Goal: Task Accomplishment & Management: Manage account settings

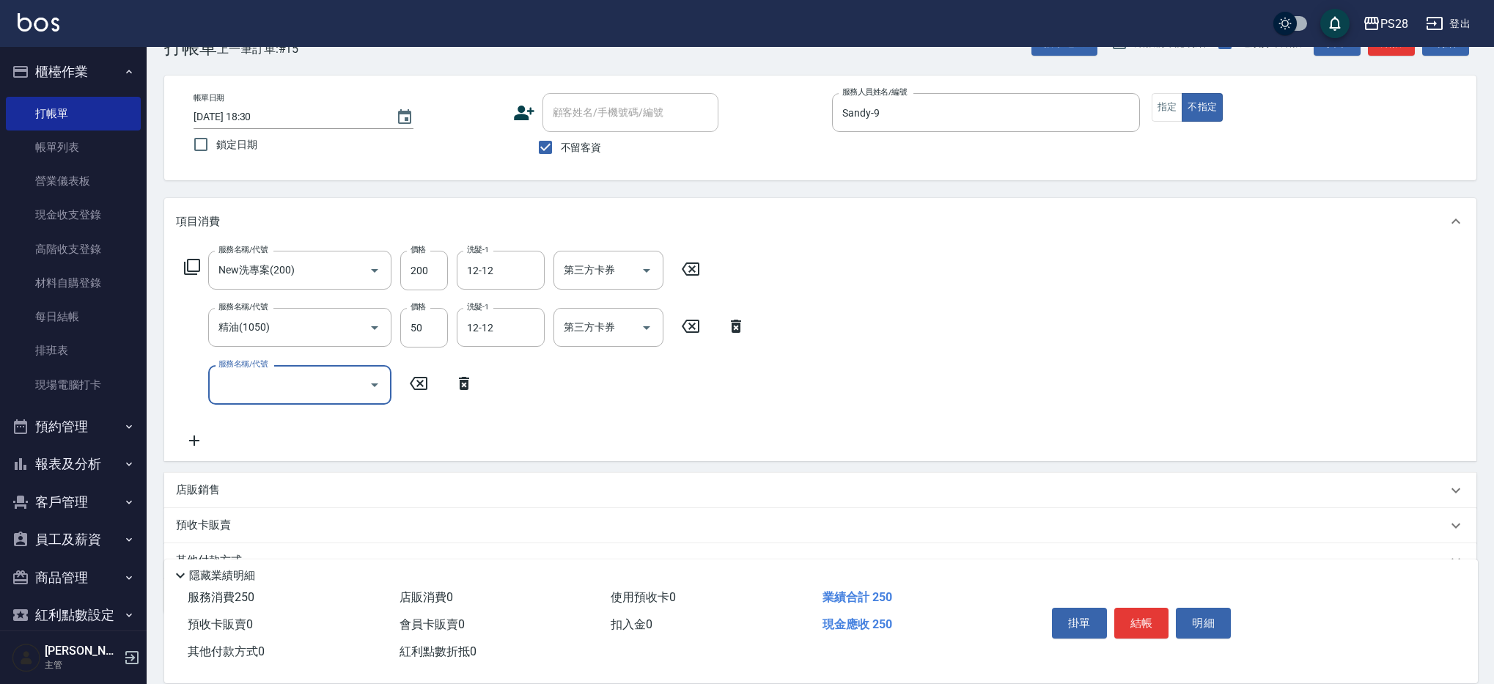
click at [1142, 616] on button "結帳" at bounding box center [1141, 623] width 55 height 31
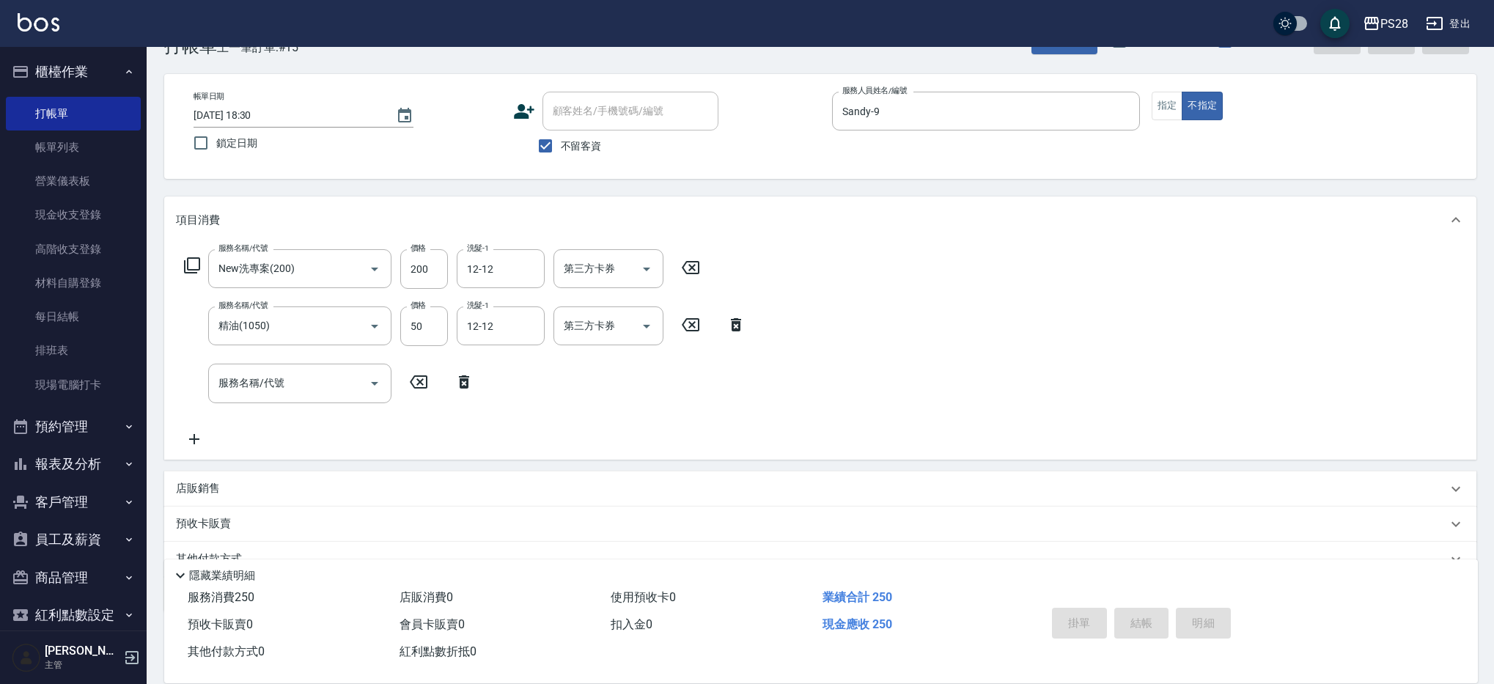
type input "2025/08/18 19:14"
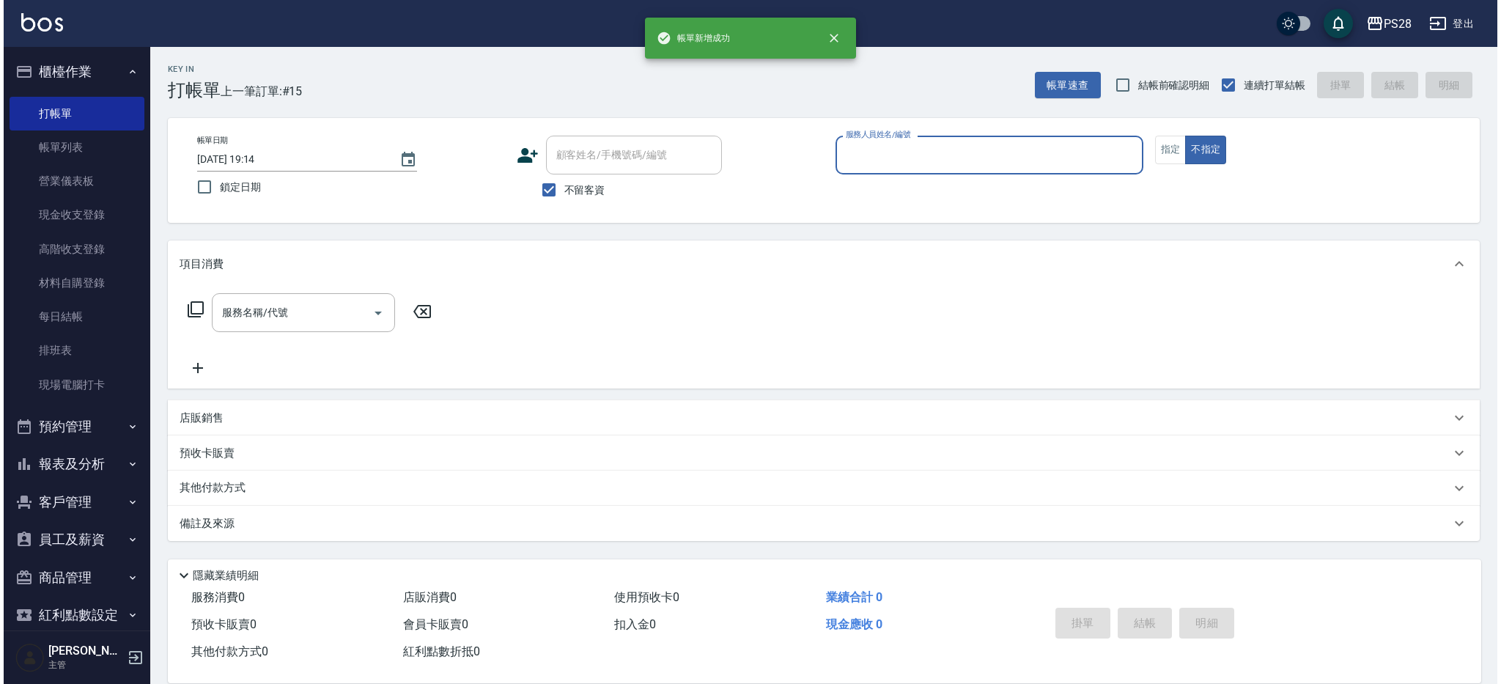
scroll to position [0, 0]
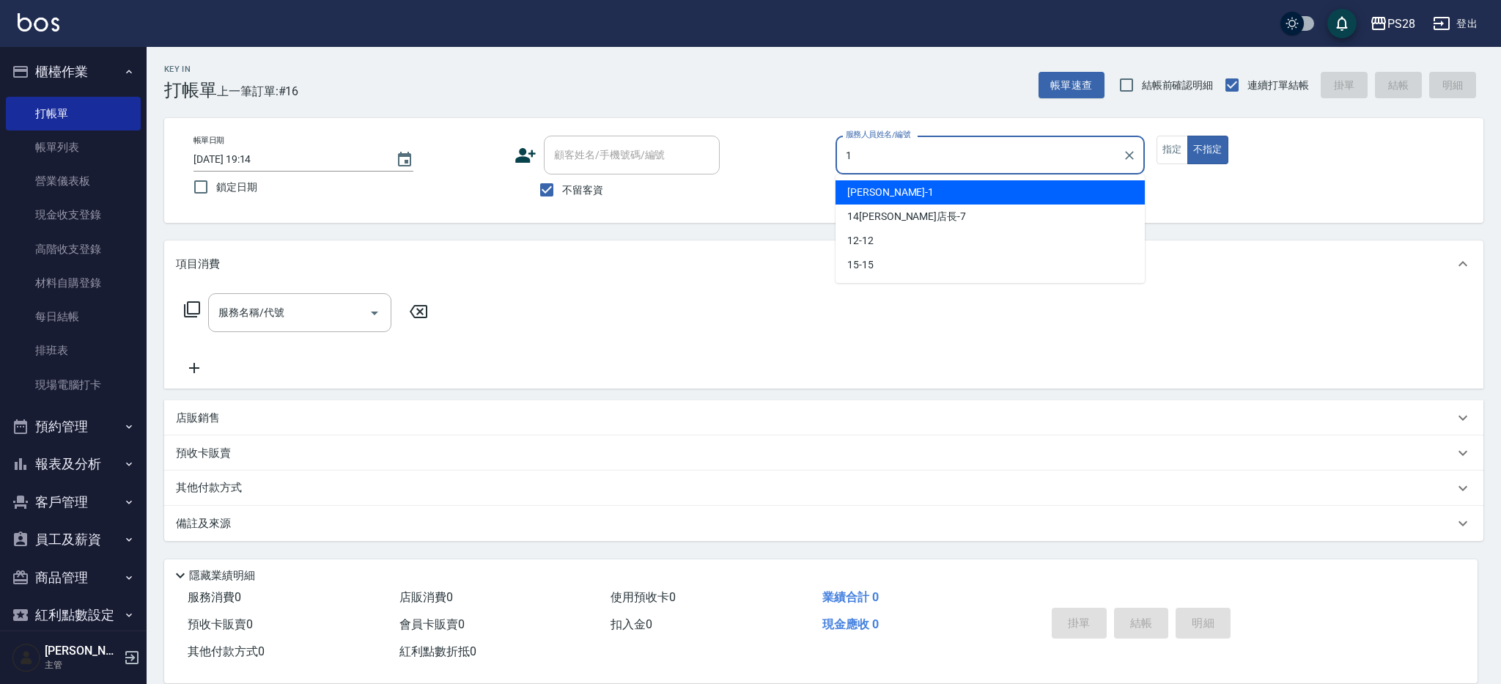
type input "SAM-1"
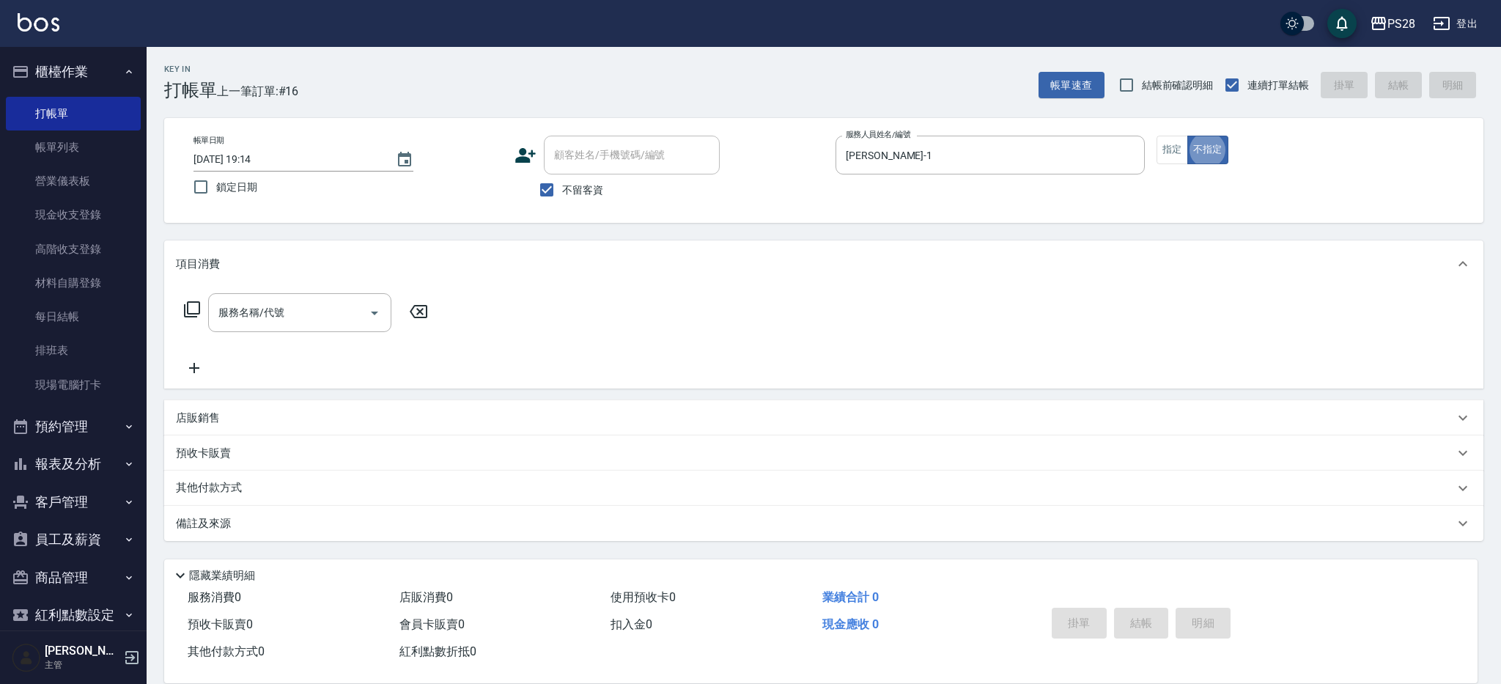
type button "false"
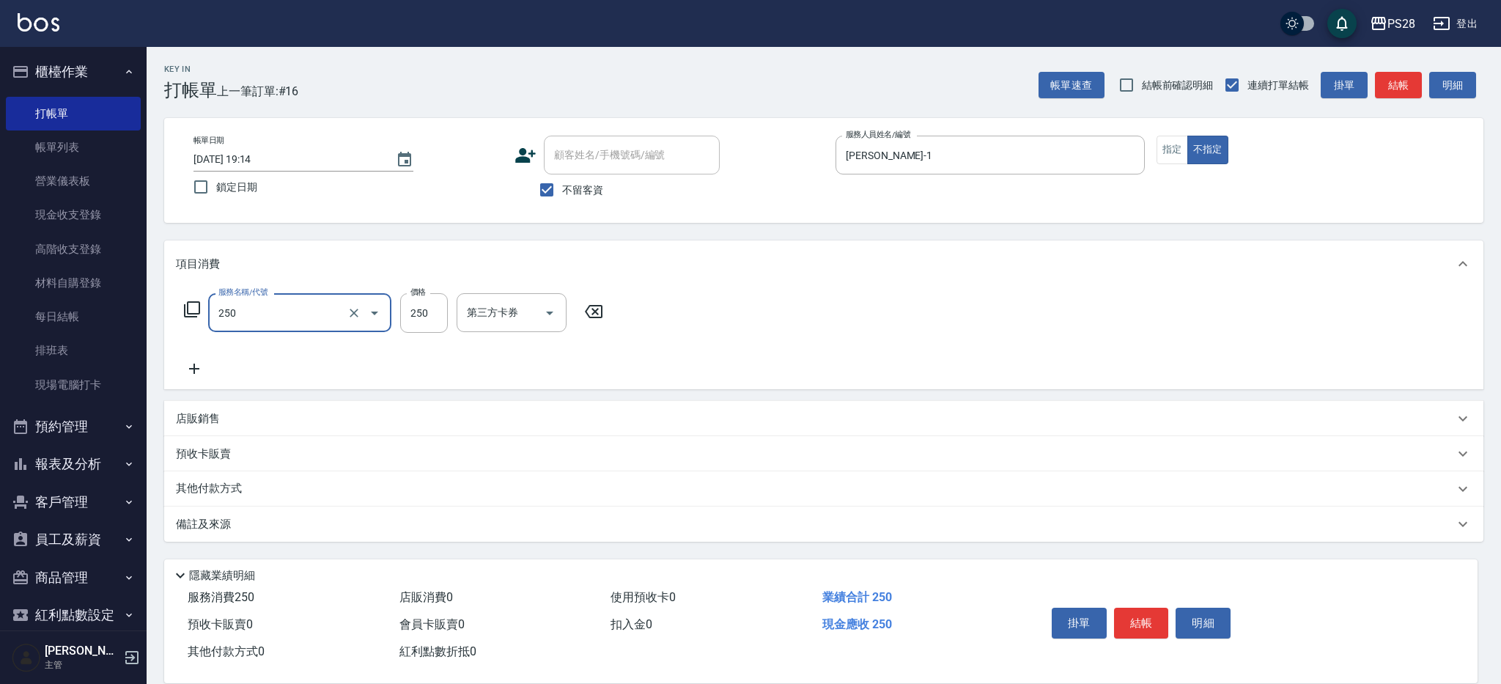
type input "單剪(250)"
type input "149"
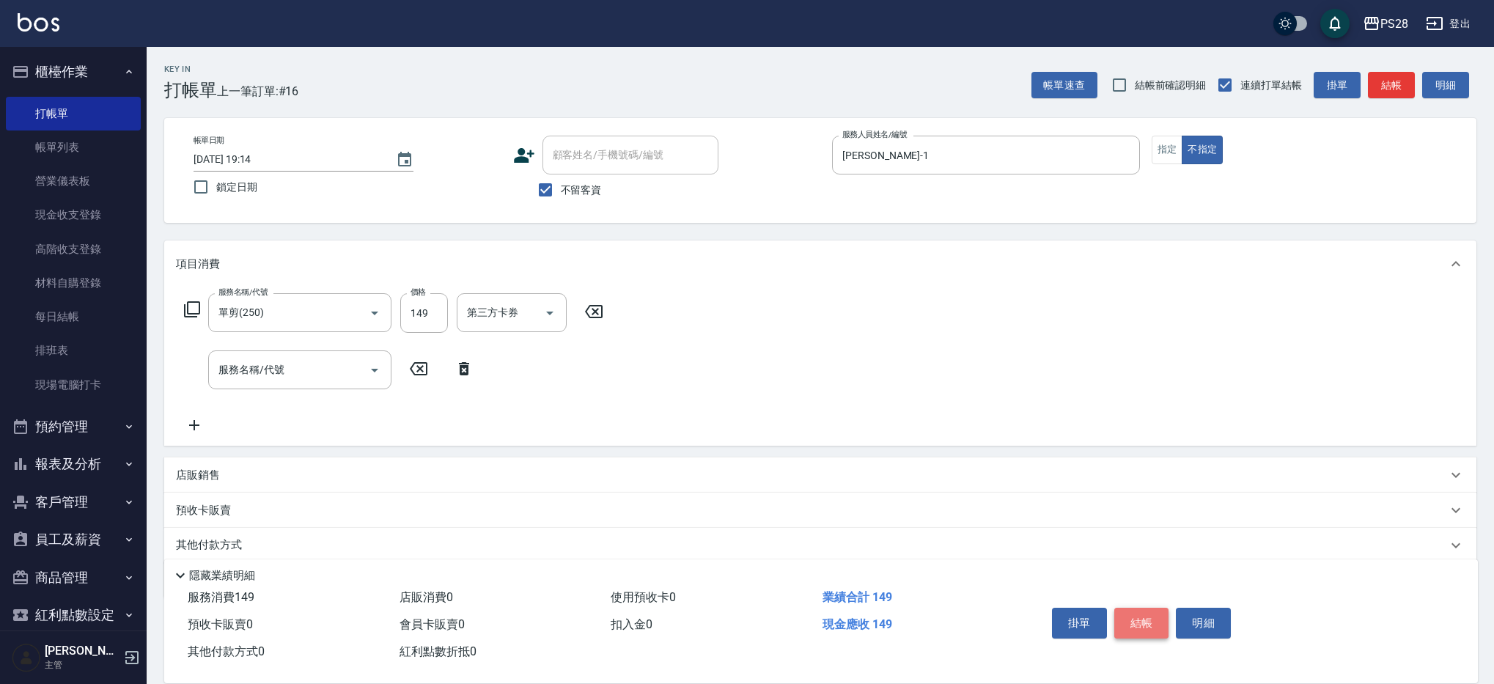
click at [1143, 624] on button "結帳" at bounding box center [1141, 623] width 55 height 31
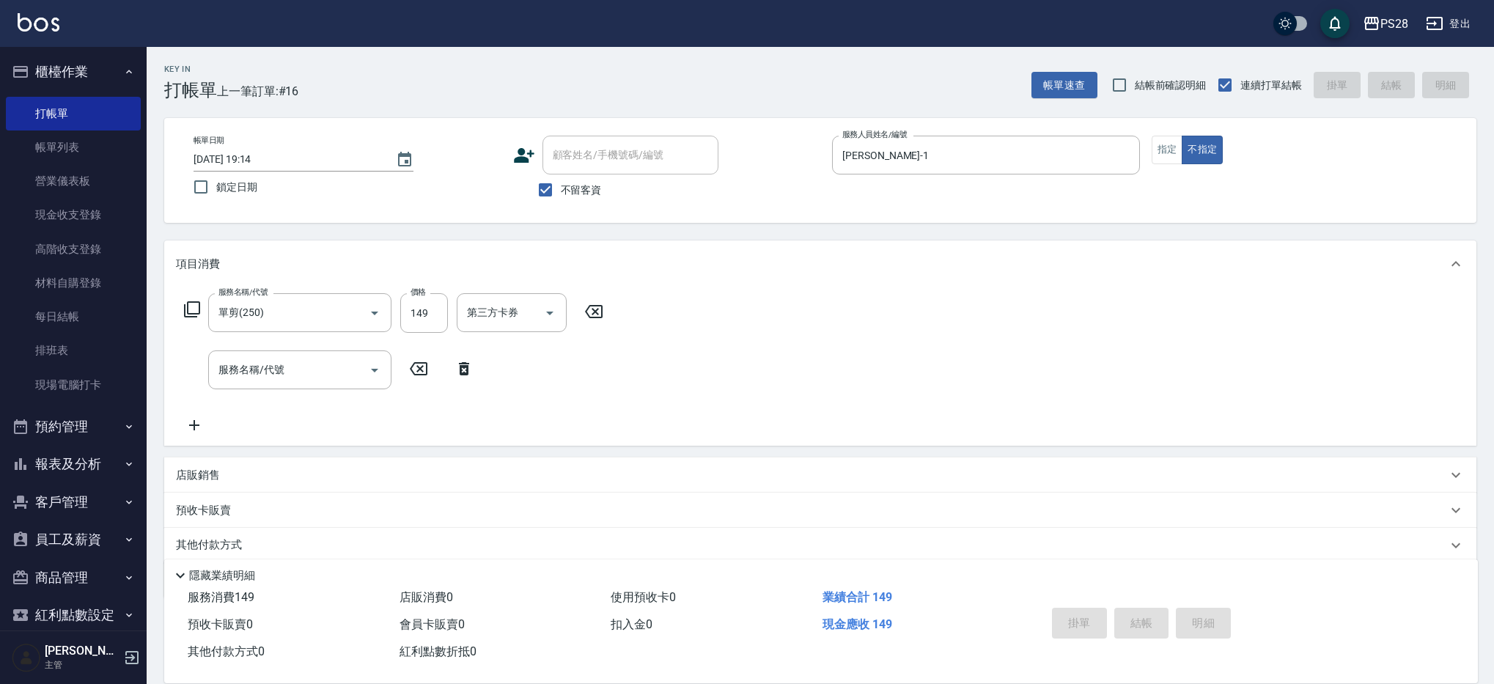
type input "2025/08/18 19:19"
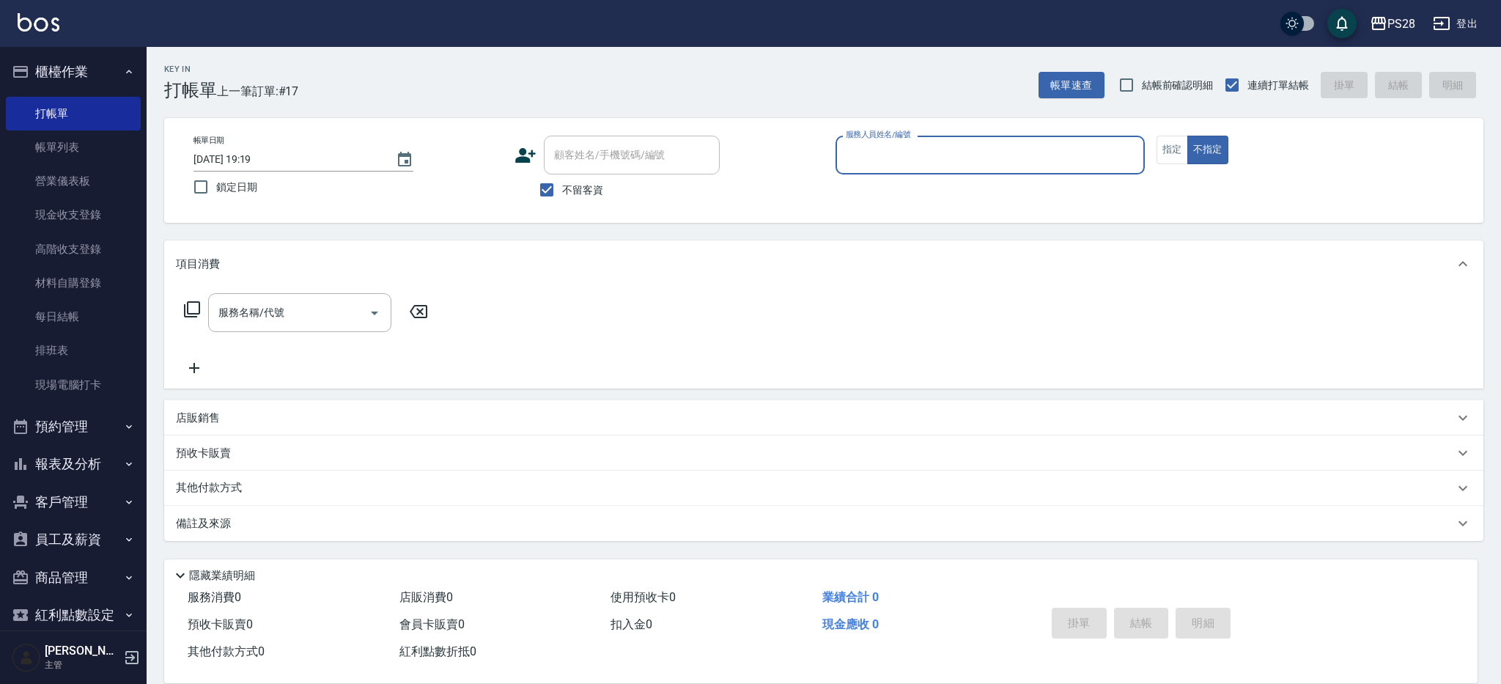
click at [890, 158] on input "服務人員姓名/編號" at bounding box center [990, 155] width 296 height 26
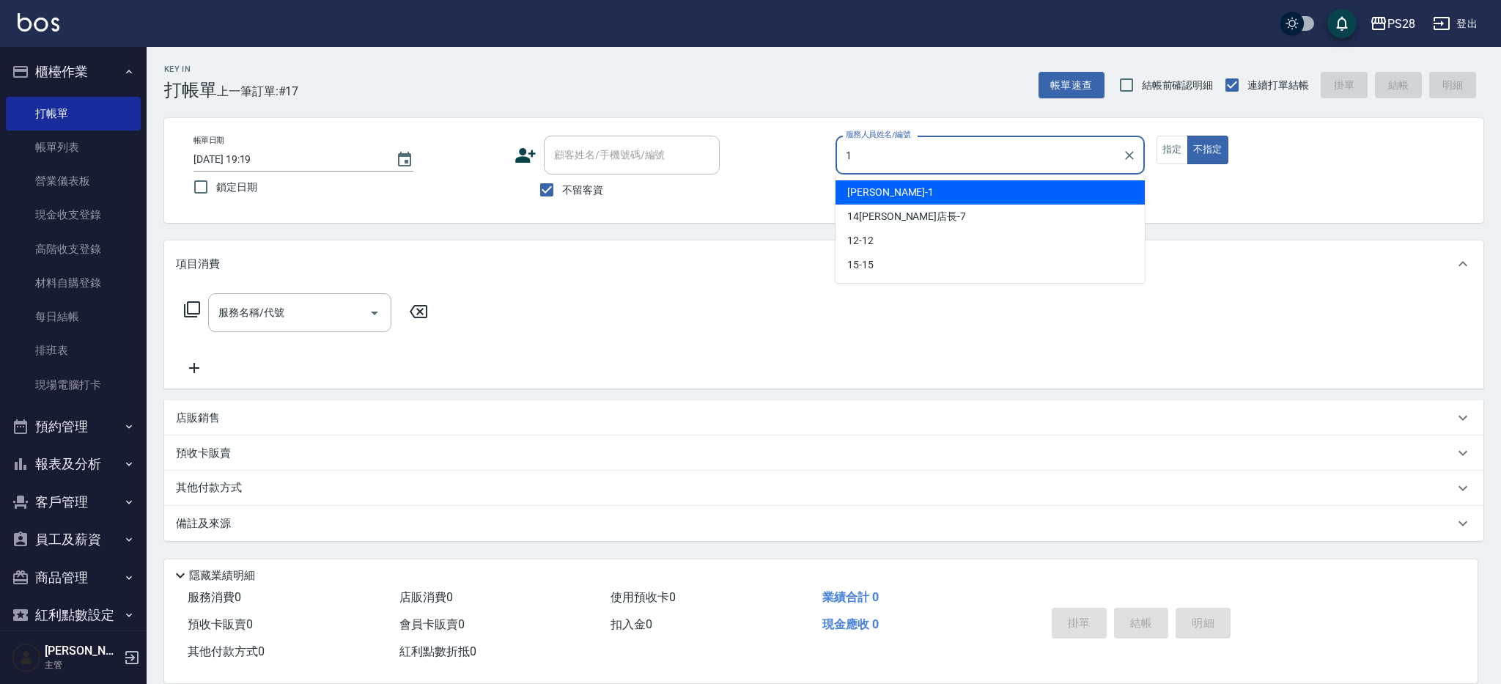
type input "SAM-1"
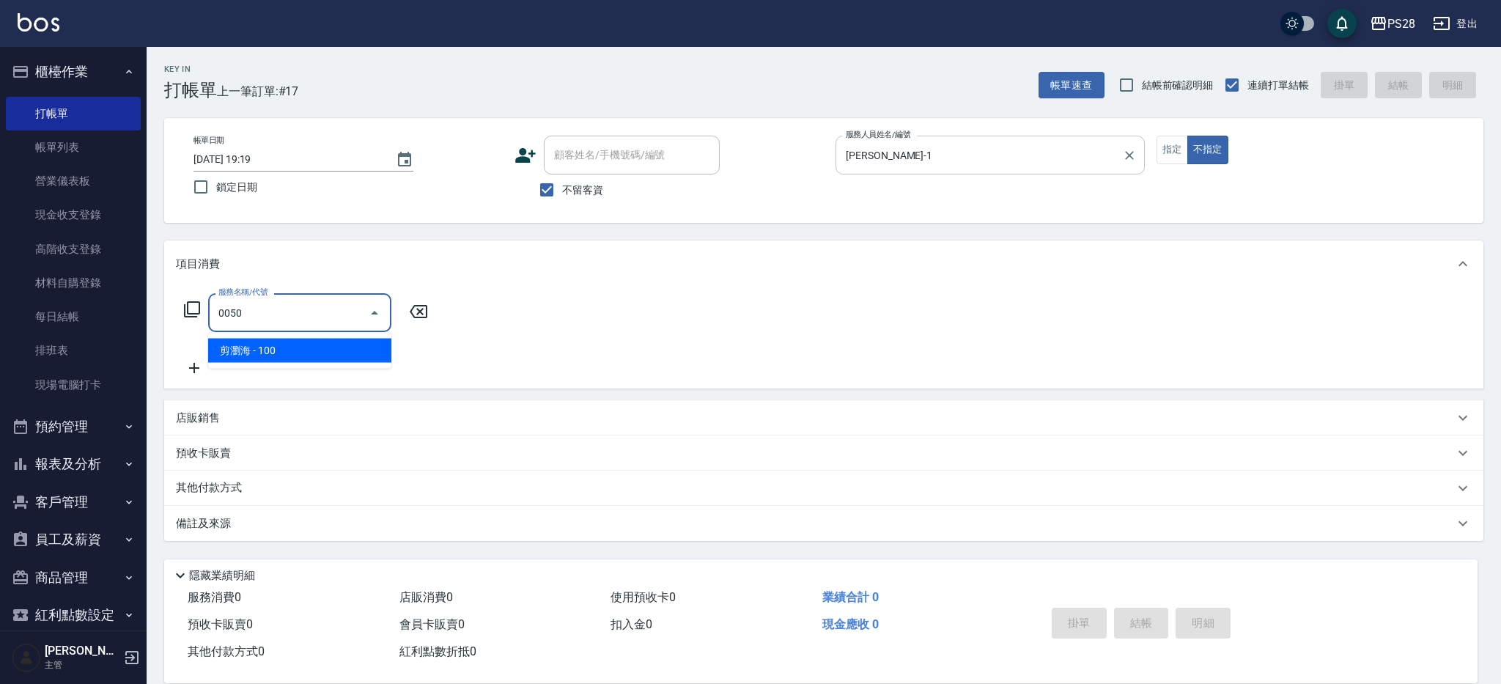
type input "剪瀏海(0050)"
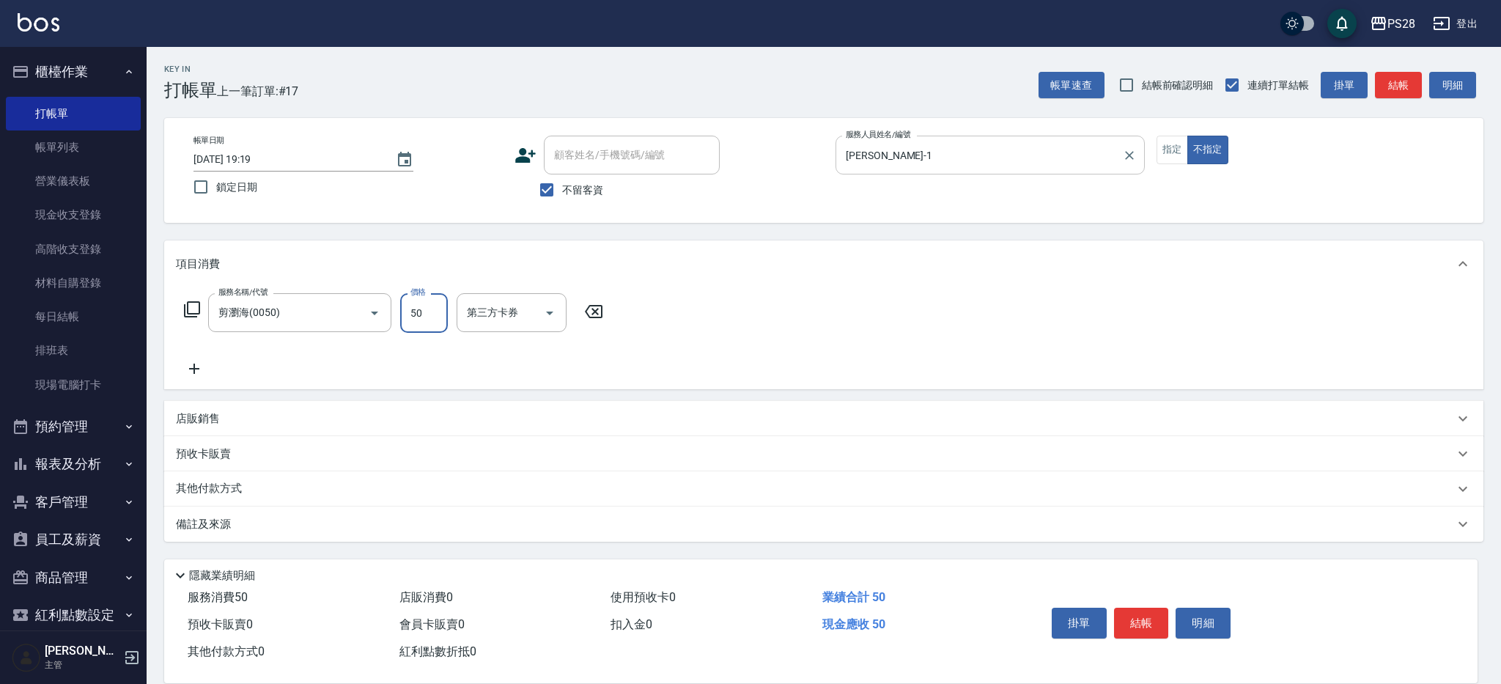
type input "50"
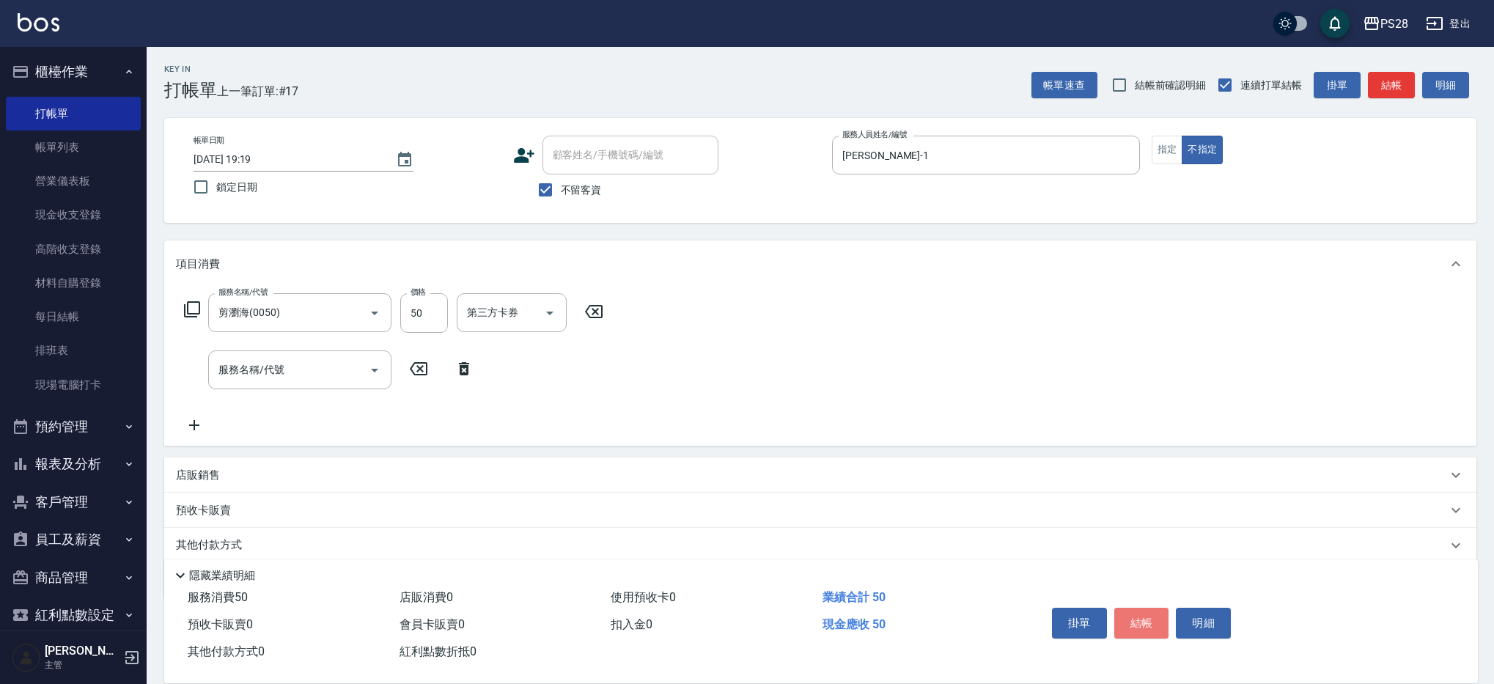
click at [1149, 622] on button "結帳" at bounding box center [1141, 623] width 55 height 31
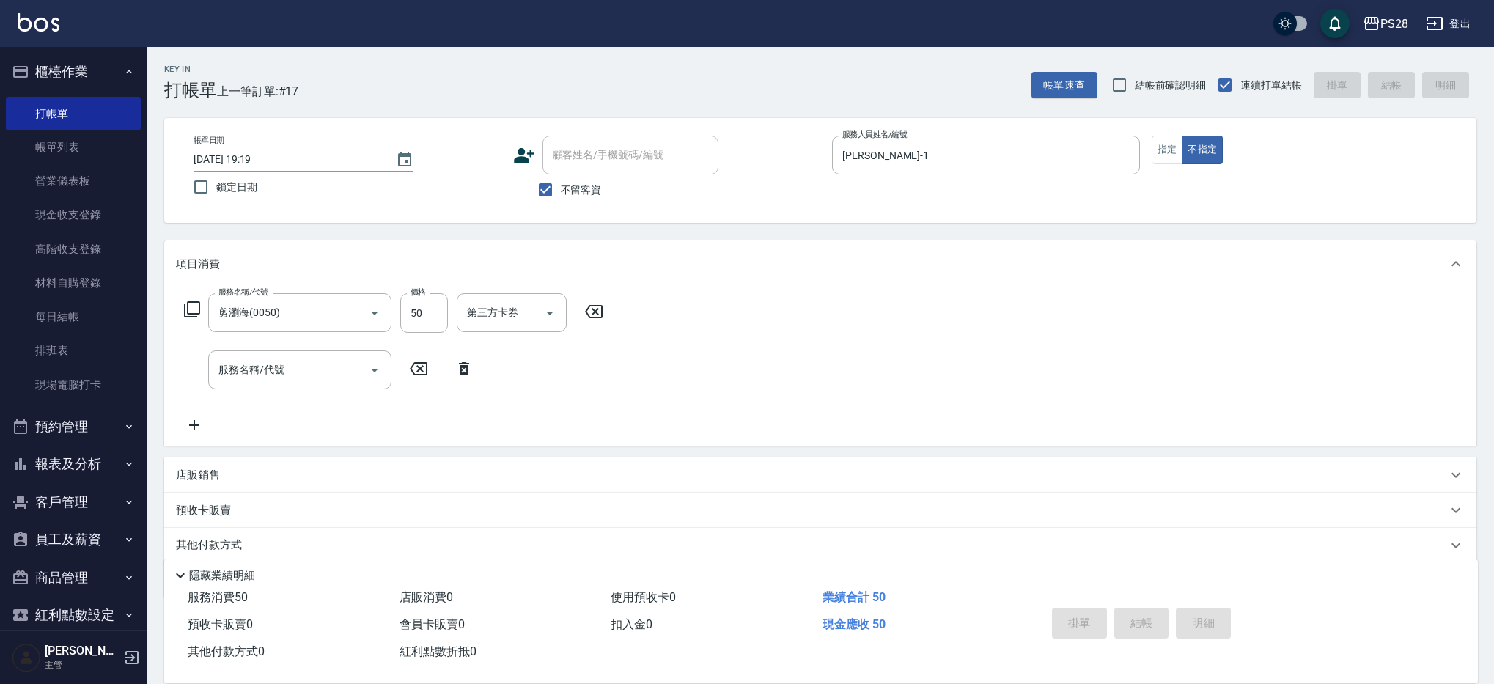
type input "2025/08/18 19:40"
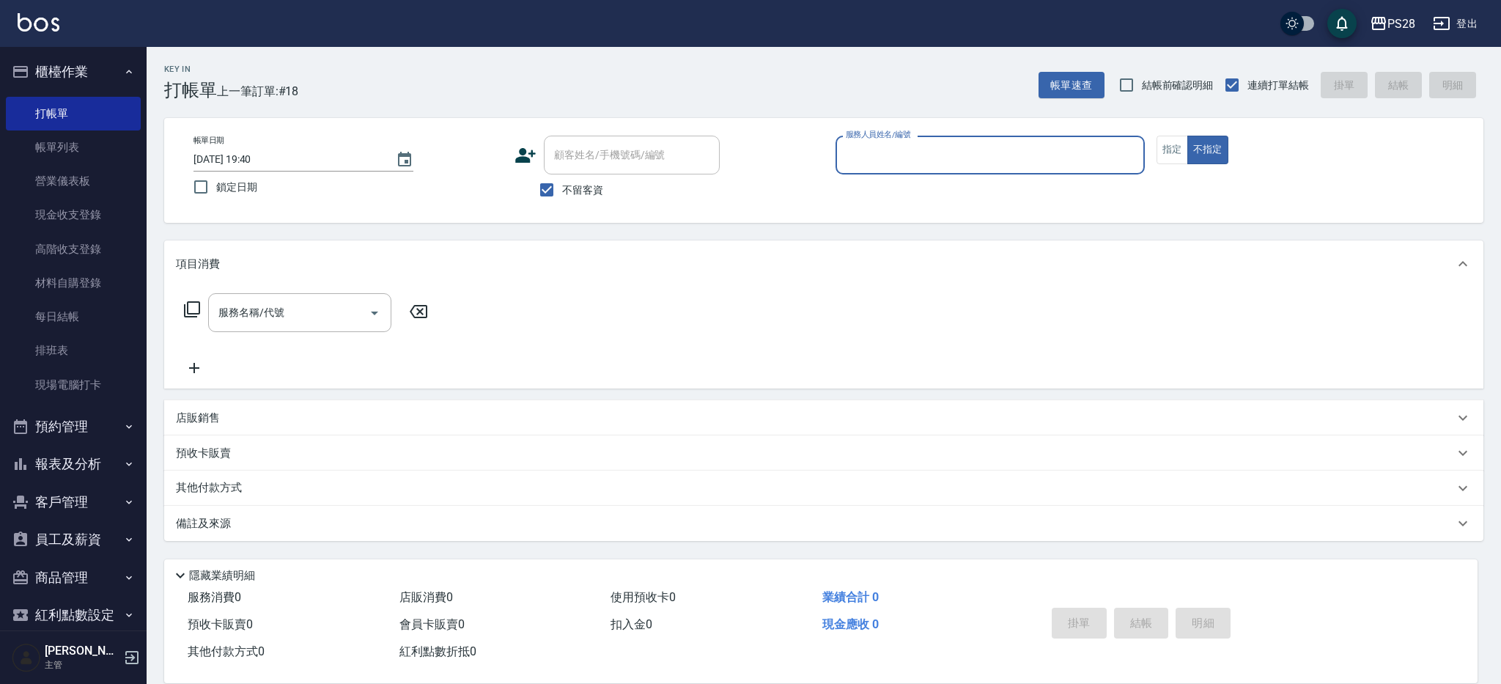
type input "9"
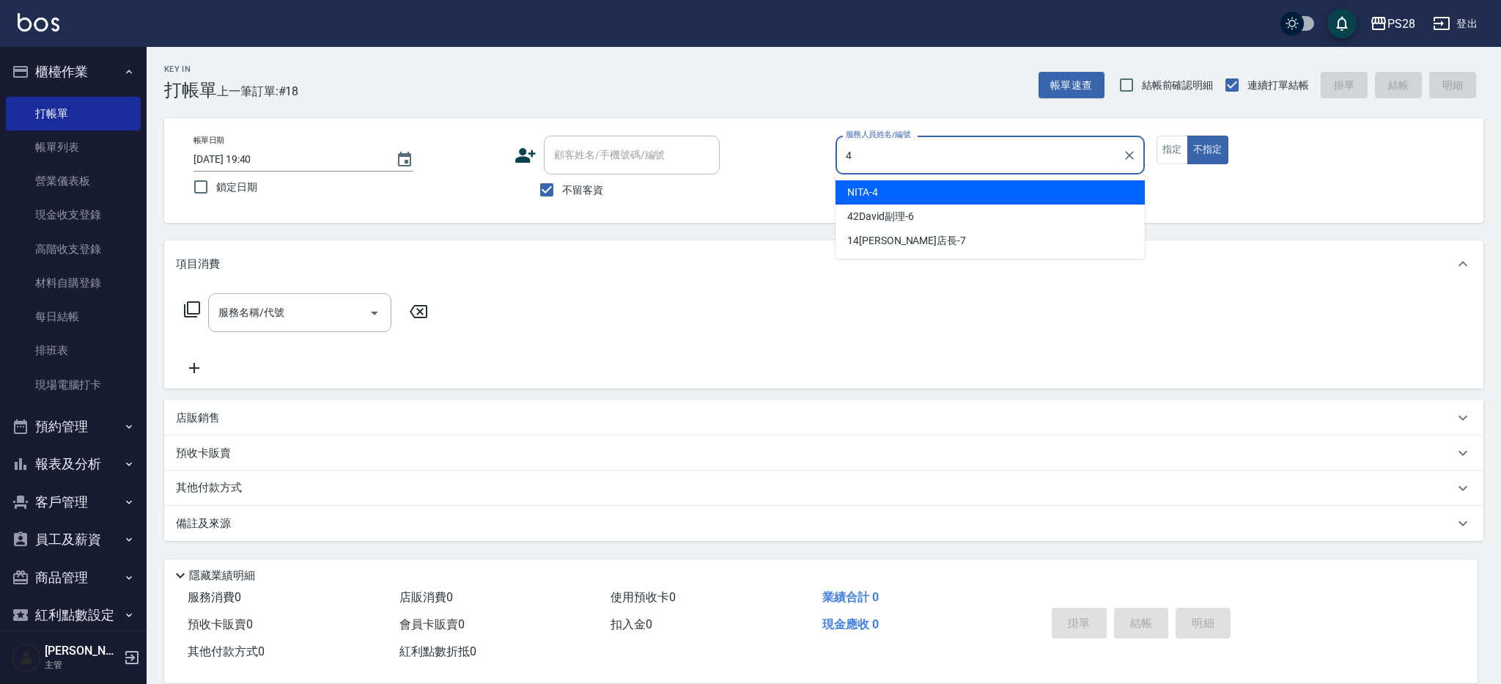
type input "NITA-4"
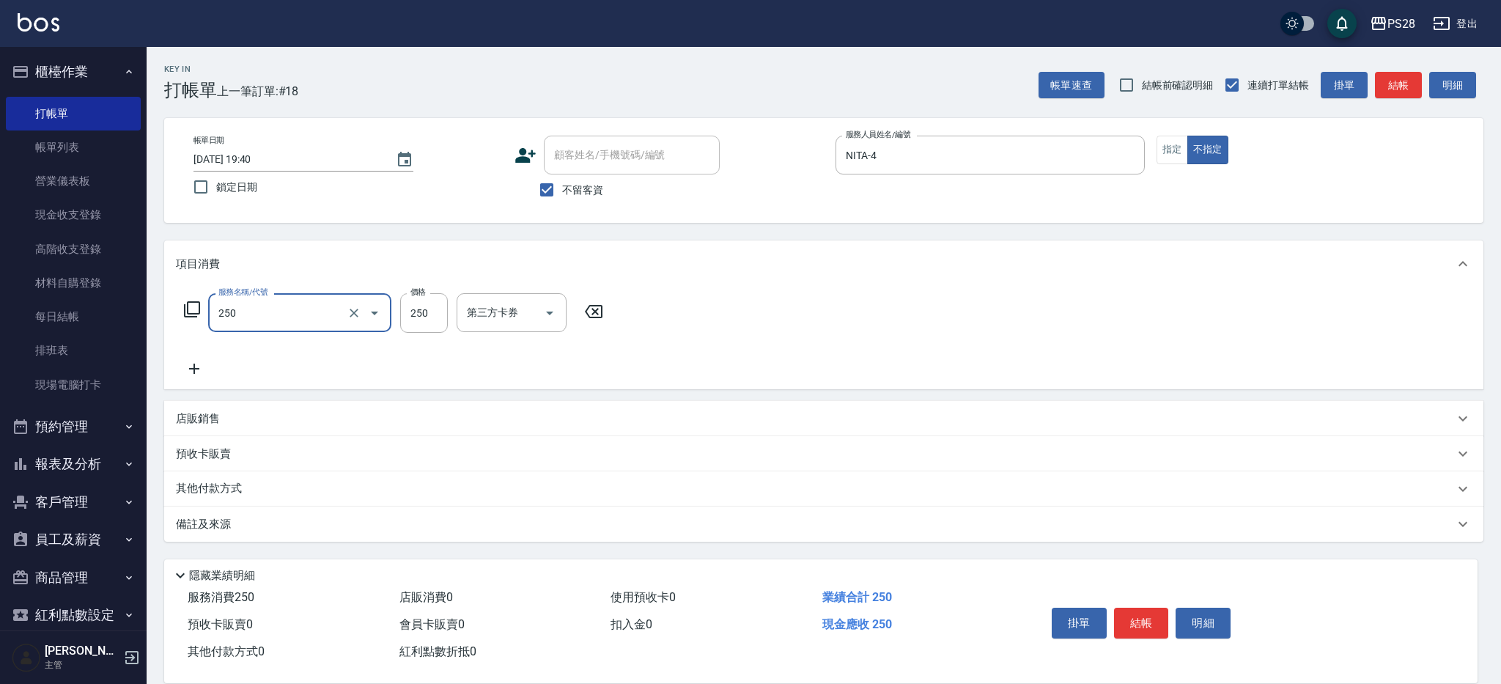
type input "單剪(250)"
type input "149"
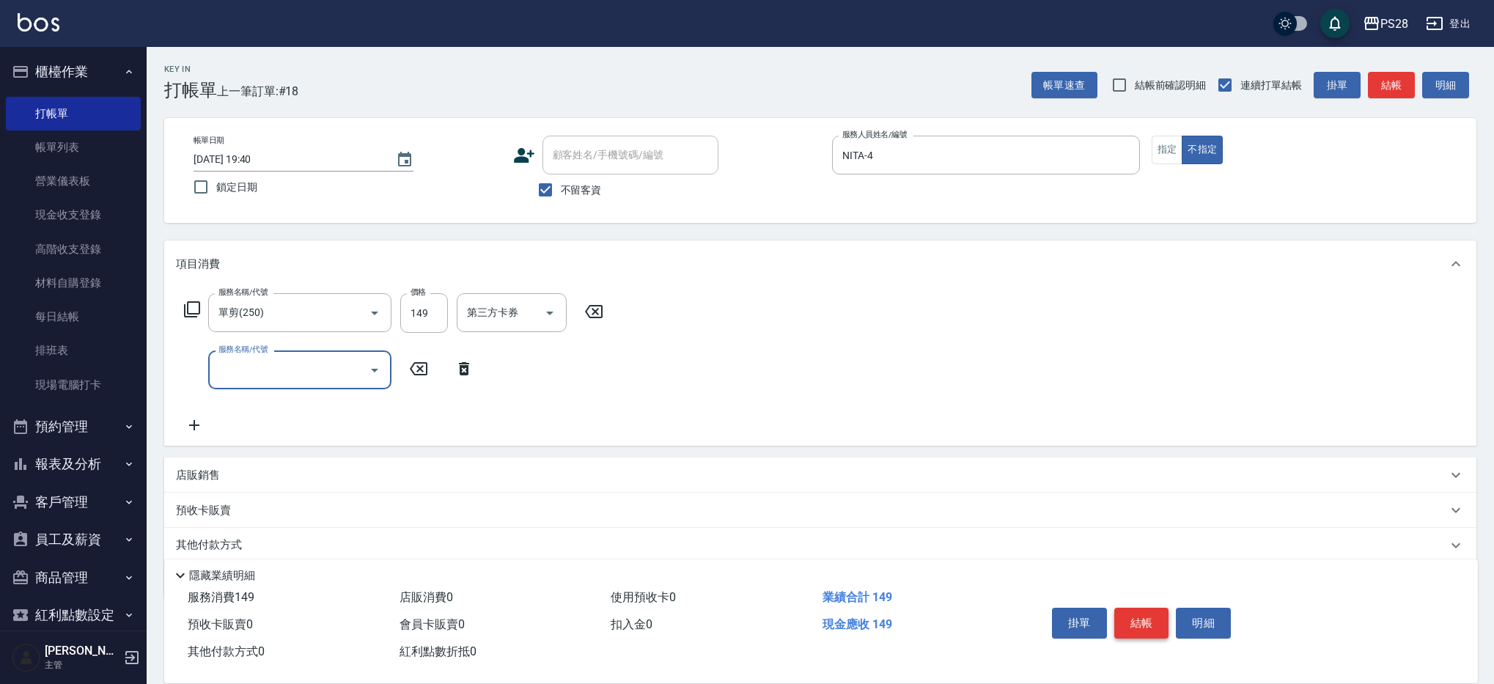
click at [1131, 609] on button "結帳" at bounding box center [1141, 623] width 55 height 31
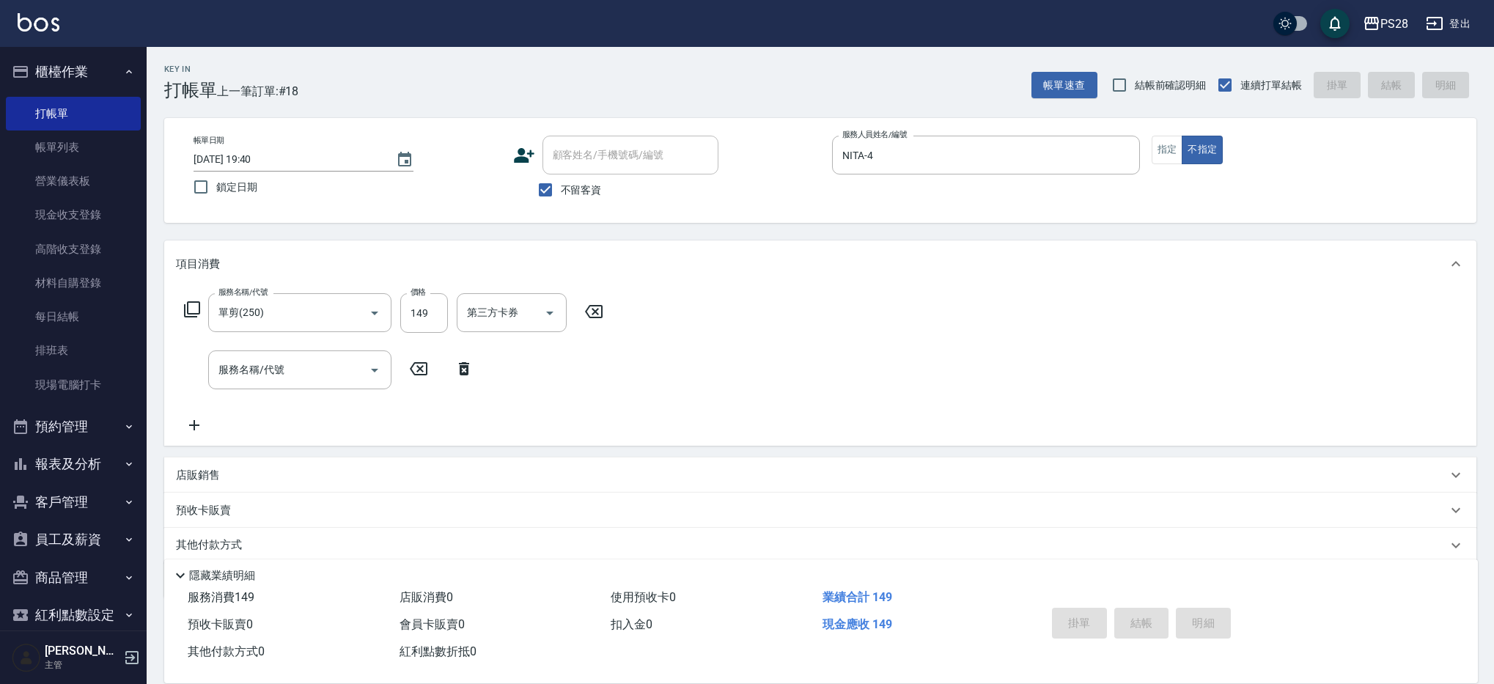
type input "2025/08/18 19:41"
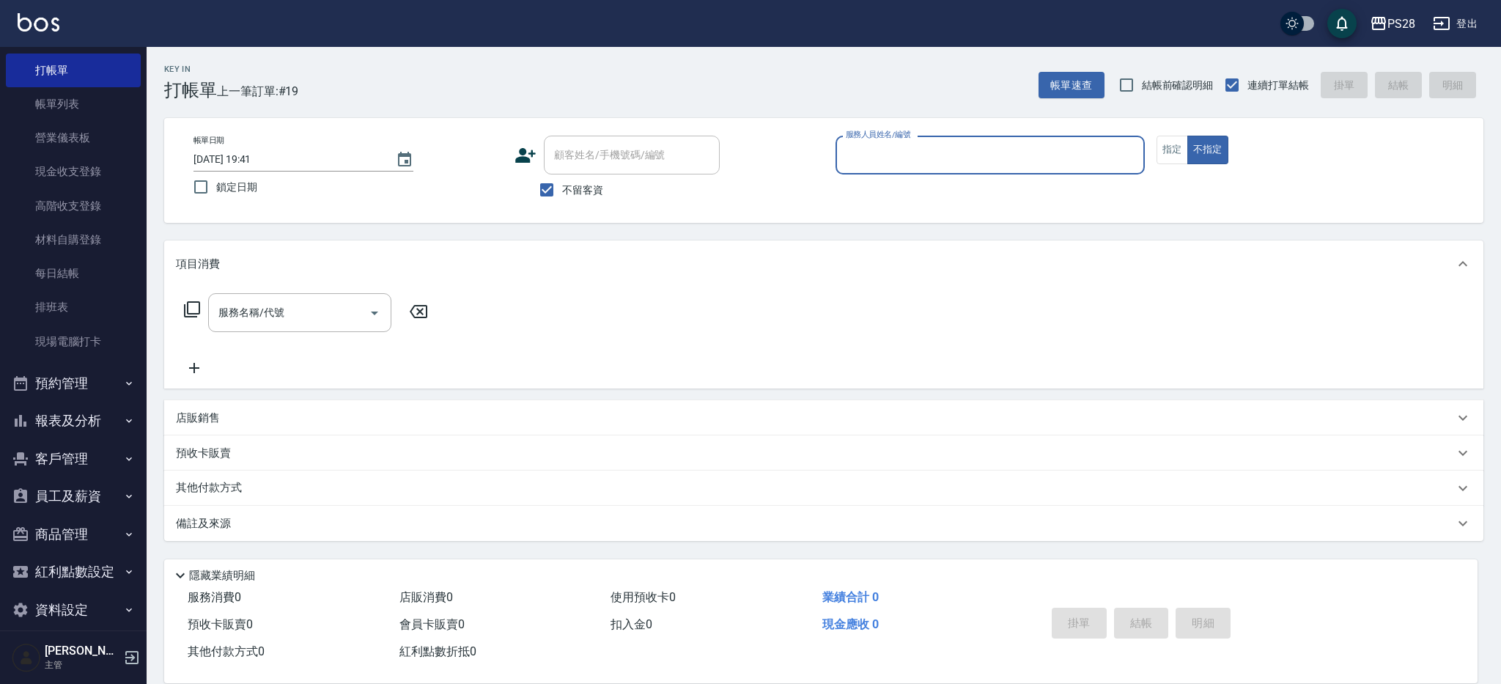
scroll to position [59, 0]
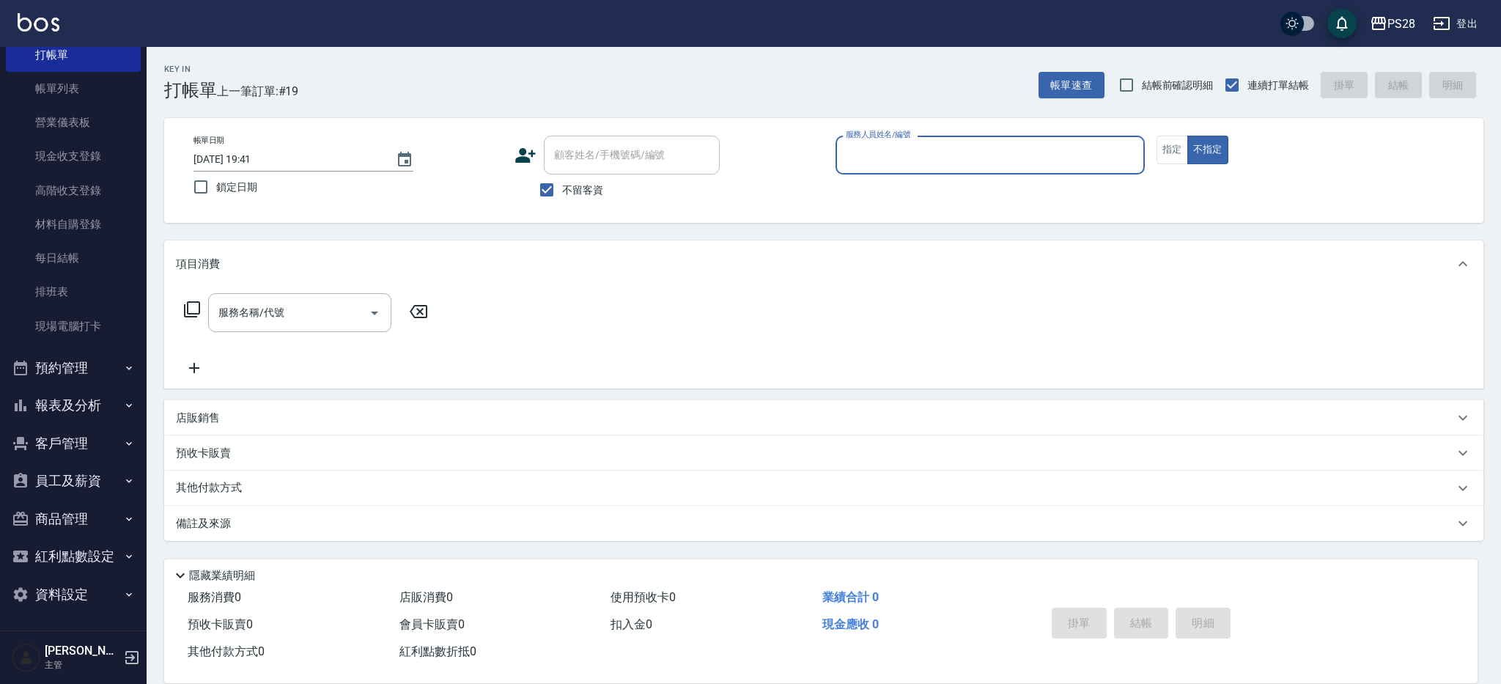
click at [75, 416] on button "報表及分析" at bounding box center [73, 405] width 135 height 38
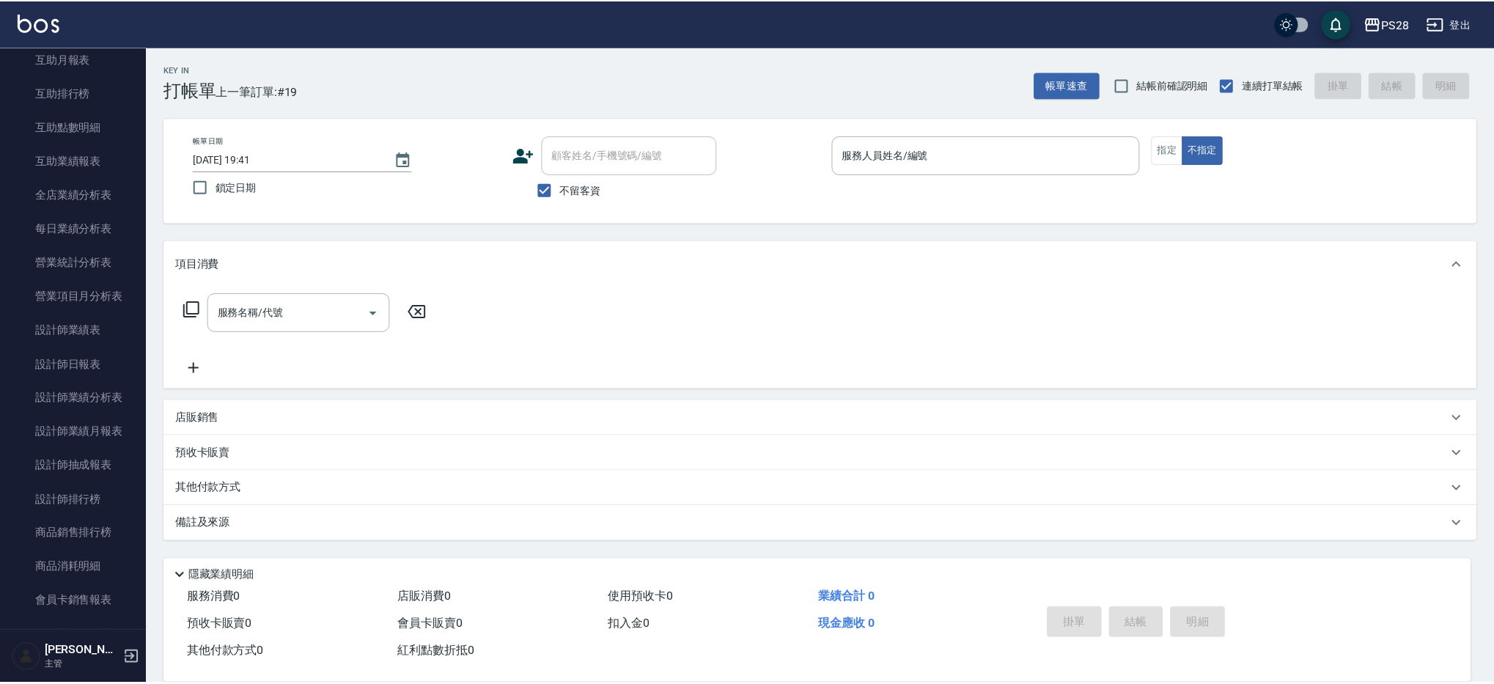
scroll to position [654, 0]
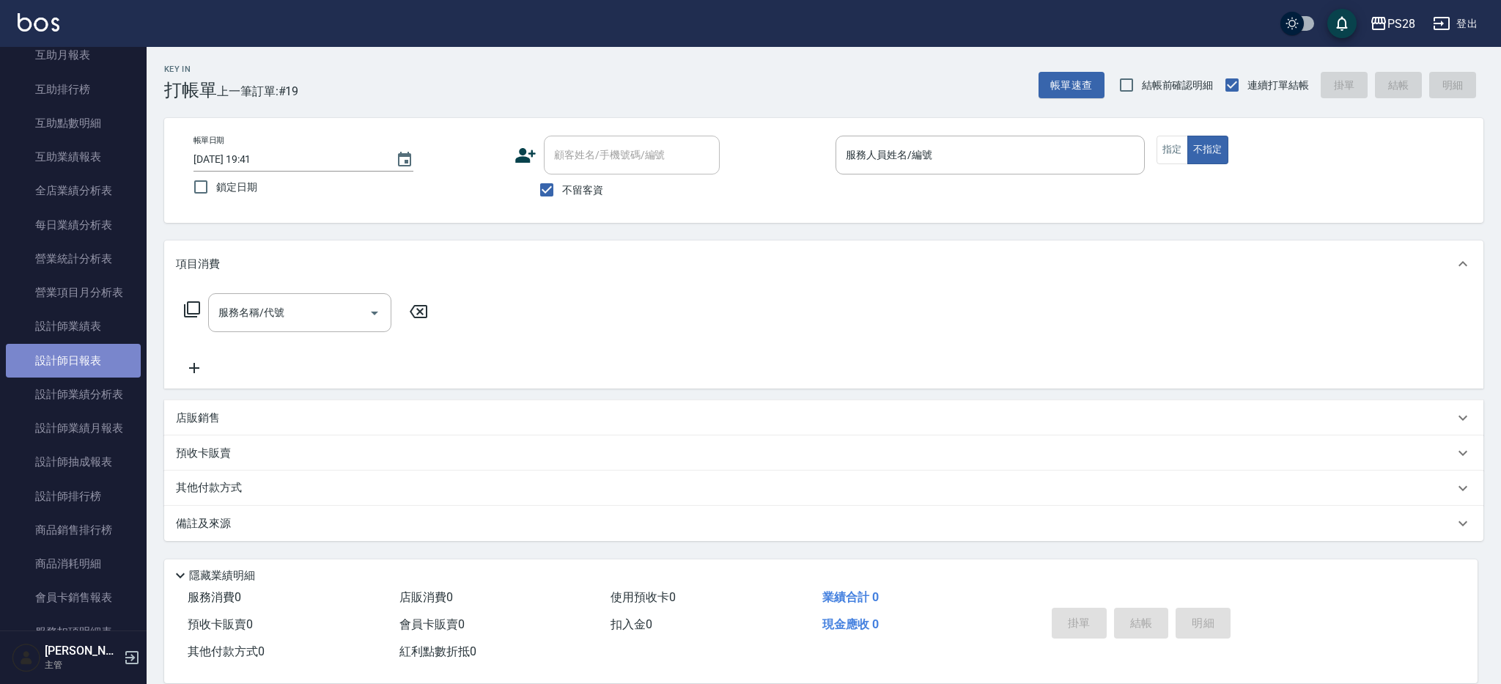
click at [75, 365] on link "設計師日報表" at bounding box center [73, 361] width 135 height 34
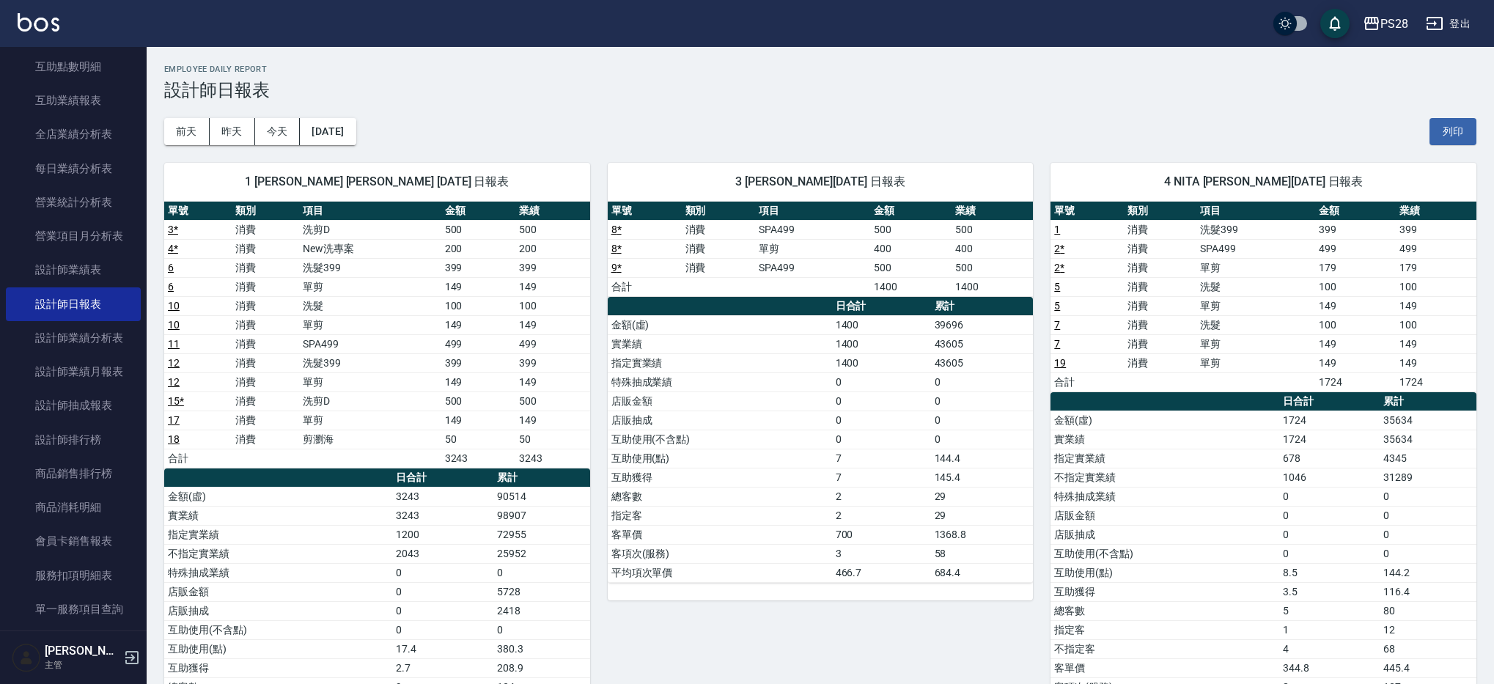
scroll to position [711, 0]
click at [236, 126] on button "昨天" at bounding box center [232, 131] width 45 height 27
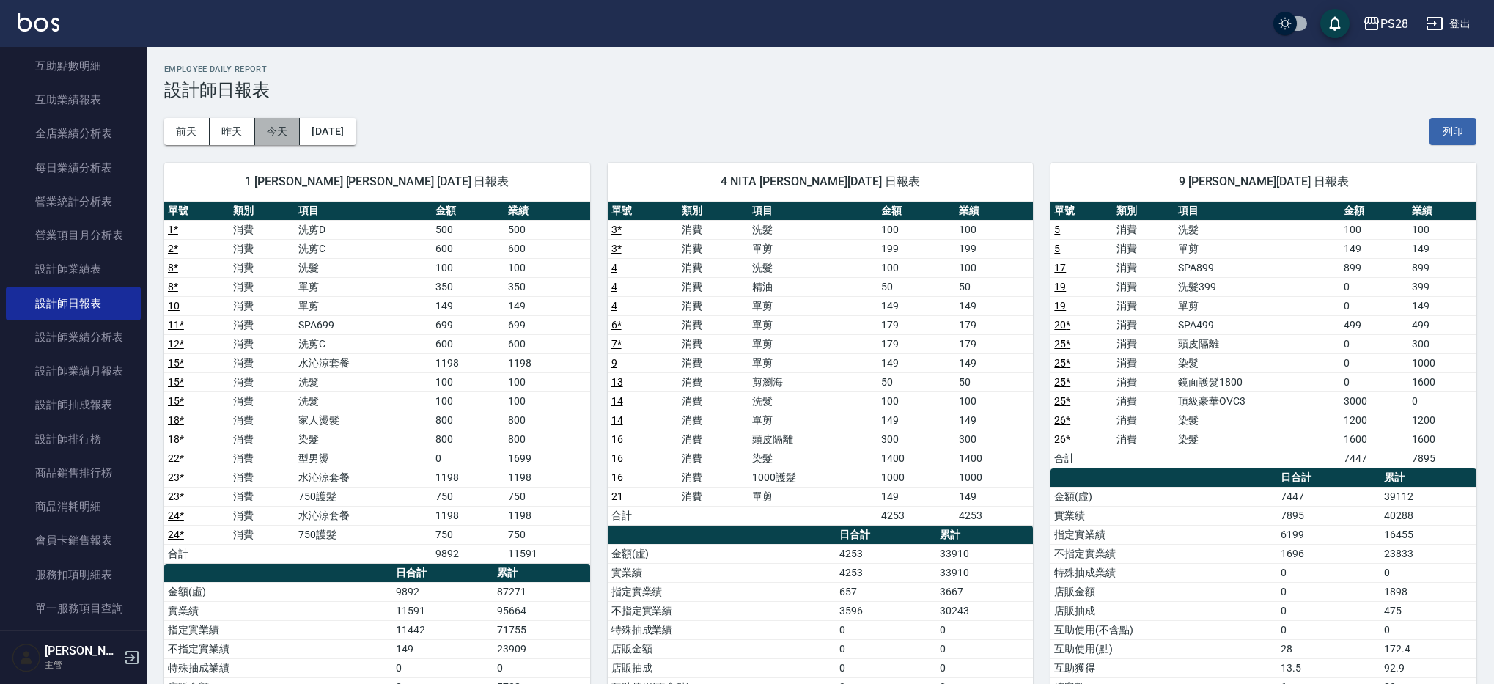
click at [280, 136] on button "今天" at bounding box center [277, 131] width 45 height 27
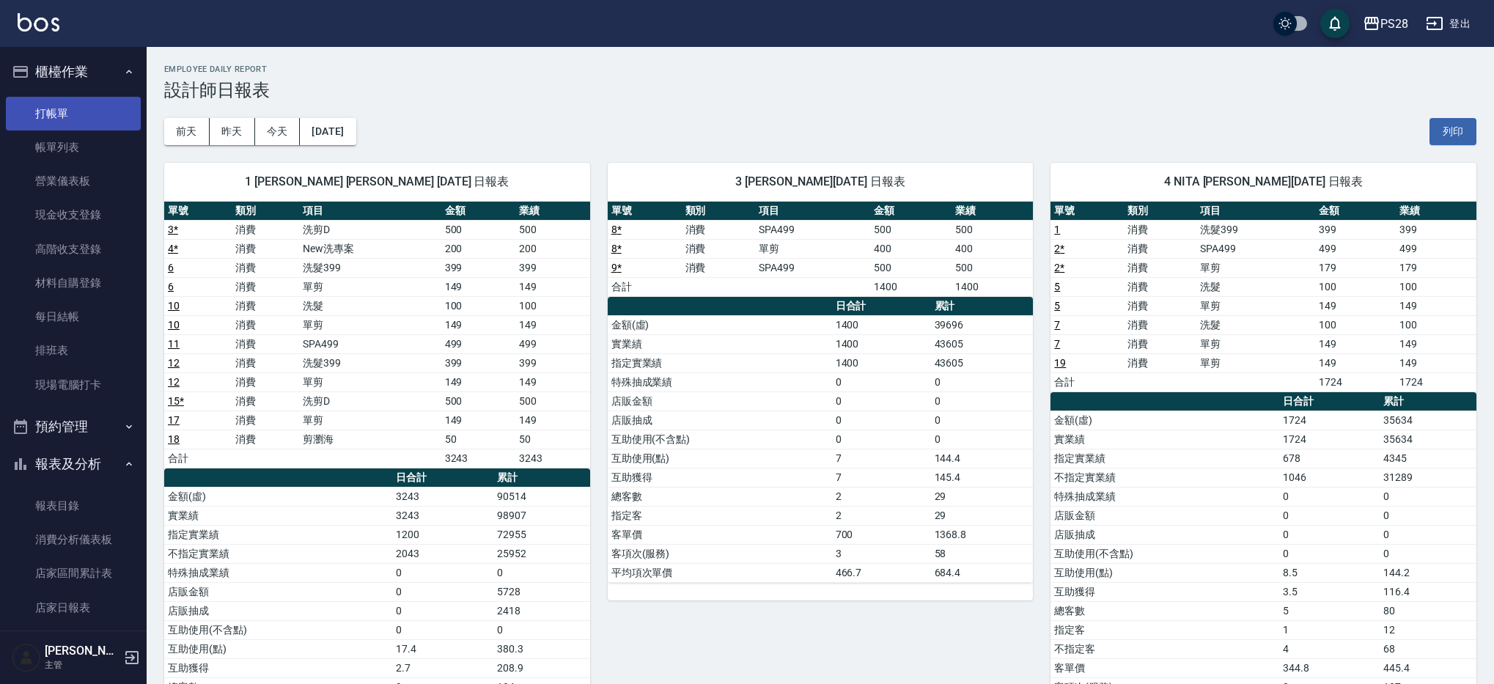
drag, startPoint x: 85, startPoint y: 108, endPoint x: 92, endPoint y: 104, distance: 8.5
click at [85, 108] on link "打帳單" at bounding box center [73, 114] width 135 height 34
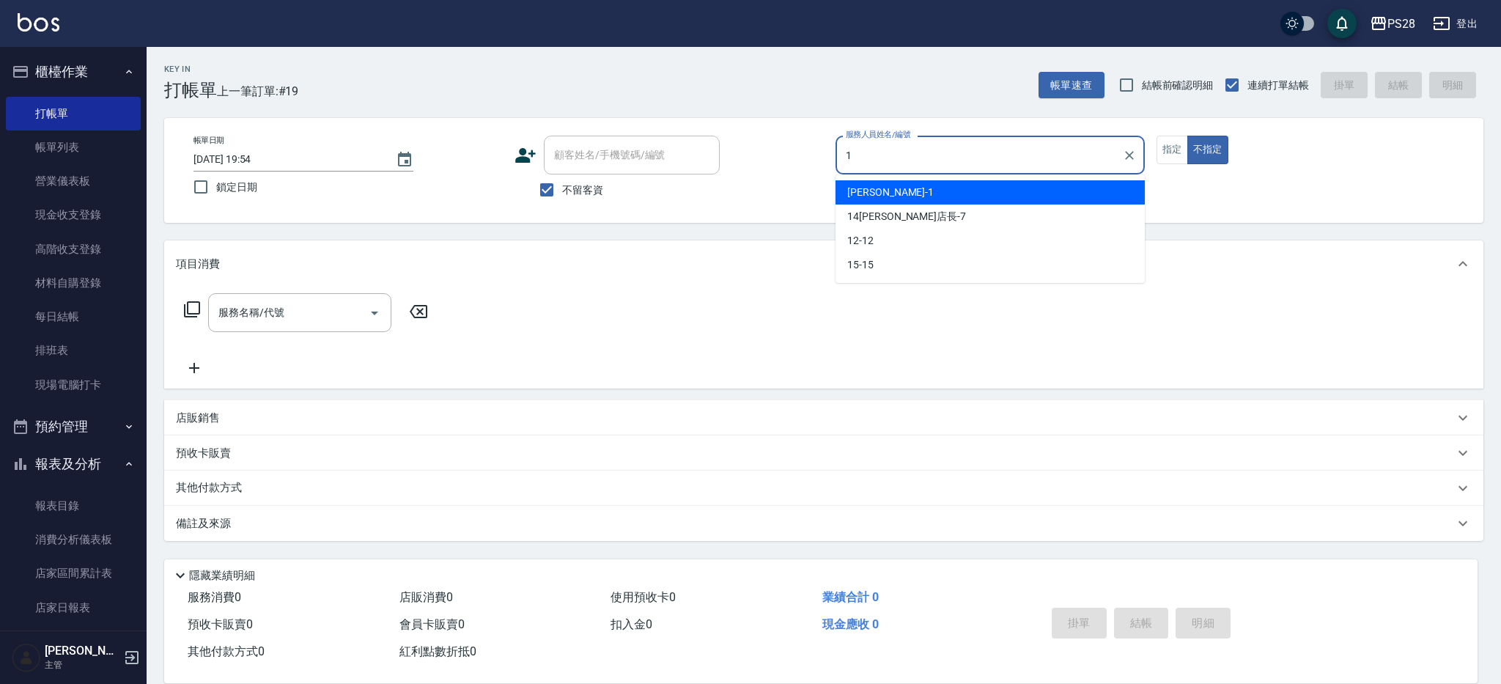
type input "SAM-1"
type button "false"
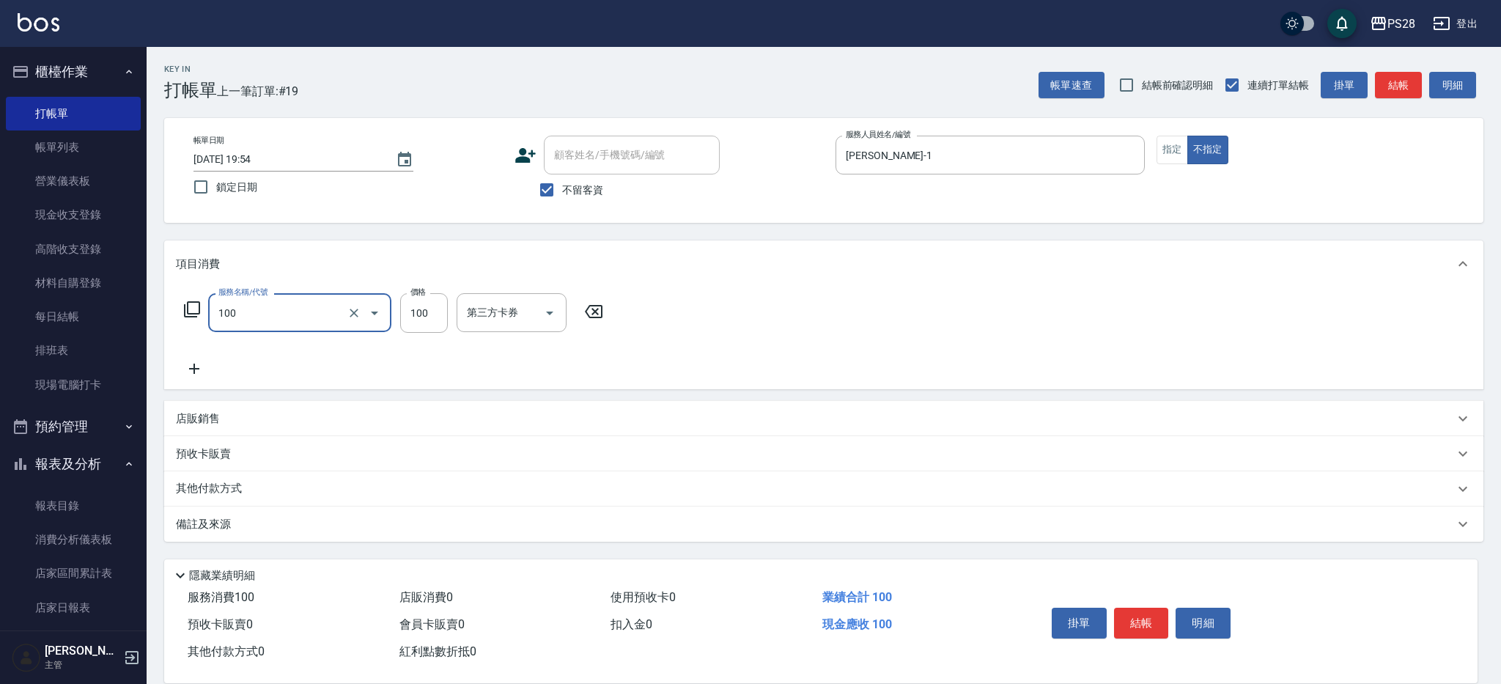
type input "洗髮(100)"
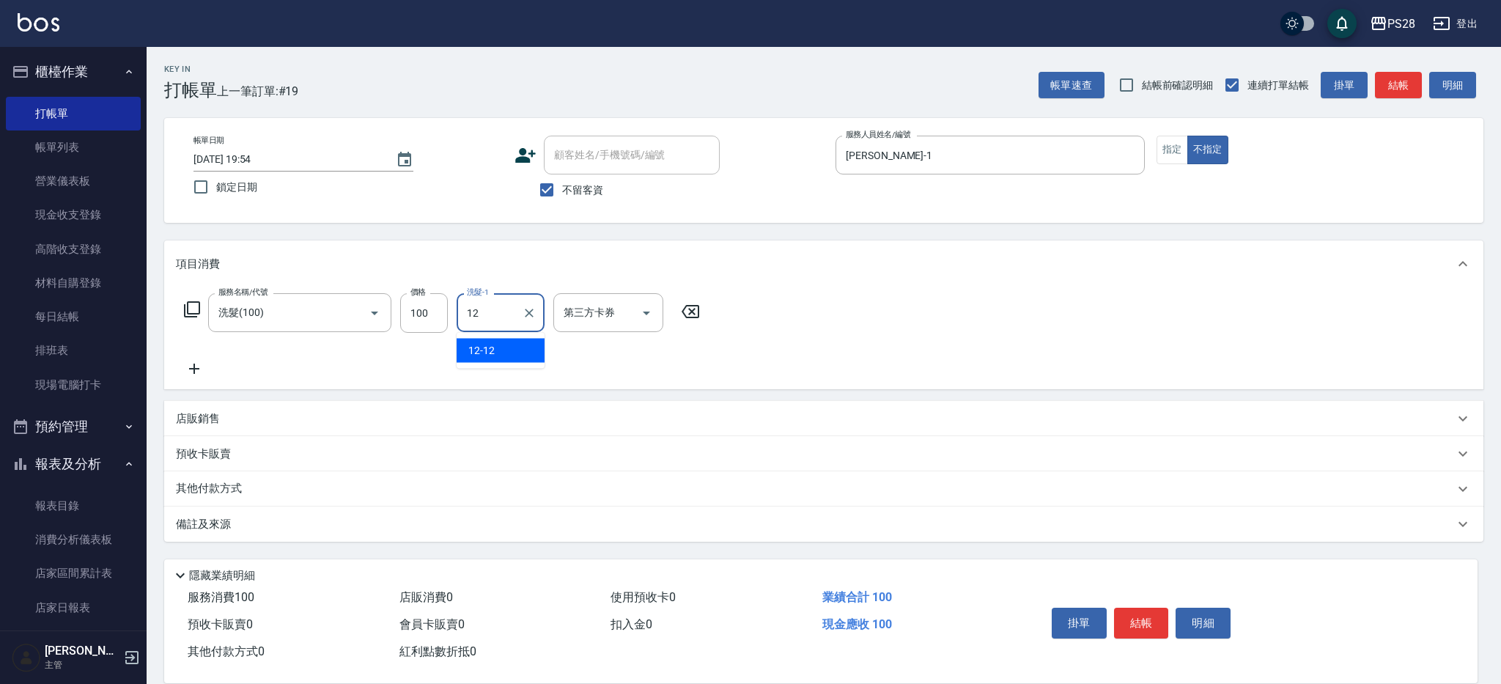
type input "12-12"
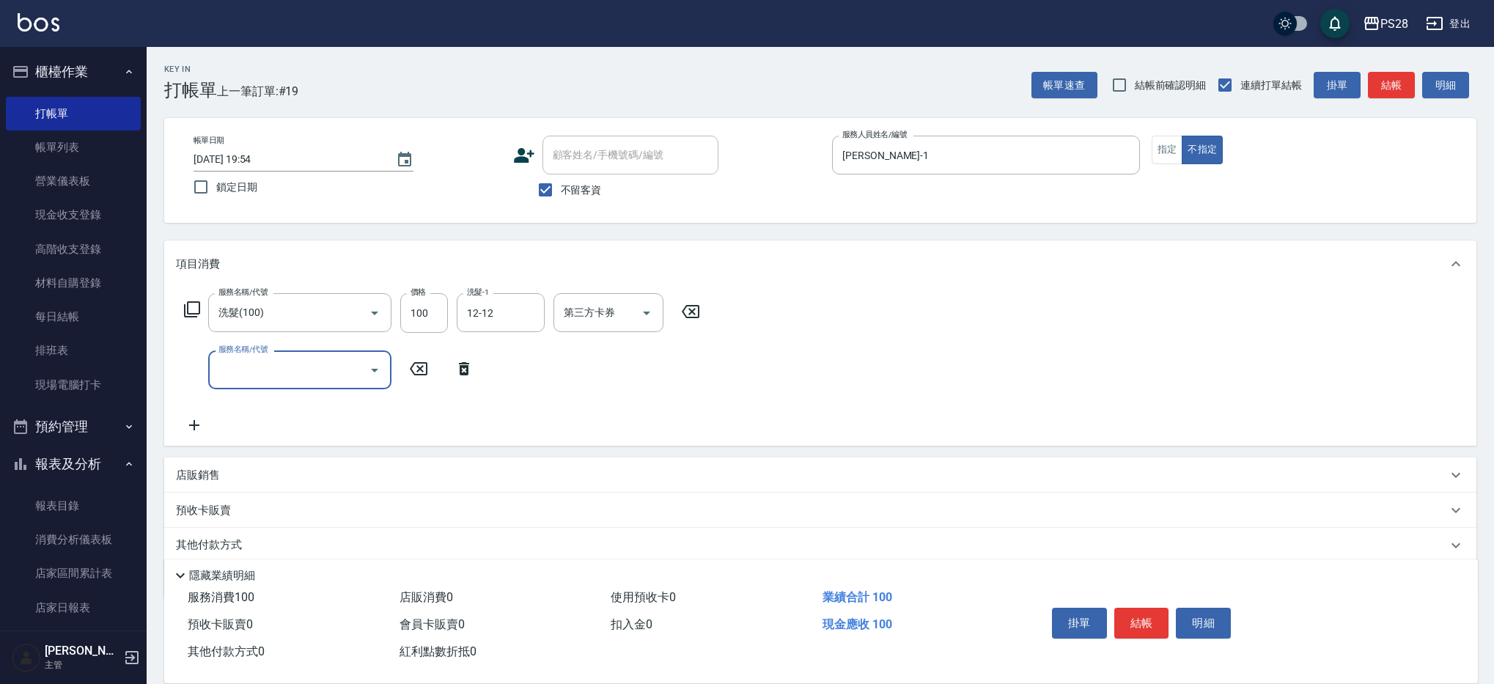
type input "2"
type input "單剪(250)"
type input "149"
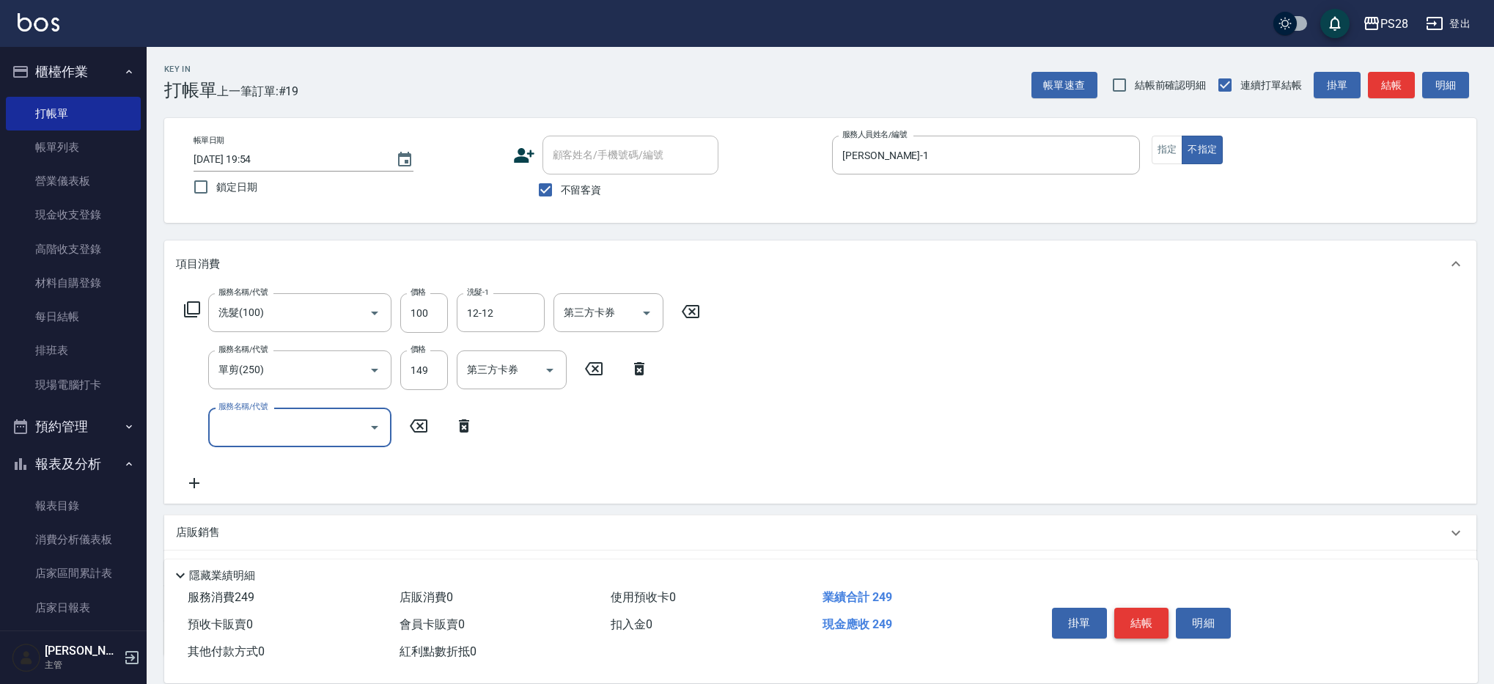
click at [1127, 618] on button "結帳" at bounding box center [1141, 623] width 55 height 31
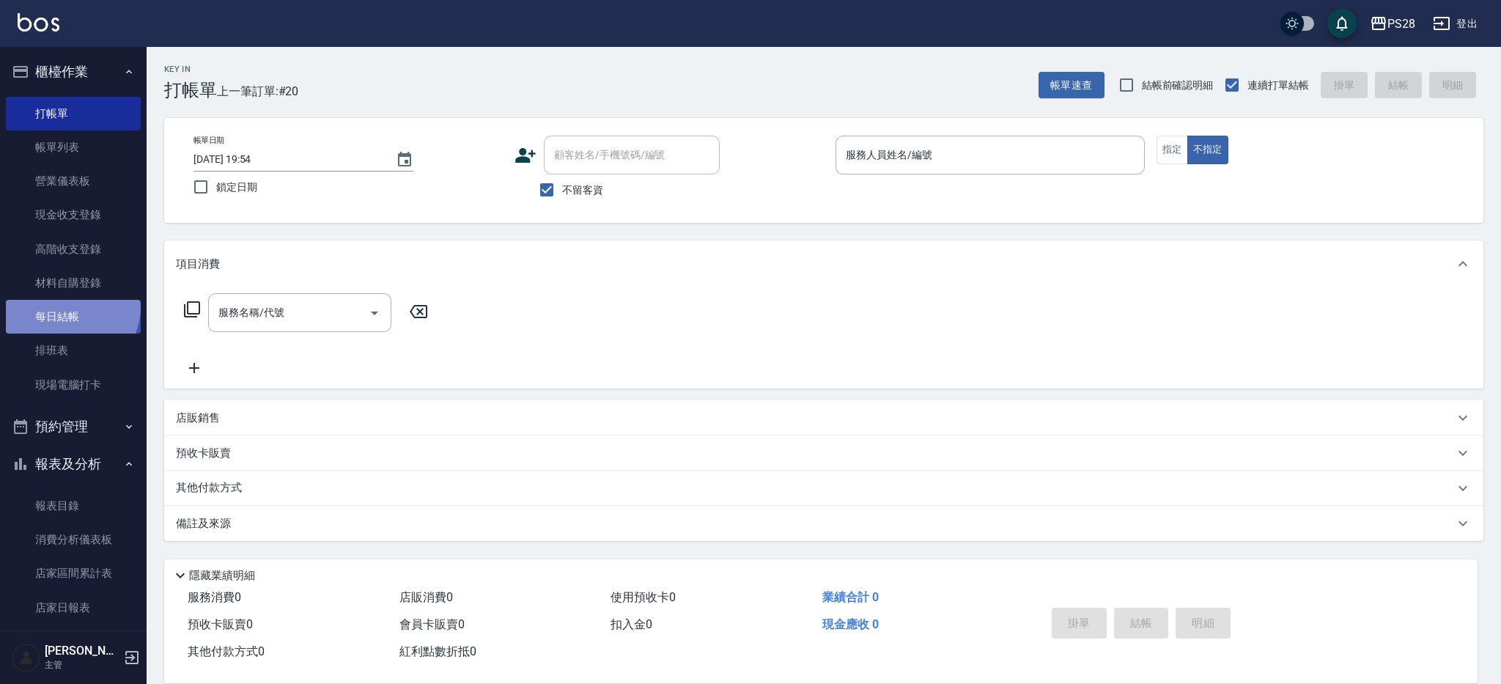
click at [70, 307] on link "每日結帳" at bounding box center [73, 317] width 135 height 34
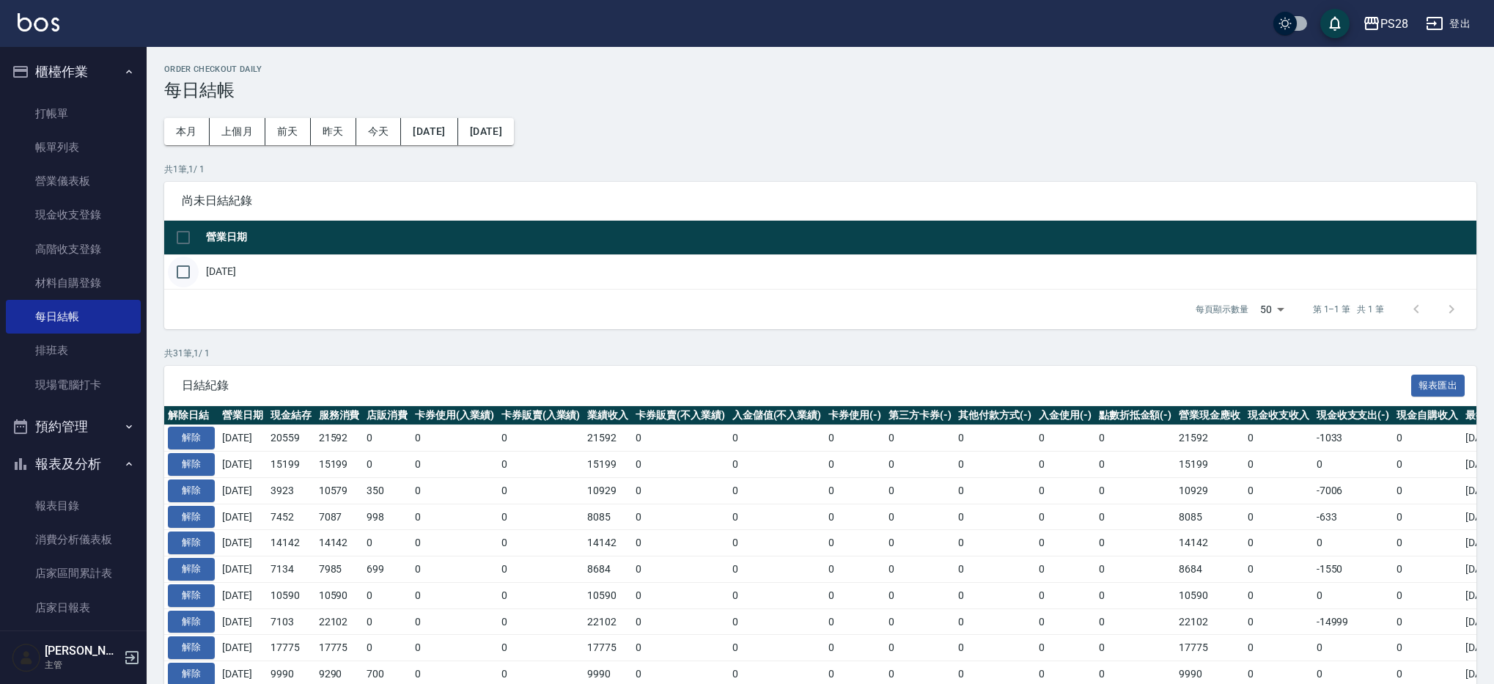
click at [178, 264] on input "checkbox" at bounding box center [183, 272] width 31 height 31
checkbox input "true"
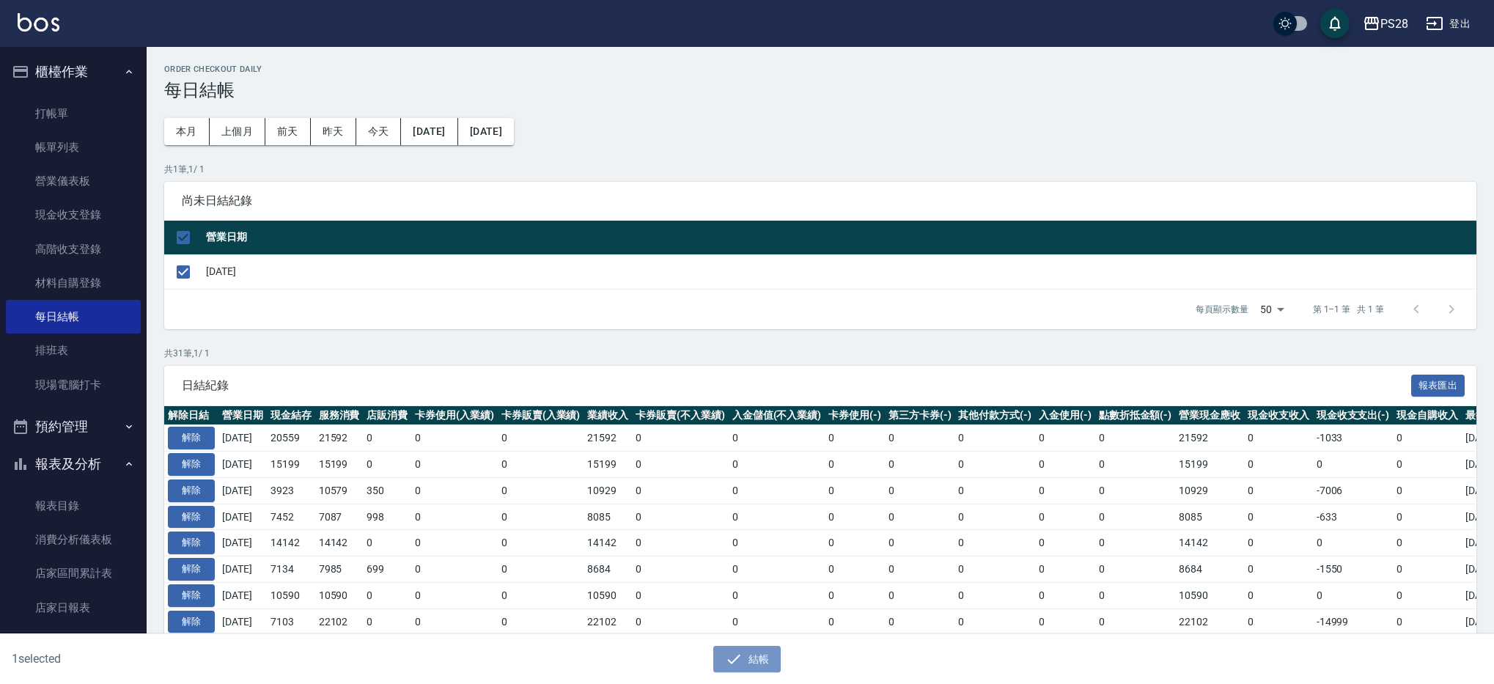
drag, startPoint x: 758, startPoint y: 657, endPoint x: 785, endPoint y: 432, distance: 226.7
click at [758, 657] on button "結帳" at bounding box center [747, 659] width 68 height 27
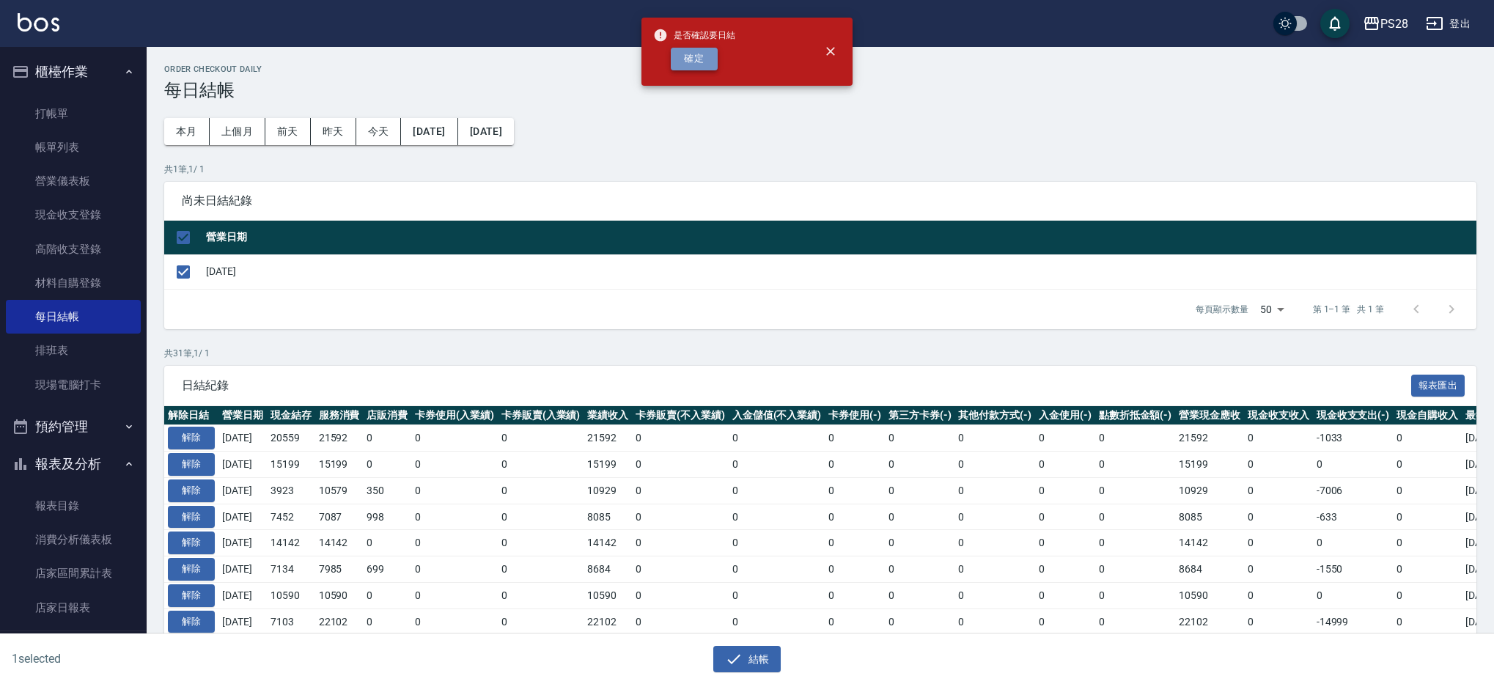
click at [704, 65] on button "確定" at bounding box center [694, 59] width 47 height 23
checkbox input "false"
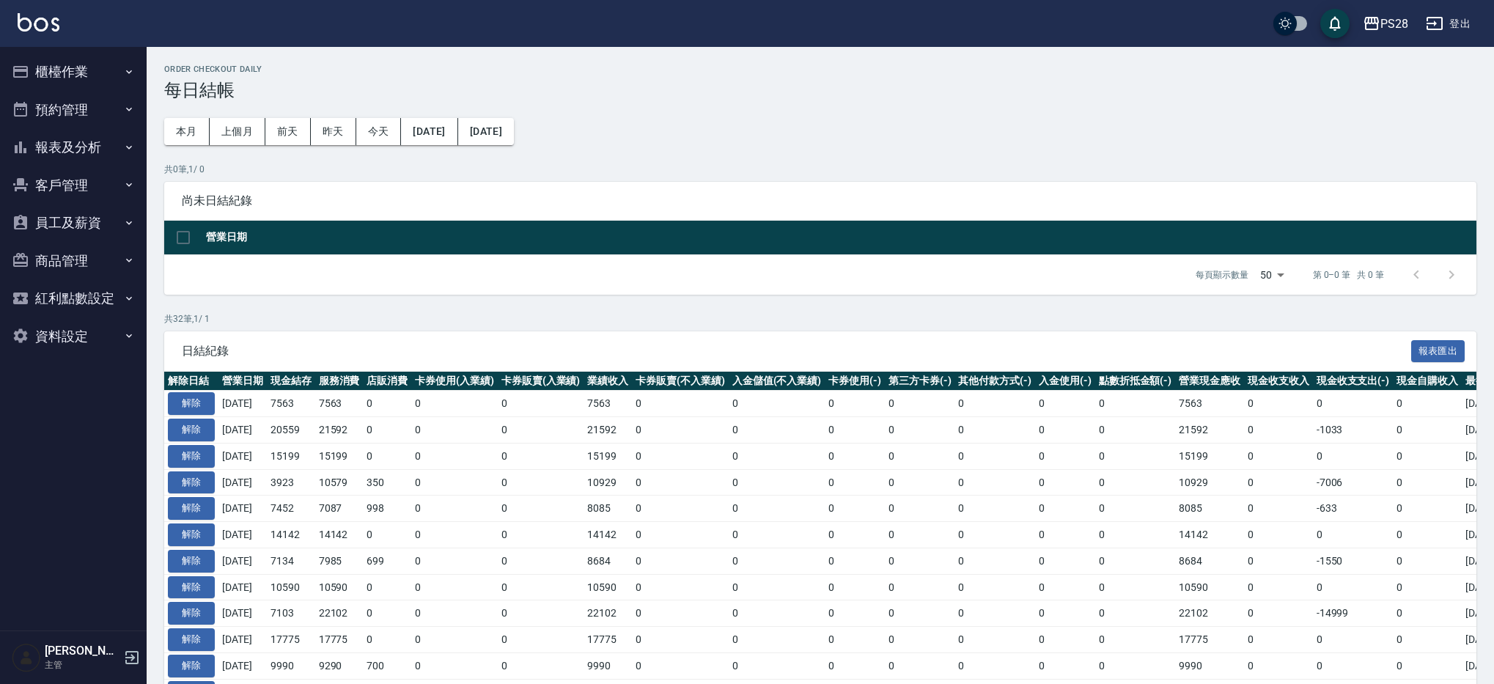
click at [54, 150] on button "報表及分析" at bounding box center [73, 147] width 135 height 38
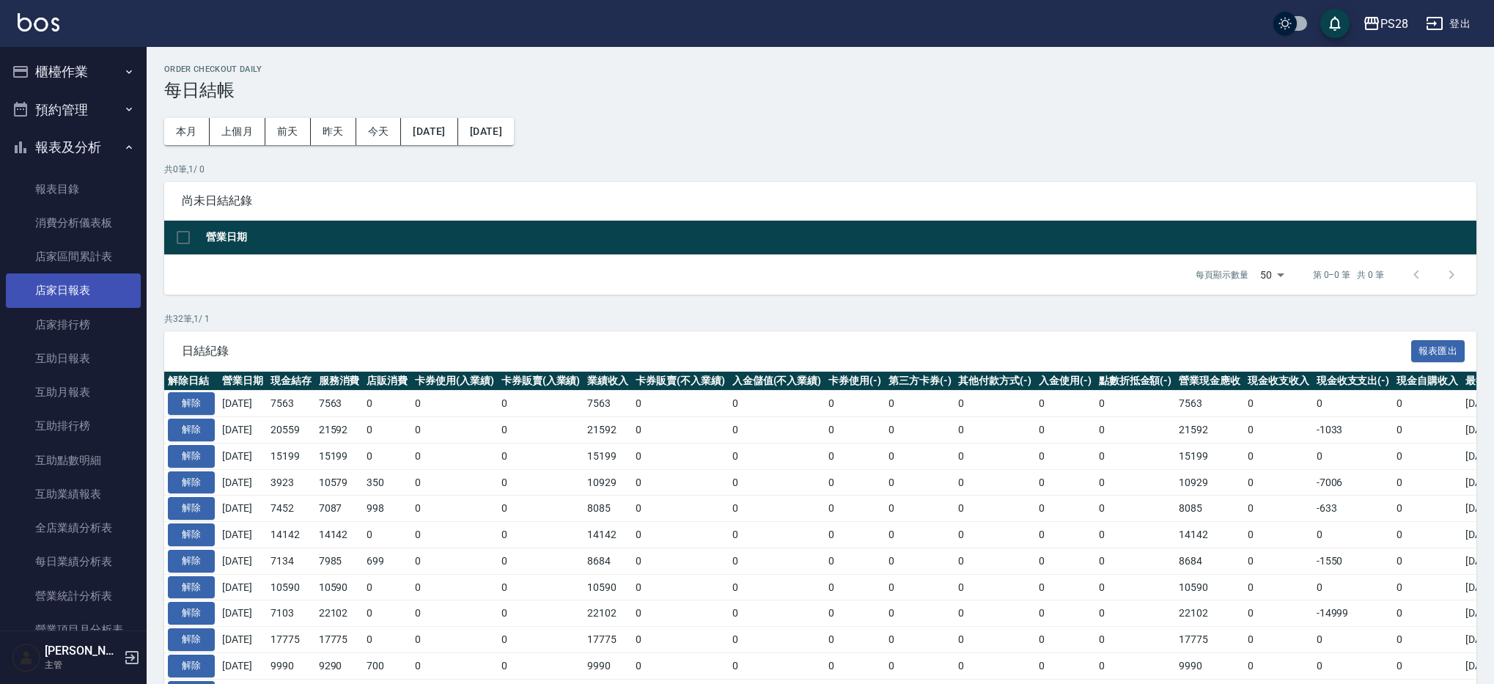
click at [69, 292] on link "店家日報表" at bounding box center [73, 290] width 135 height 34
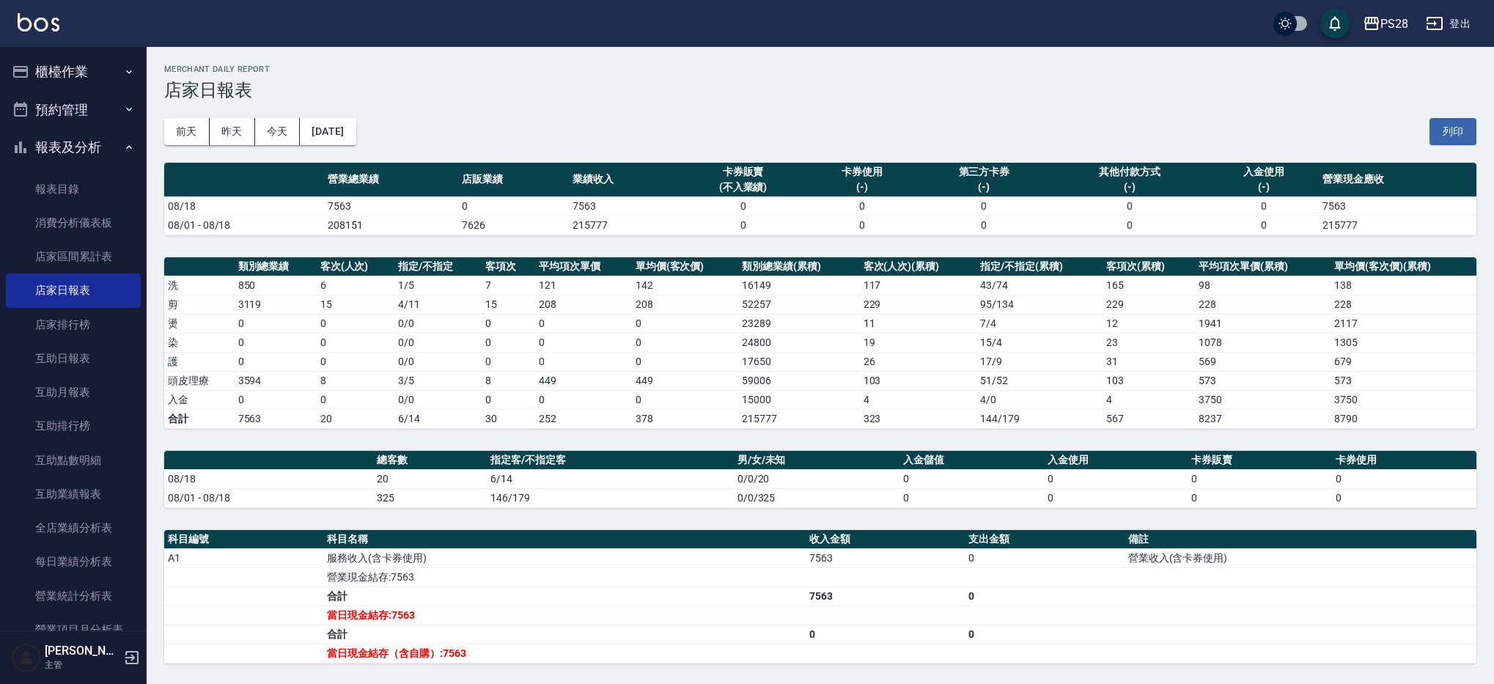
click at [72, 70] on button "櫃檯作業" at bounding box center [73, 72] width 135 height 38
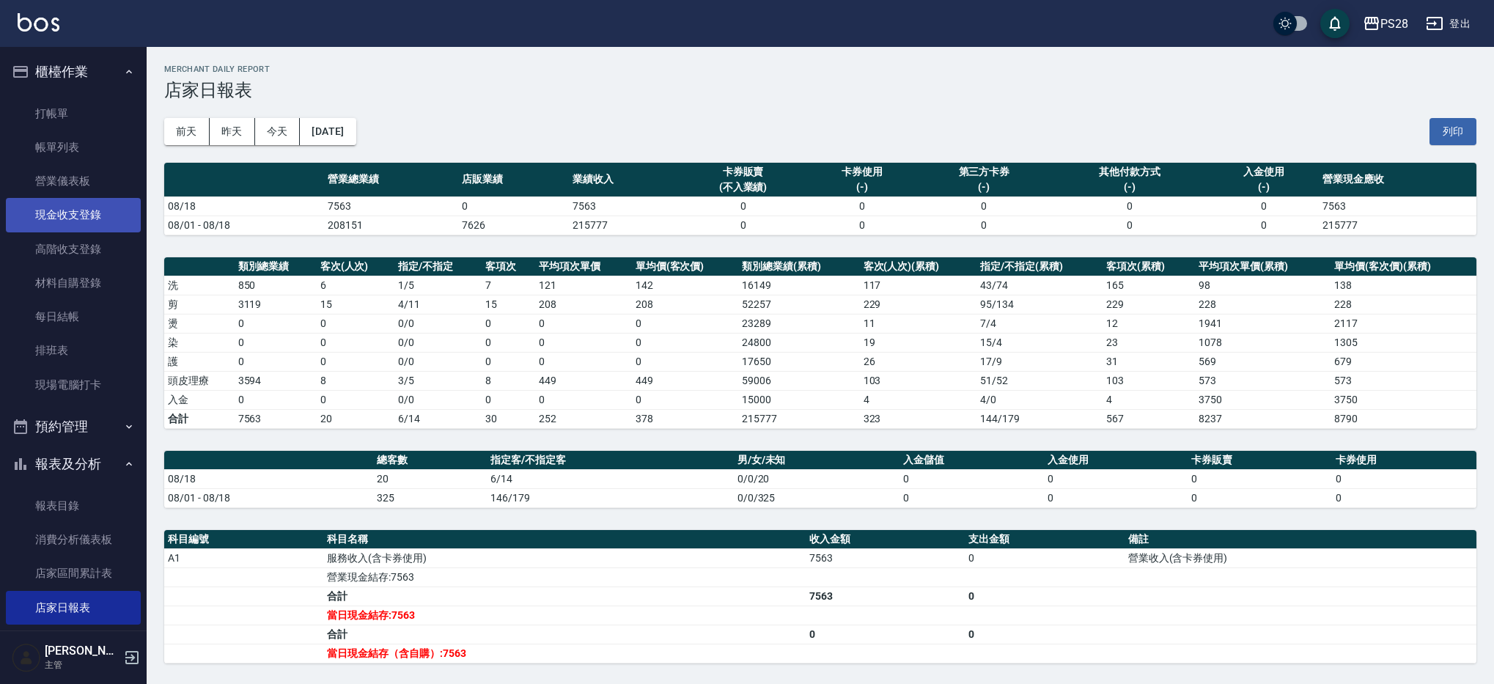
scroll to position [6, 0]
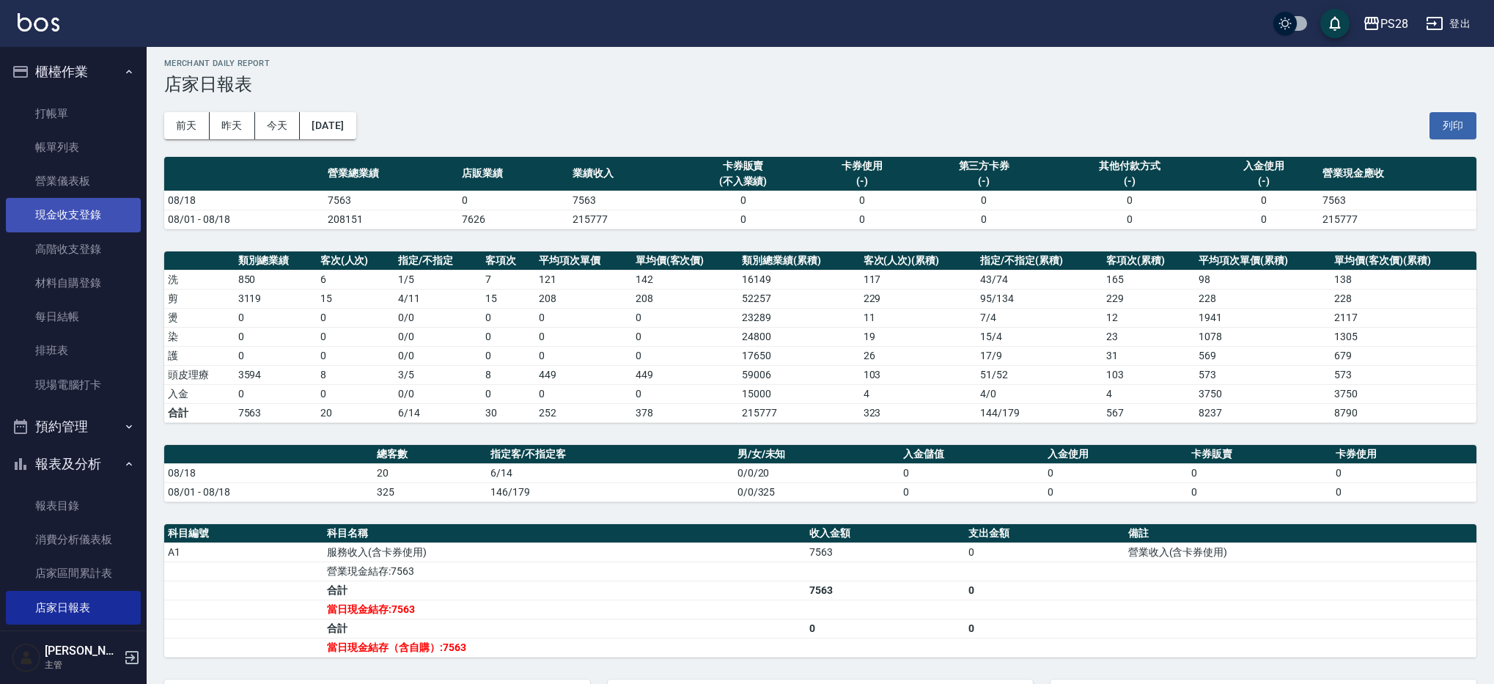
click at [95, 218] on link "現金收支登錄" at bounding box center [73, 215] width 135 height 34
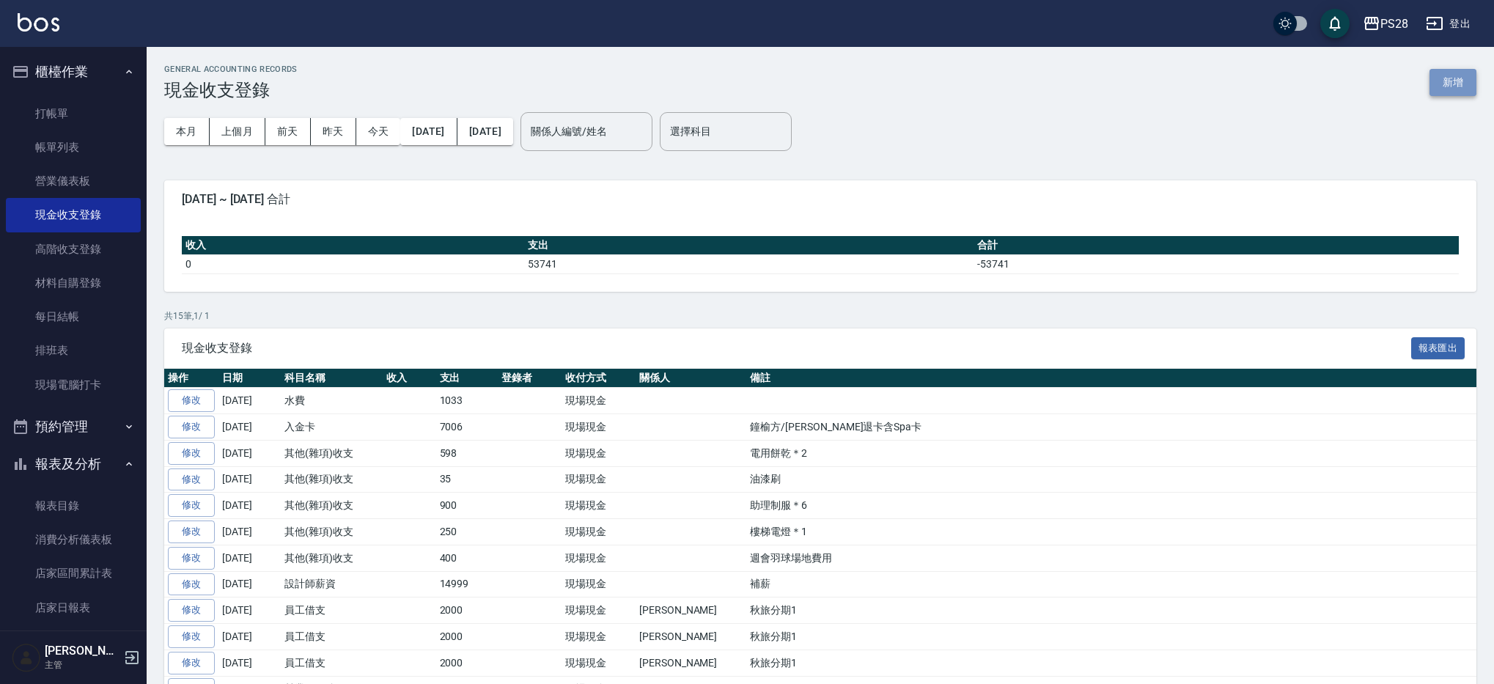
click at [1448, 75] on button "新增" at bounding box center [1452, 82] width 47 height 27
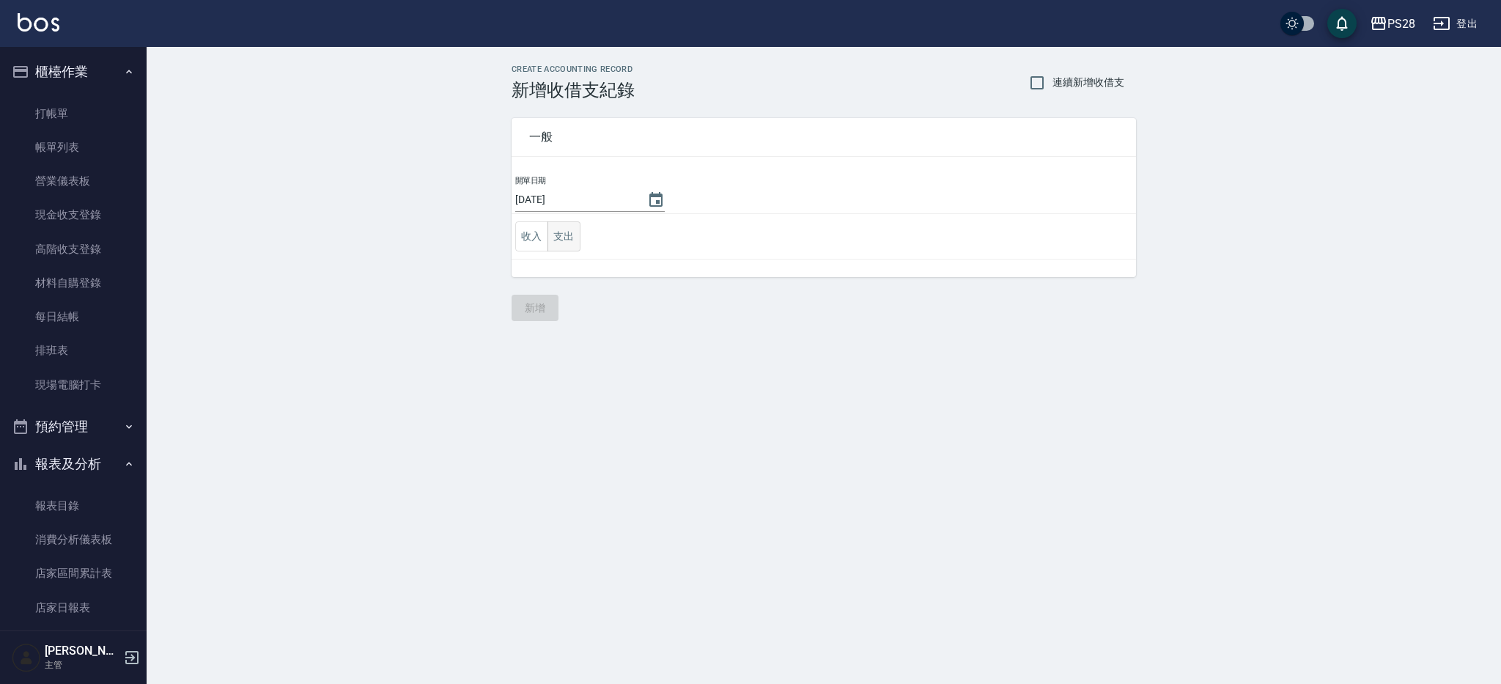
click at [567, 232] on button "支出" at bounding box center [564, 236] width 33 height 30
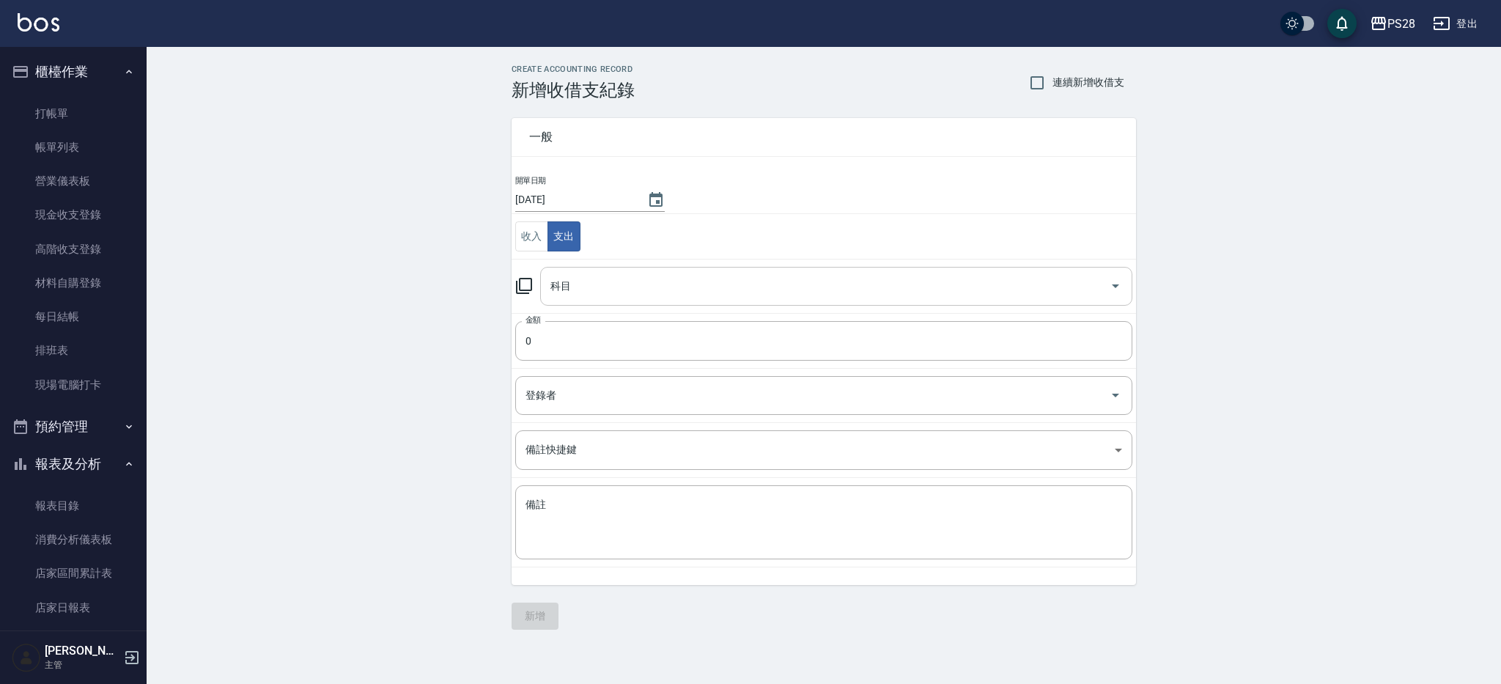
click at [570, 290] on input "科目" at bounding box center [825, 286] width 557 height 26
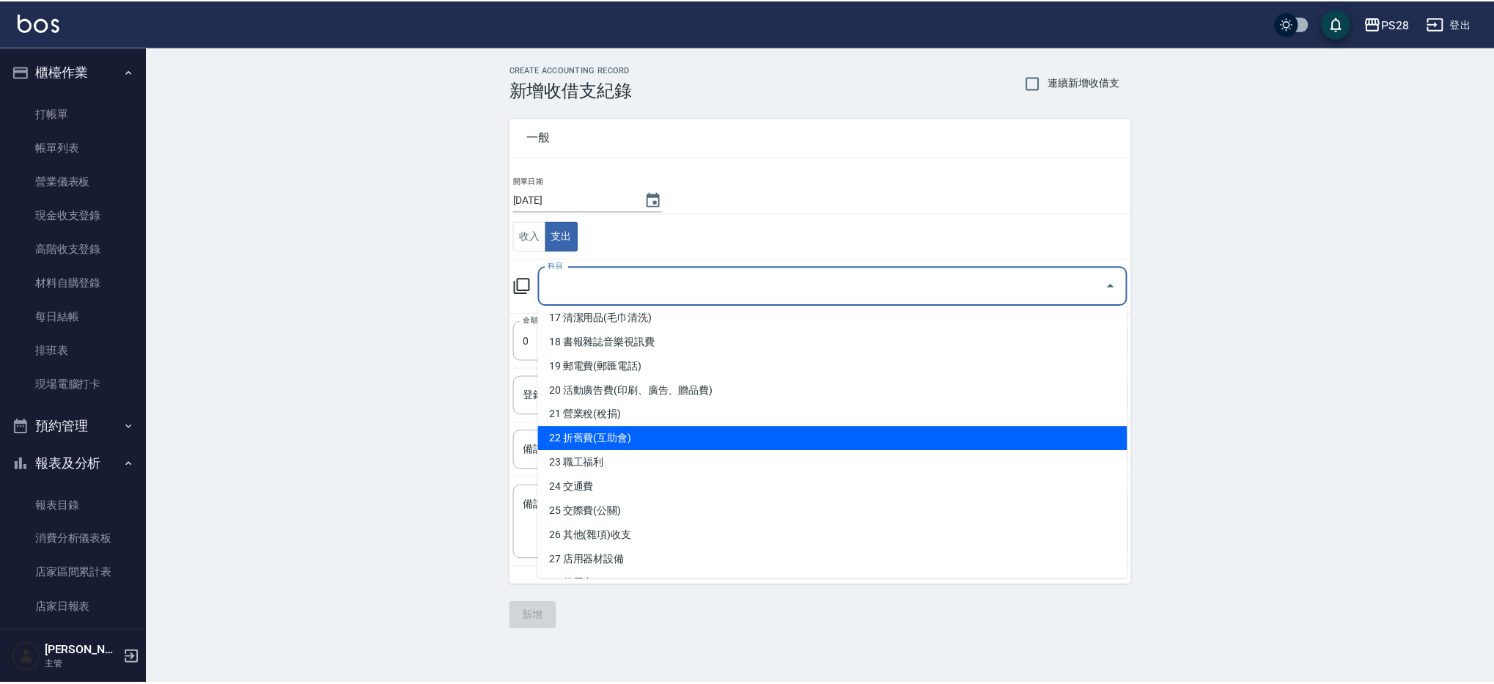
scroll to position [454, 0]
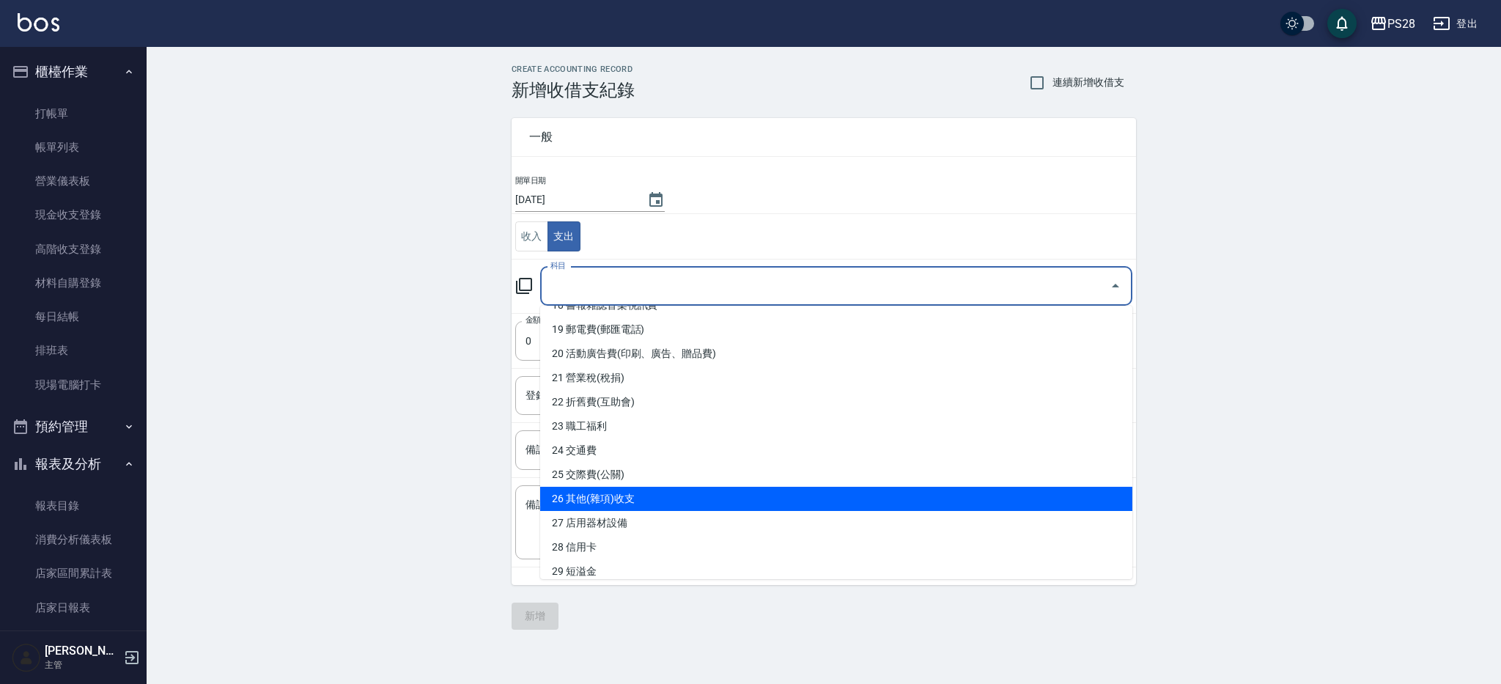
click at [642, 501] on li "26 其他(雜項)收支" at bounding box center [836, 499] width 592 height 24
type input "26 其他(雜項)收支"
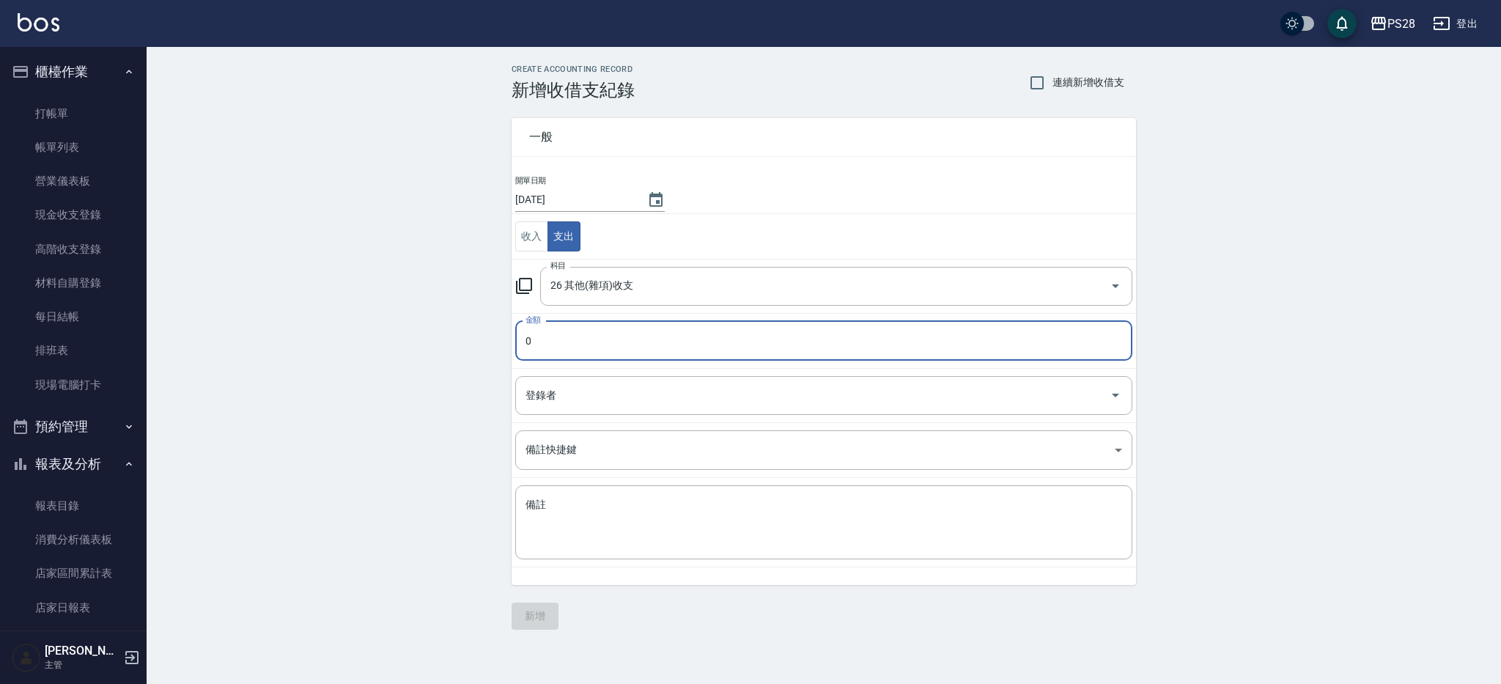
click at [638, 336] on input "0" at bounding box center [823, 341] width 617 height 40
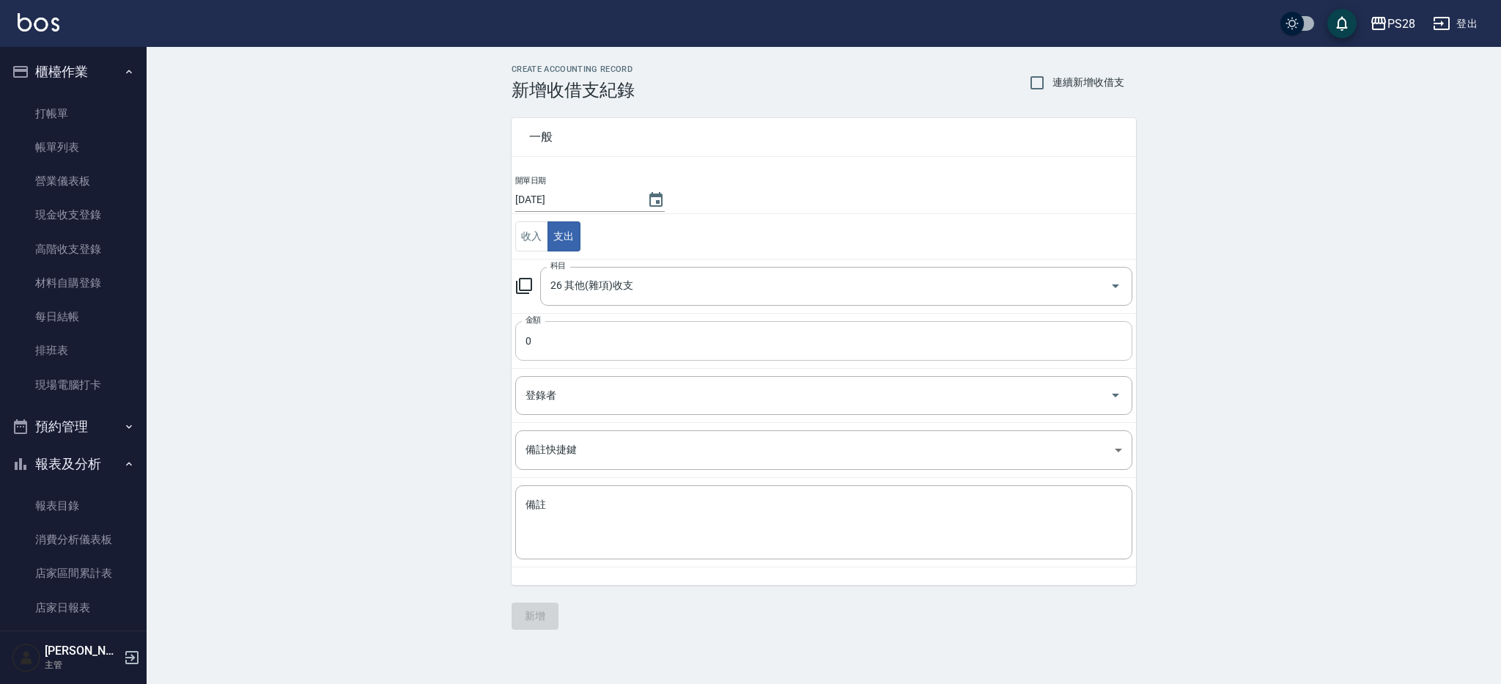
click at [638, 342] on input "0" at bounding box center [823, 341] width 617 height 40
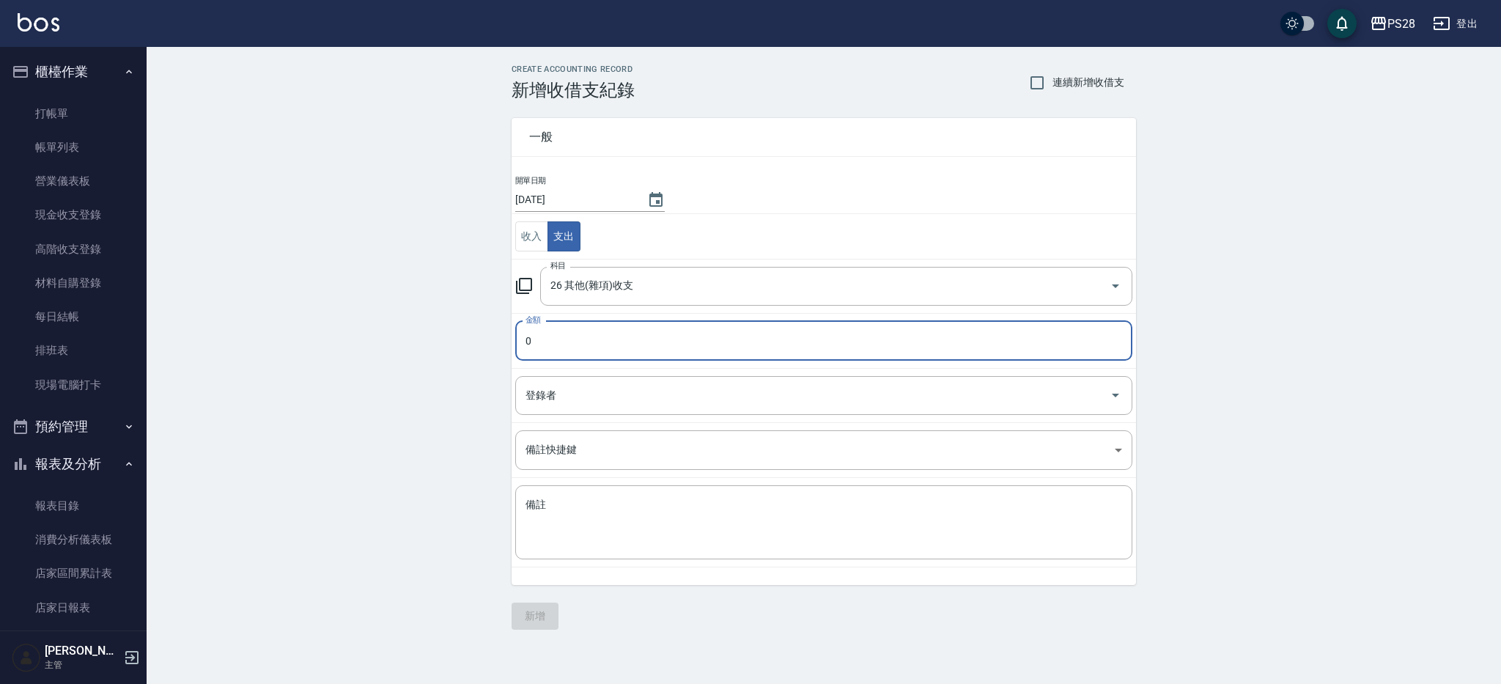
click at [638, 342] on input "0" at bounding box center [823, 341] width 617 height 40
type input "250"
click at [640, 500] on textarea "備註" at bounding box center [824, 523] width 597 height 50
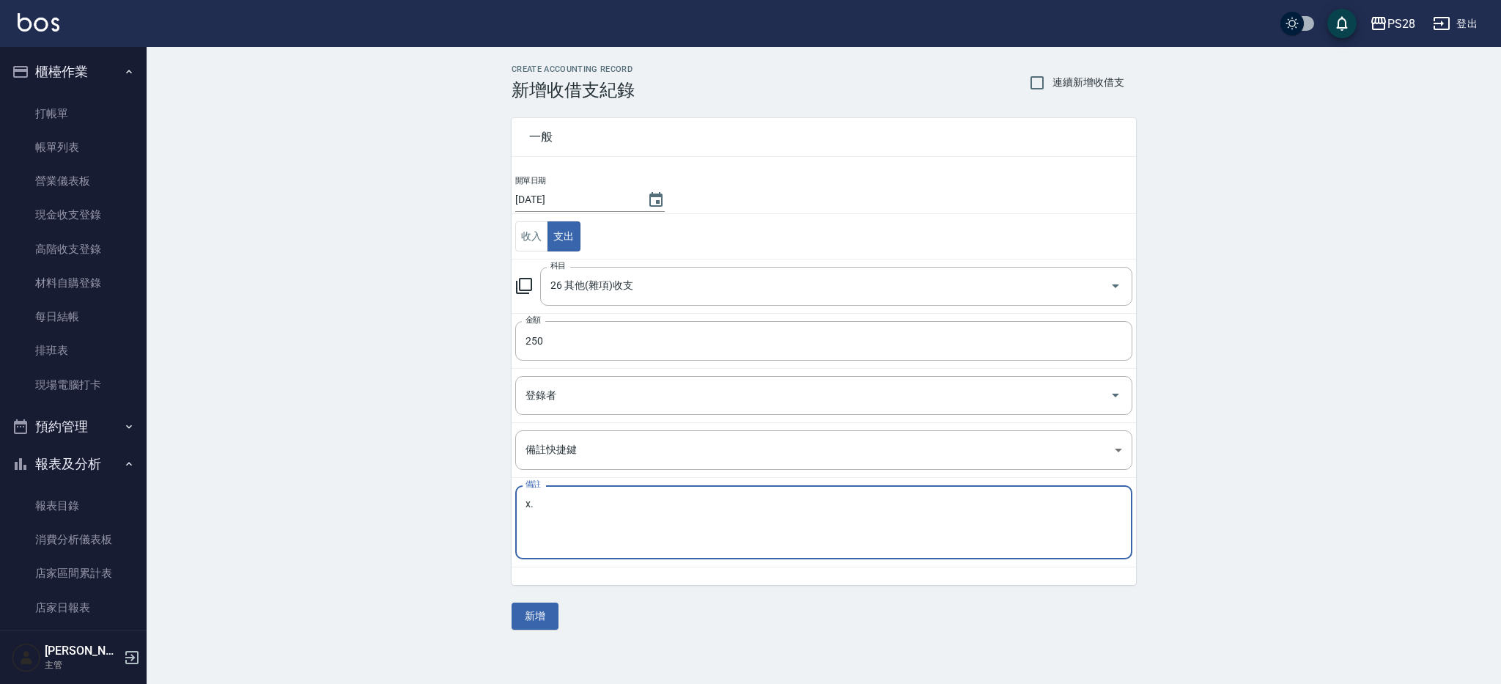
type textarea "x"
type textarea "樓梯坎燈＊1"
click at [532, 620] on button "新增" at bounding box center [535, 616] width 47 height 27
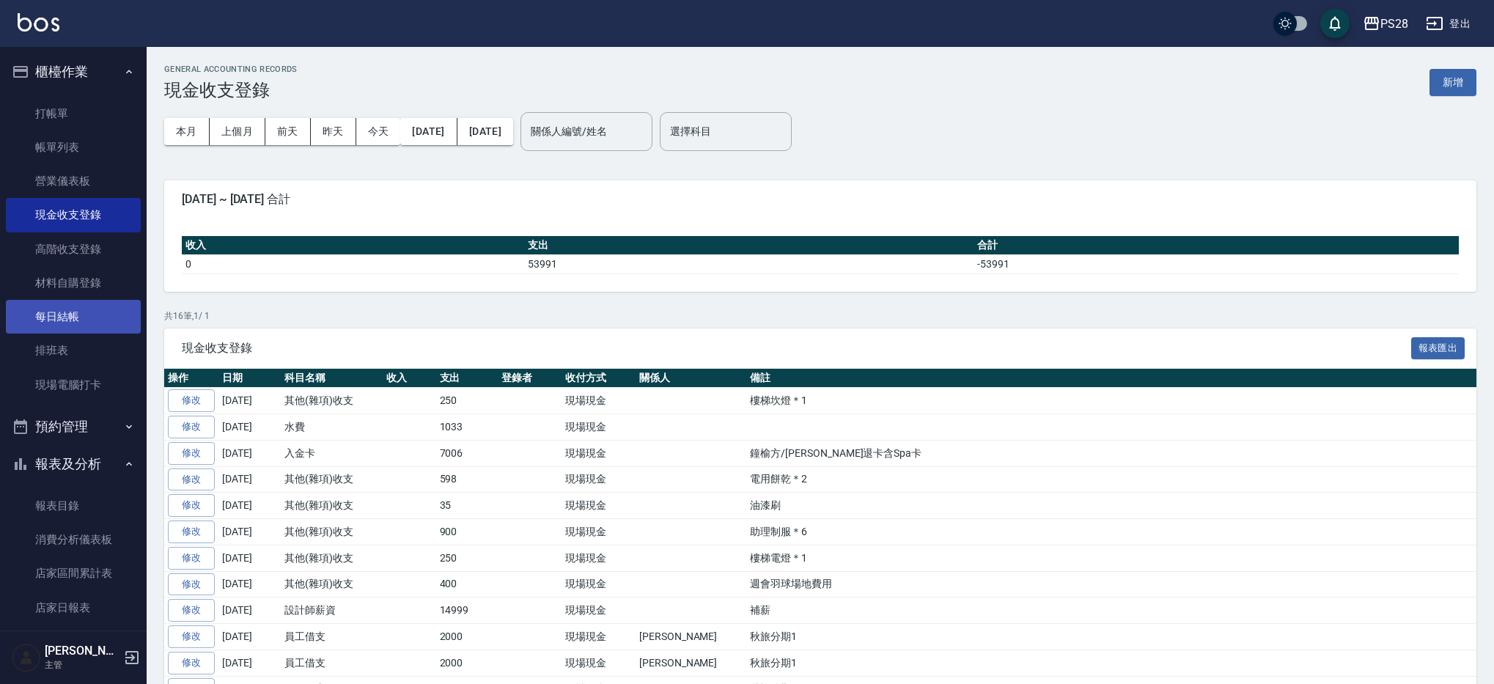
click at [66, 320] on link "每日結帳" at bounding box center [73, 317] width 135 height 34
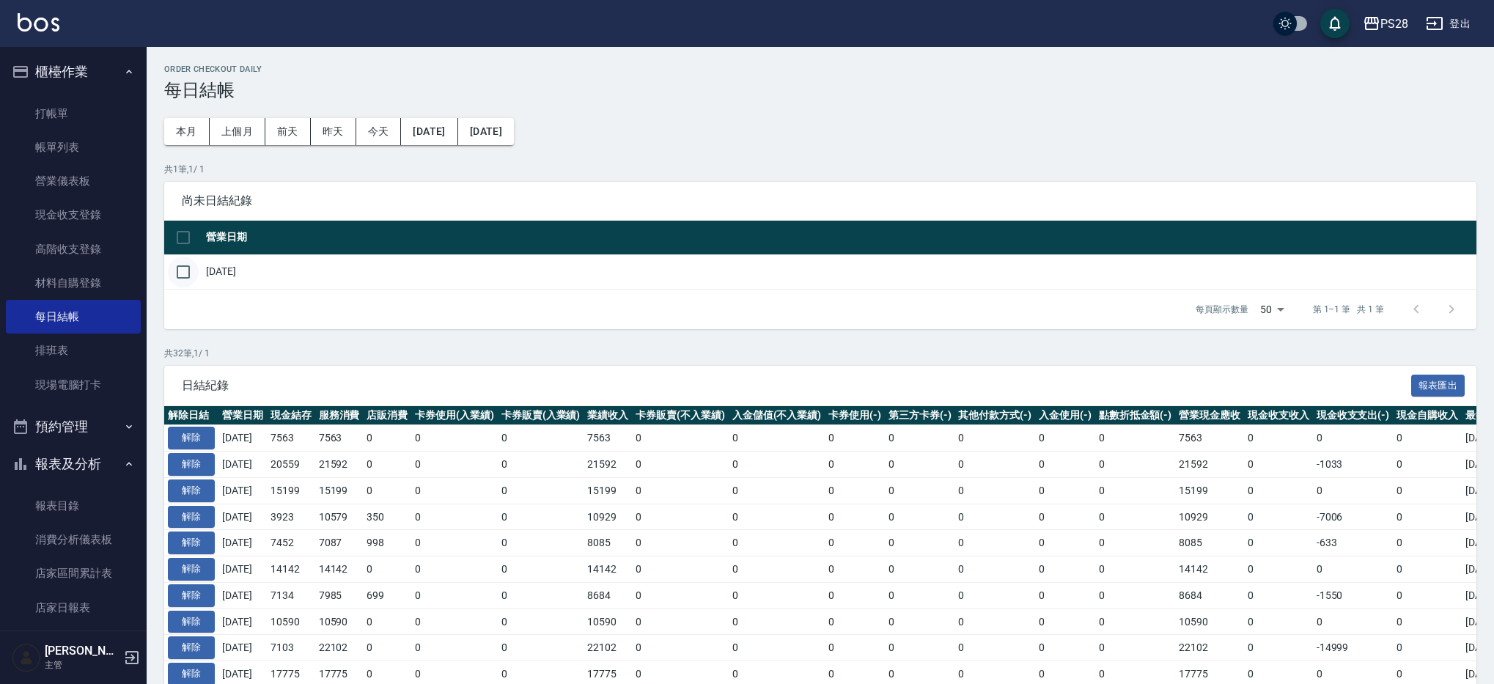
click at [175, 270] on input "checkbox" at bounding box center [183, 272] width 31 height 31
checkbox input "true"
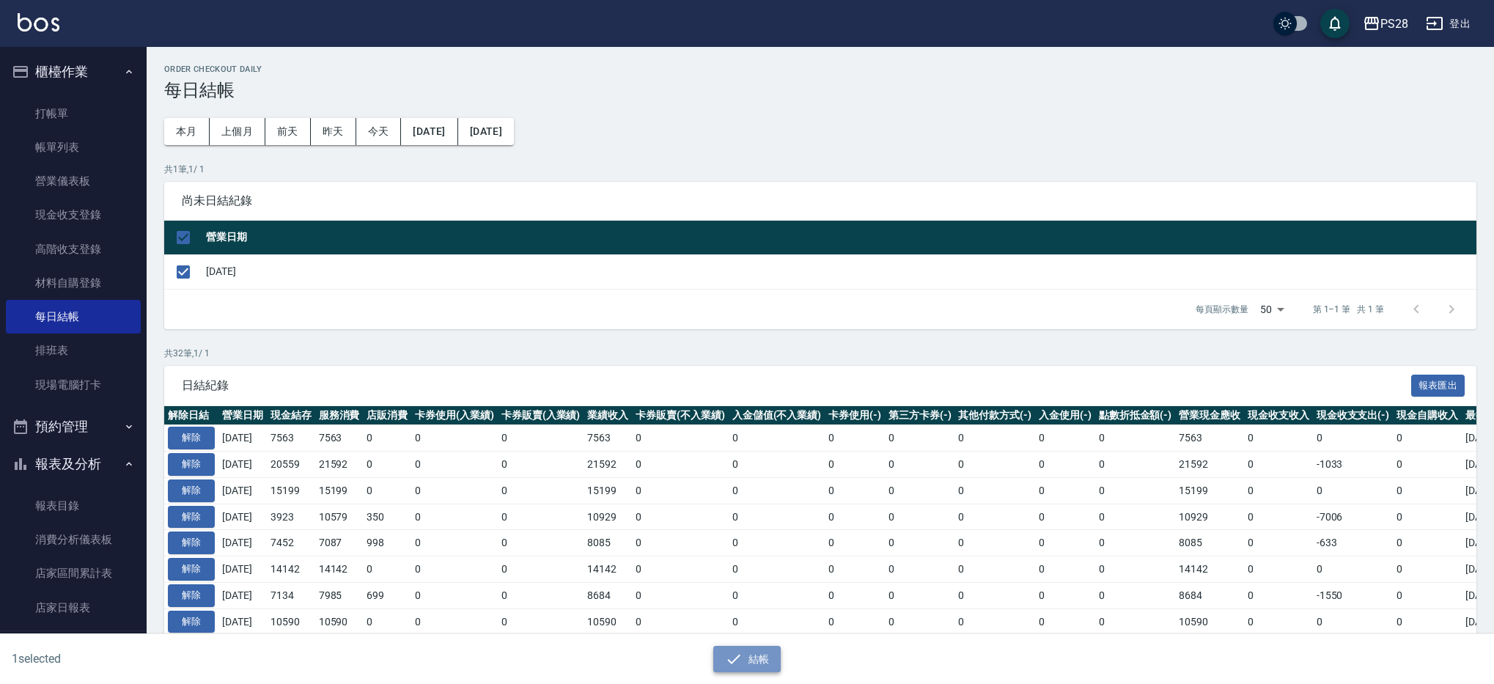
click at [764, 652] on button "結帳" at bounding box center [747, 659] width 68 height 27
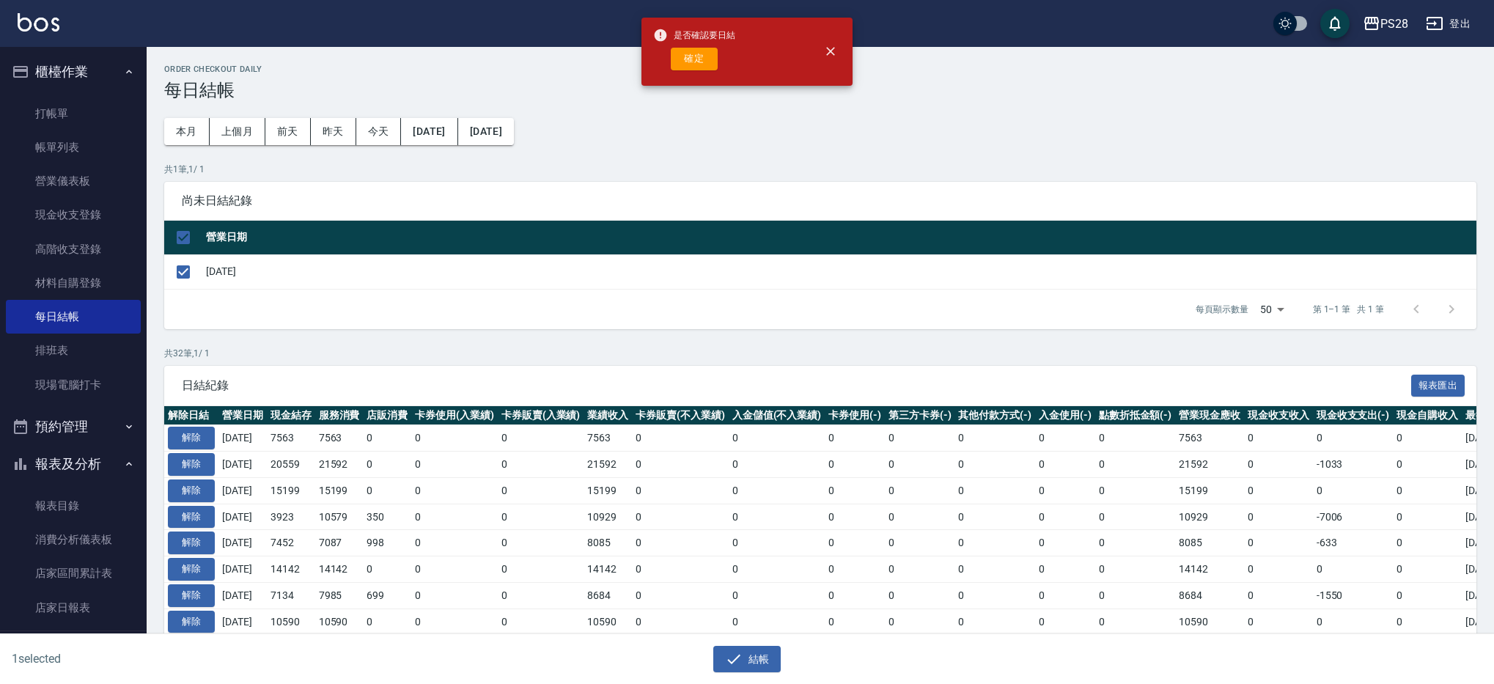
click at [719, 70] on div "是否確認要日結 確定" at bounding box center [694, 51] width 82 height 59
click at [717, 60] on button "確定" at bounding box center [694, 59] width 47 height 23
checkbox input "false"
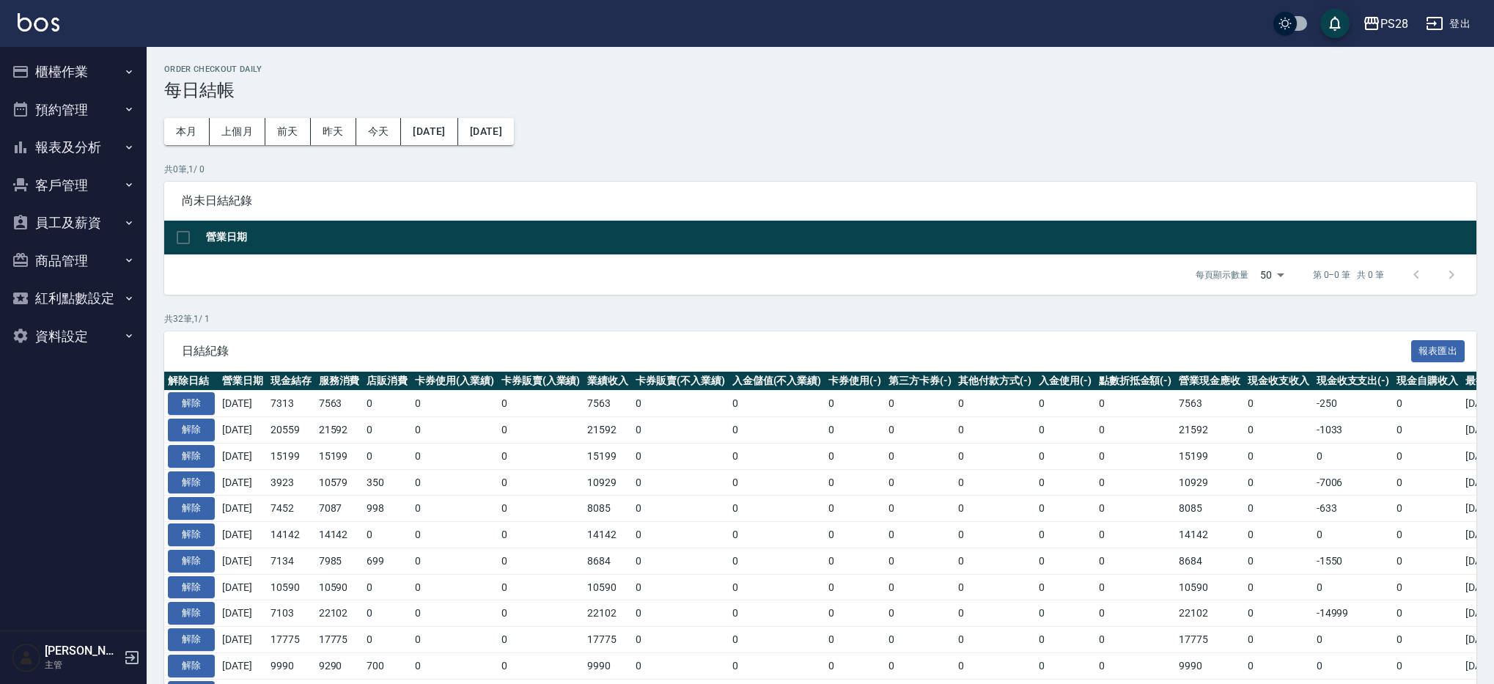
scroll to position [1, 0]
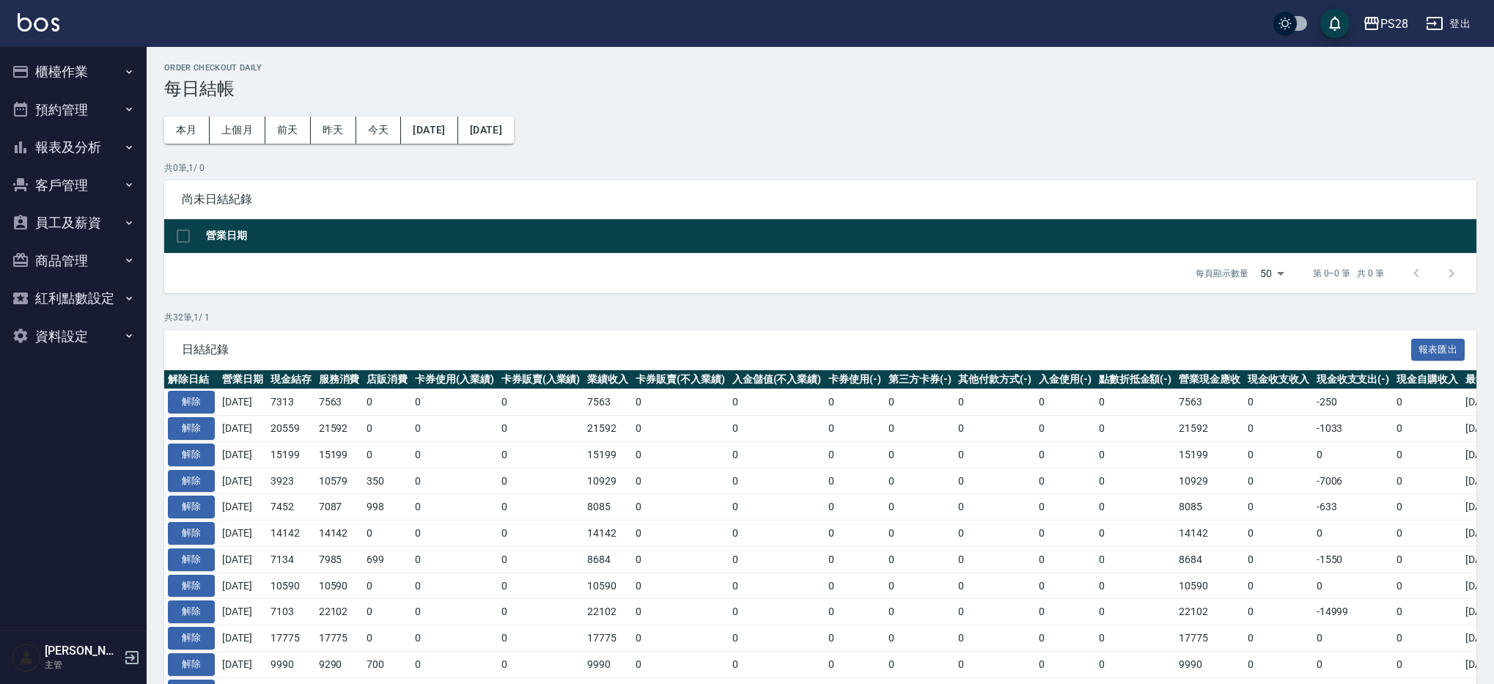
click at [90, 147] on button "報表及分析" at bounding box center [73, 147] width 135 height 38
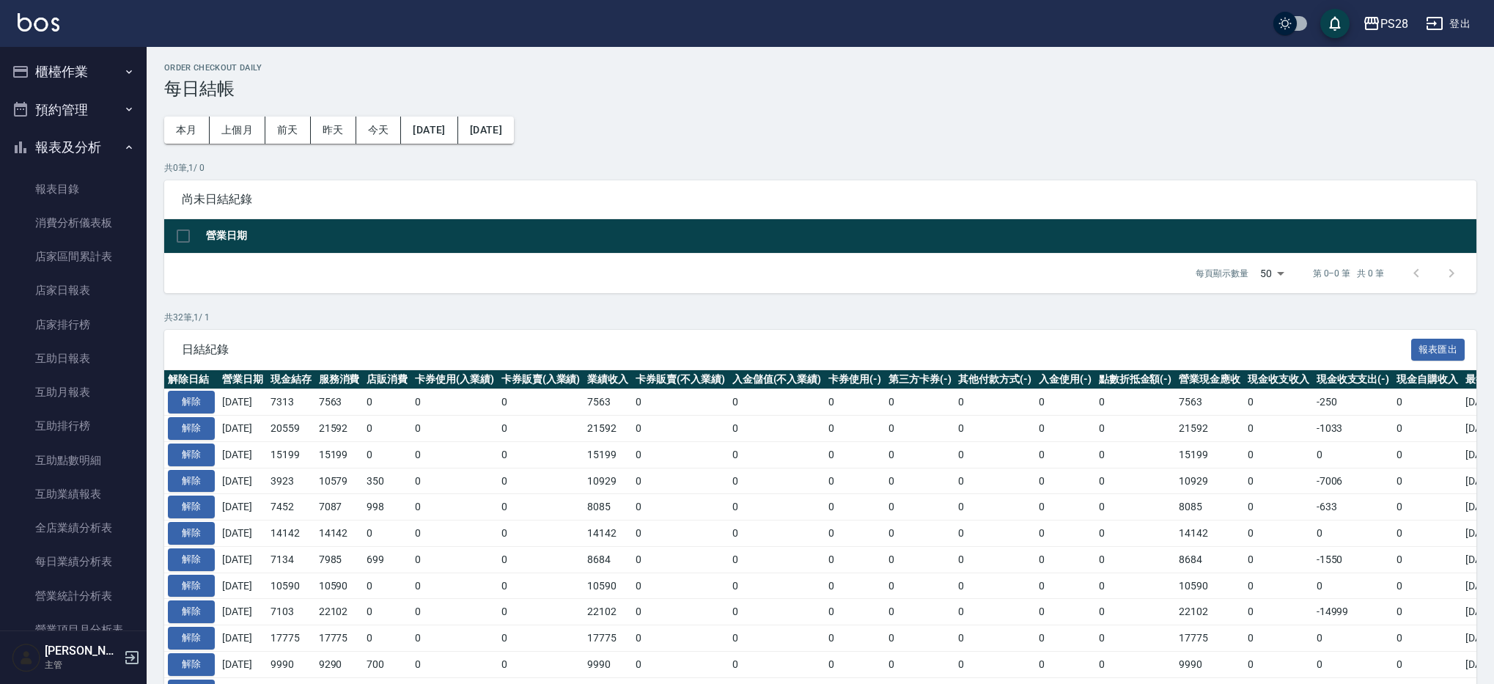
scroll to position [0, 0]
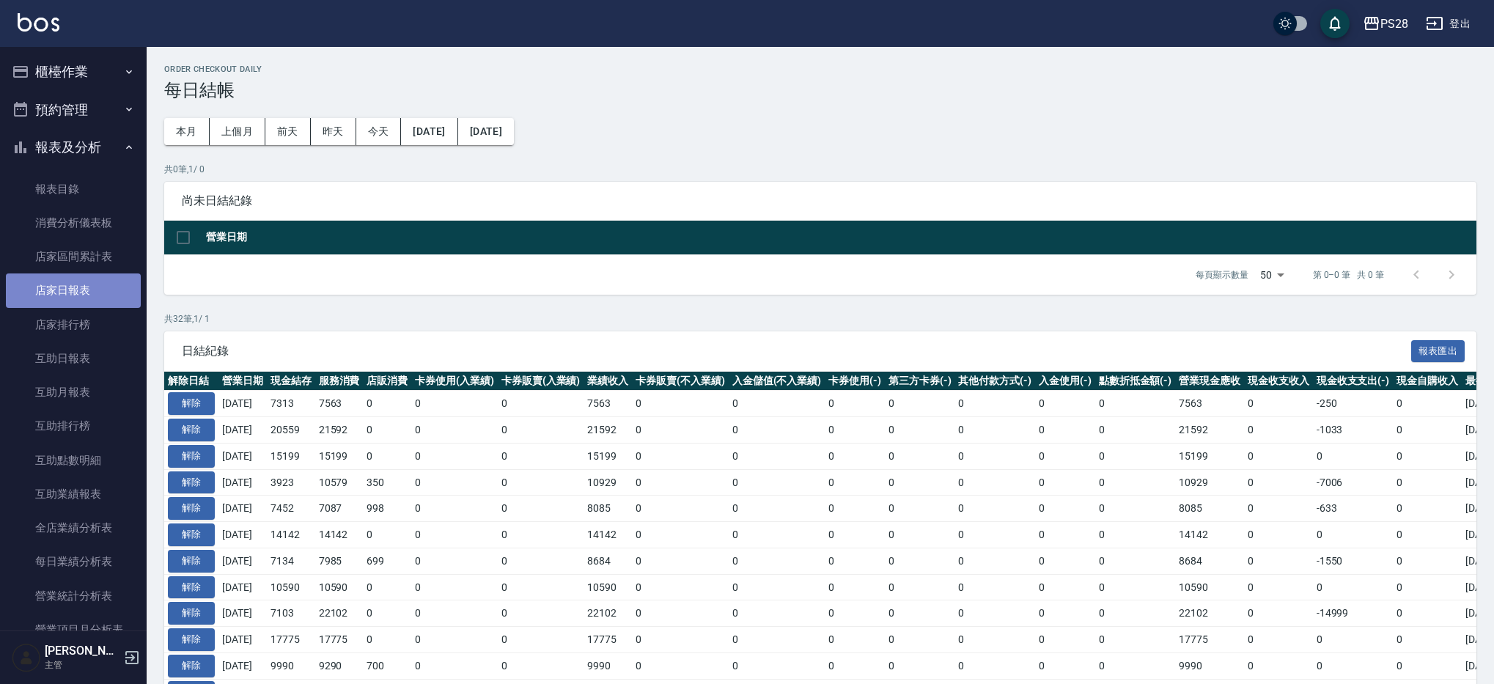
click at [100, 293] on link "店家日報表" at bounding box center [73, 290] width 135 height 34
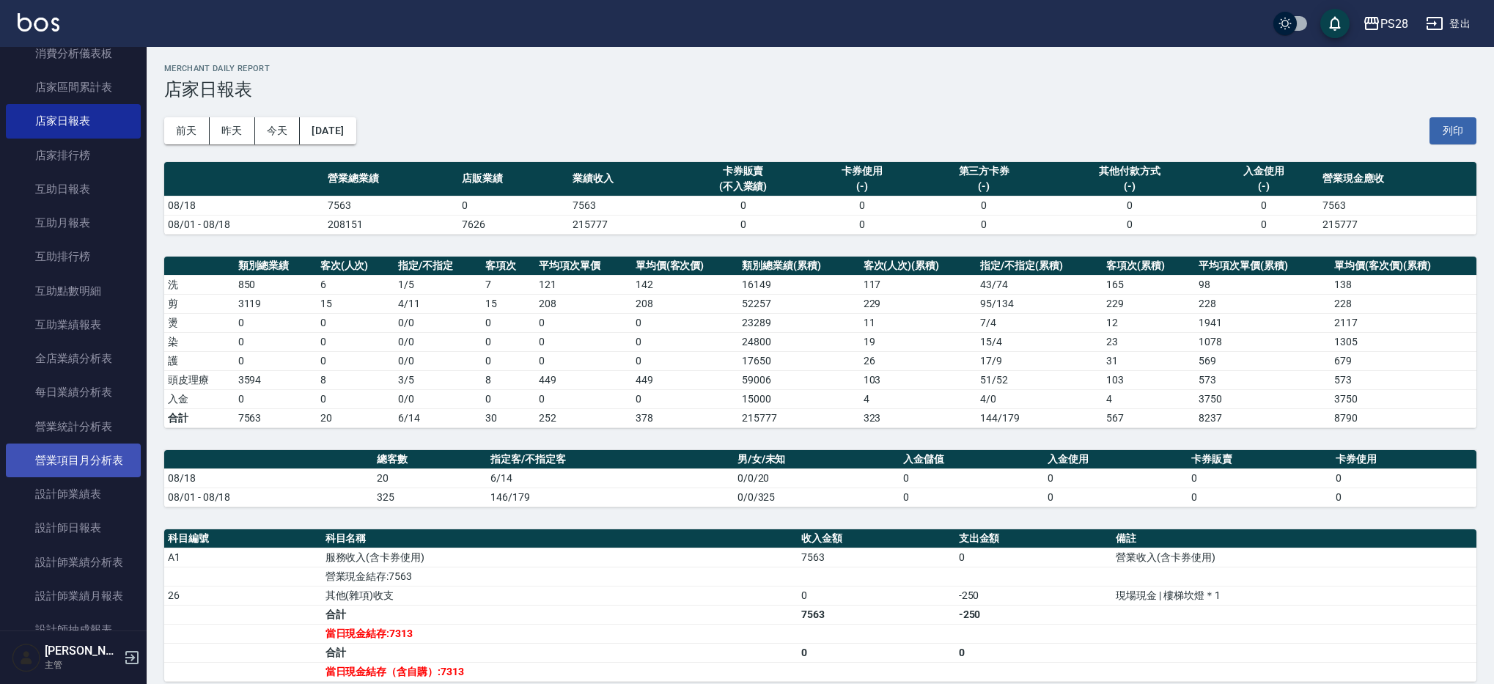
scroll to position [171, 0]
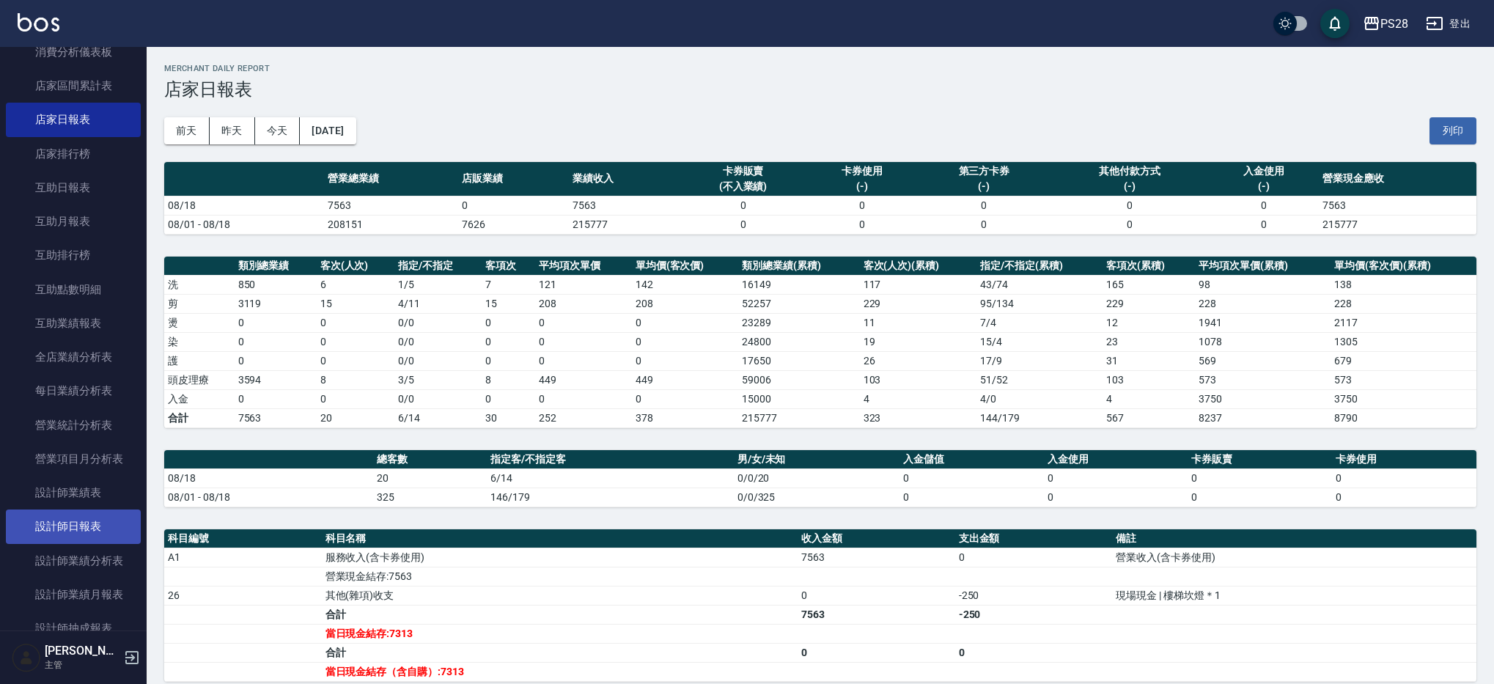
click at [97, 528] on link "設計師日報表" at bounding box center [73, 526] width 135 height 34
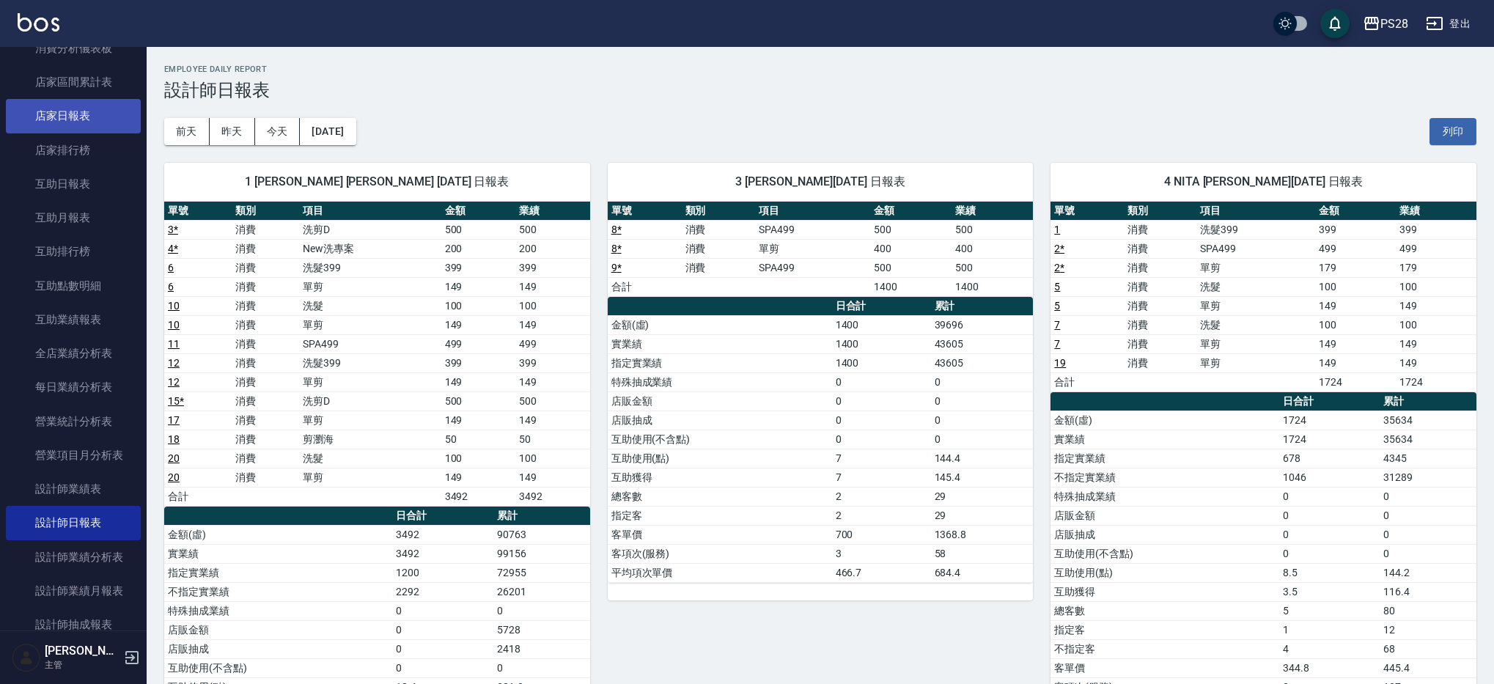
scroll to position [174, 0]
click at [57, 110] on link "店家日報表" at bounding box center [73, 117] width 135 height 34
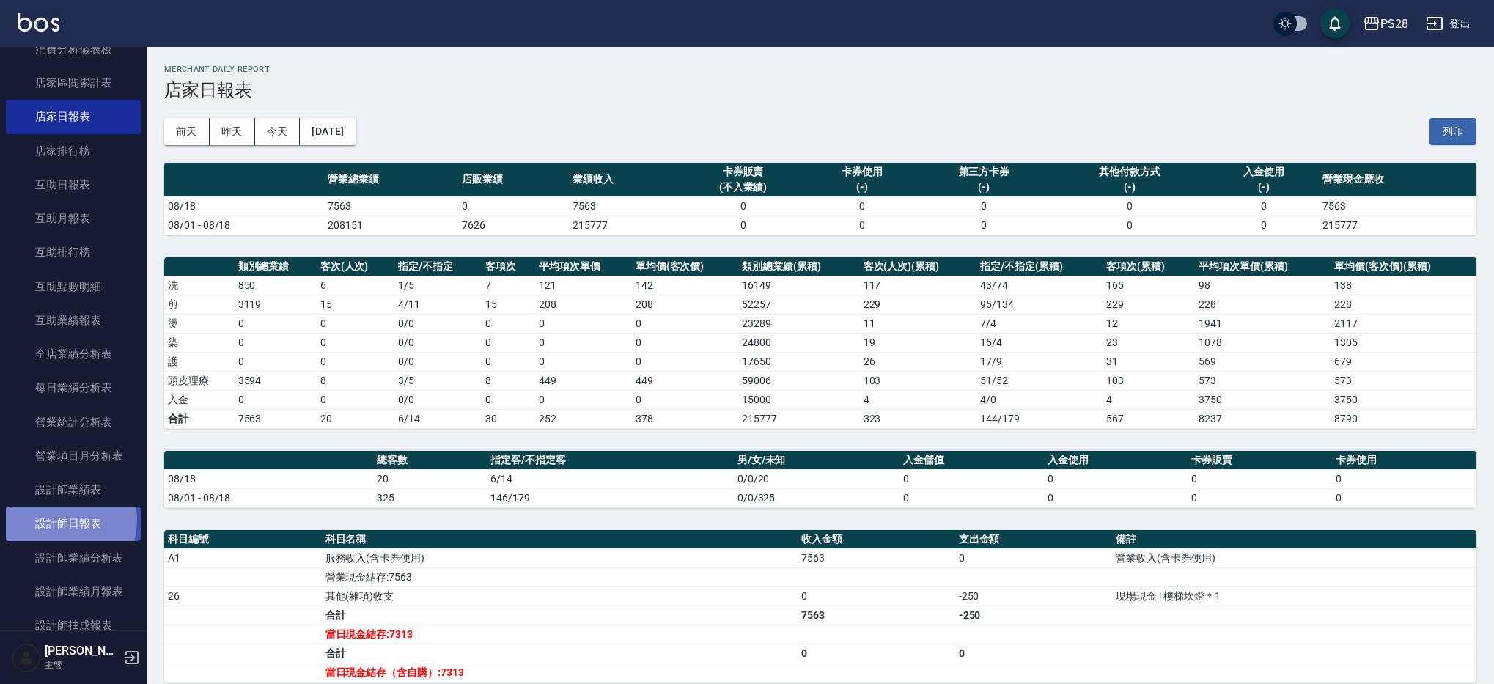
drag, startPoint x: 59, startPoint y: 520, endPoint x: 127, endPoint y: 510, distance: 68.1
click at [59, 520] on link "設計師日報表" at bounding box center [73, 523] width 135 height 34
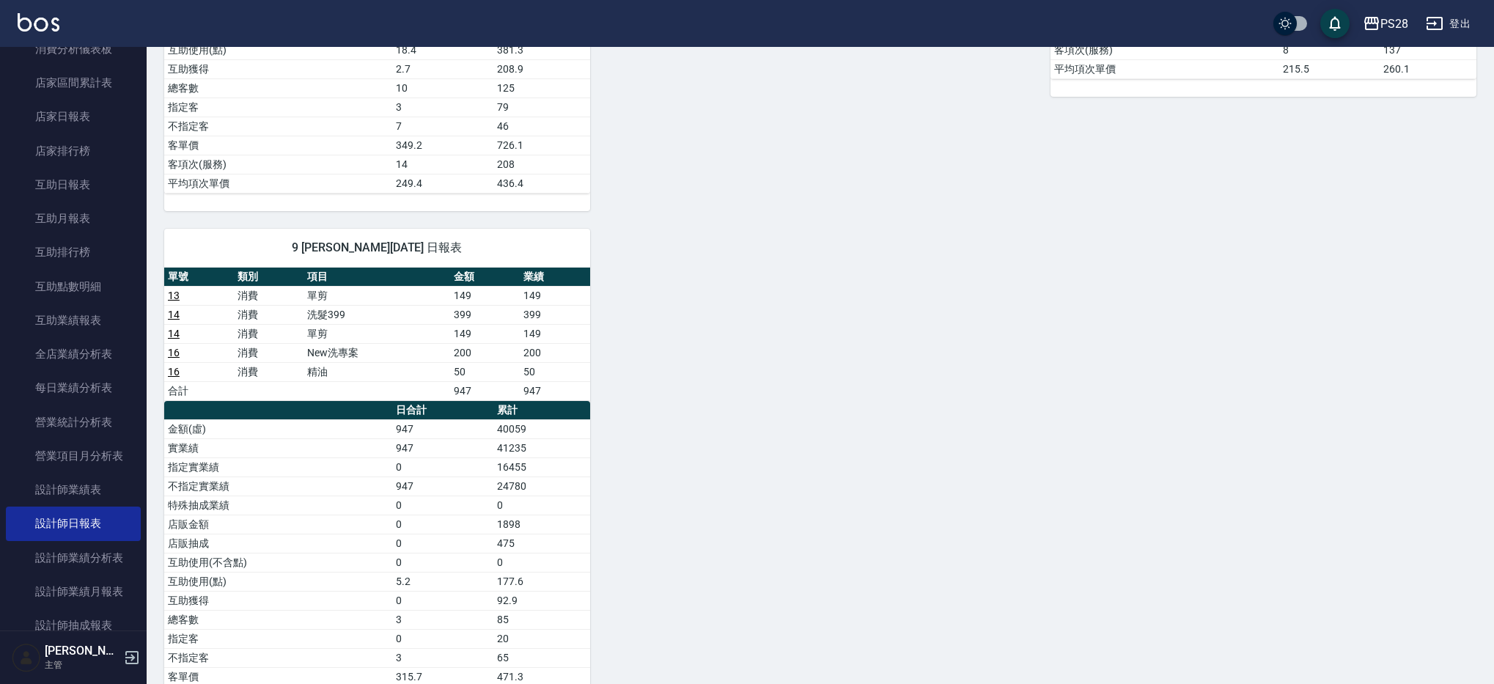
scroll to position [712, 0]
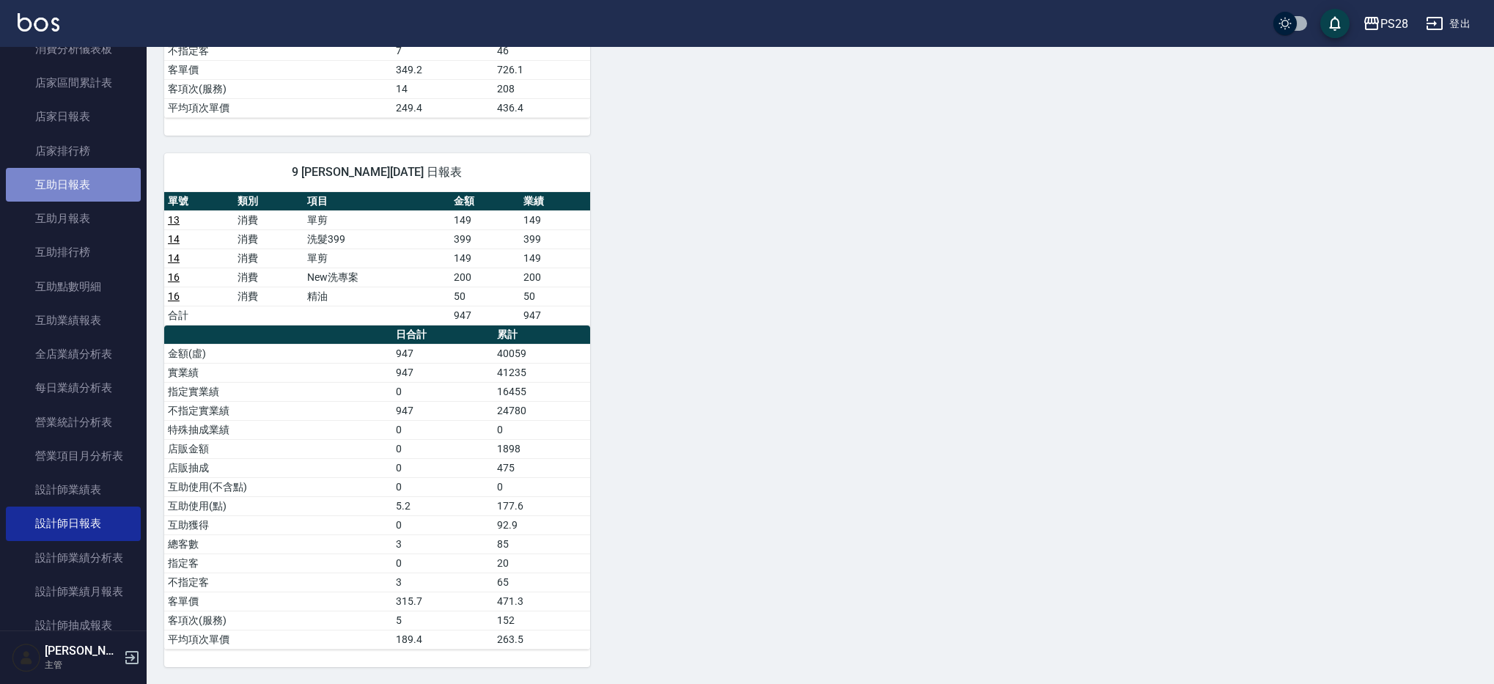
click at [76, 185] on link "互助日報表" at bounding box center [73, 185] width 135 height 34
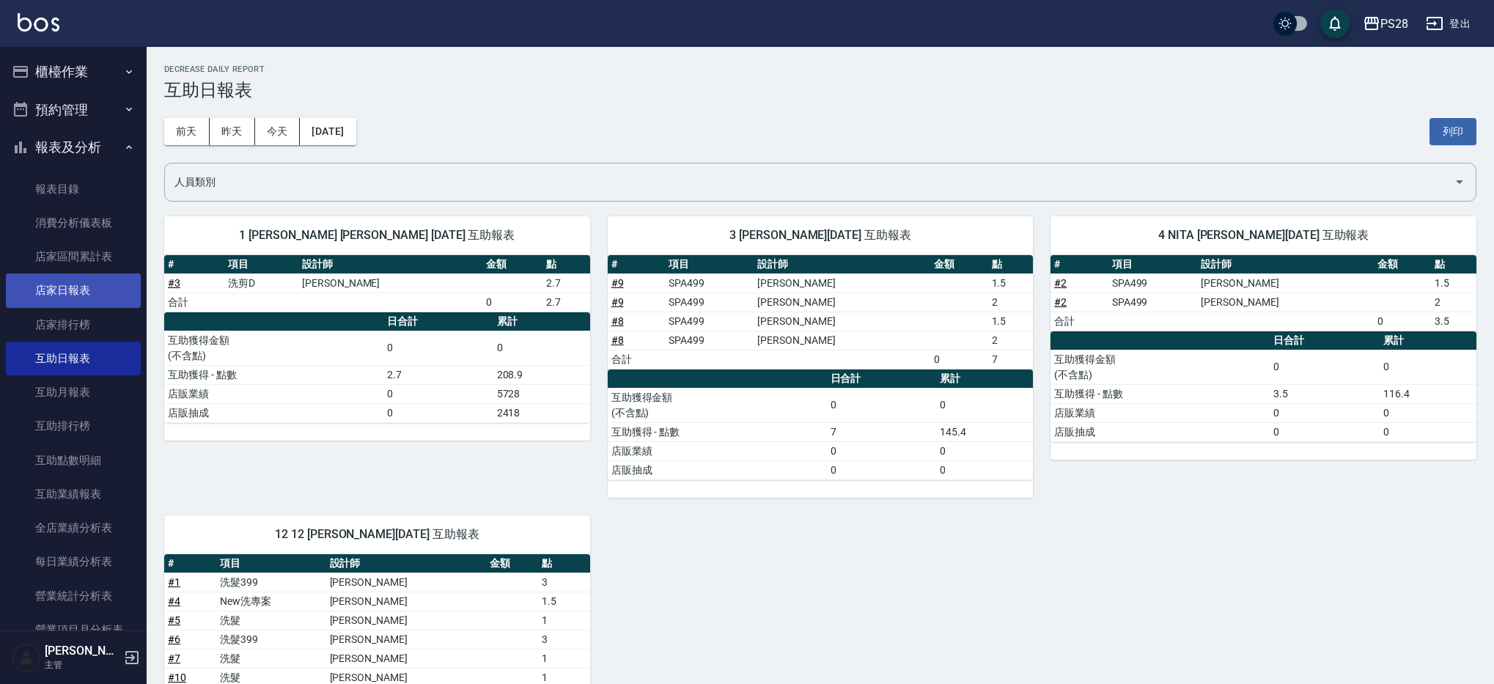
click at [62, 294] on link "店家日報表" at bounding box center [73, 290] width 135 height 34
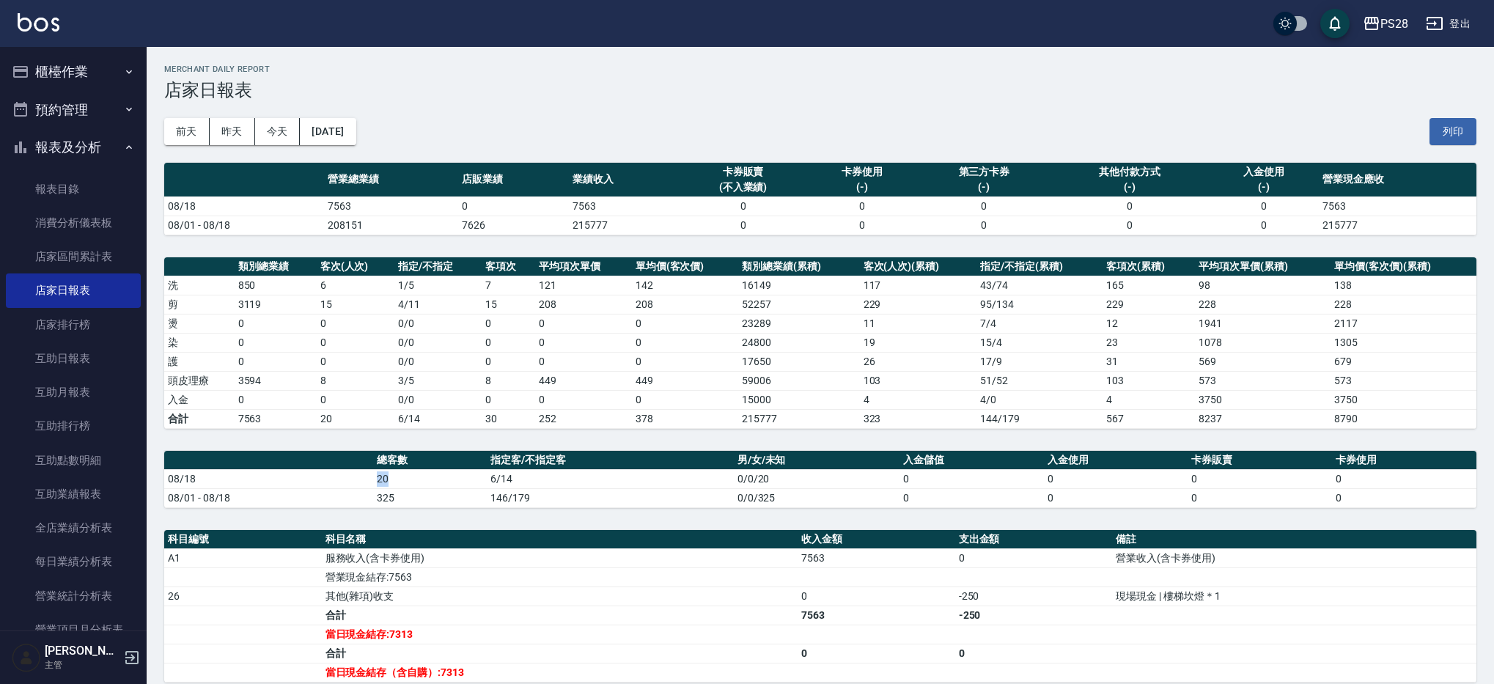
drag, startPoint x: 364, startPoint y: 479, endPoint x: 426, endPoint y: 476, distance: 61.6
click at [426, 476] on tr "08/18 20 6/14 0/0/20 0 0 0 0" at bounding box center [820, 478] width 1312 height 19
click at [550, 486] on td "6/14" at bounding box center [610, 478] width 247 height 19
drag, startPoint x: 534, startPoint y: 475, endPoint x: 504, endPoint y: 479, distance: 29.5
click at [513, 476] on td "6/14" at bounding box center [610, 478] width 247 height 19
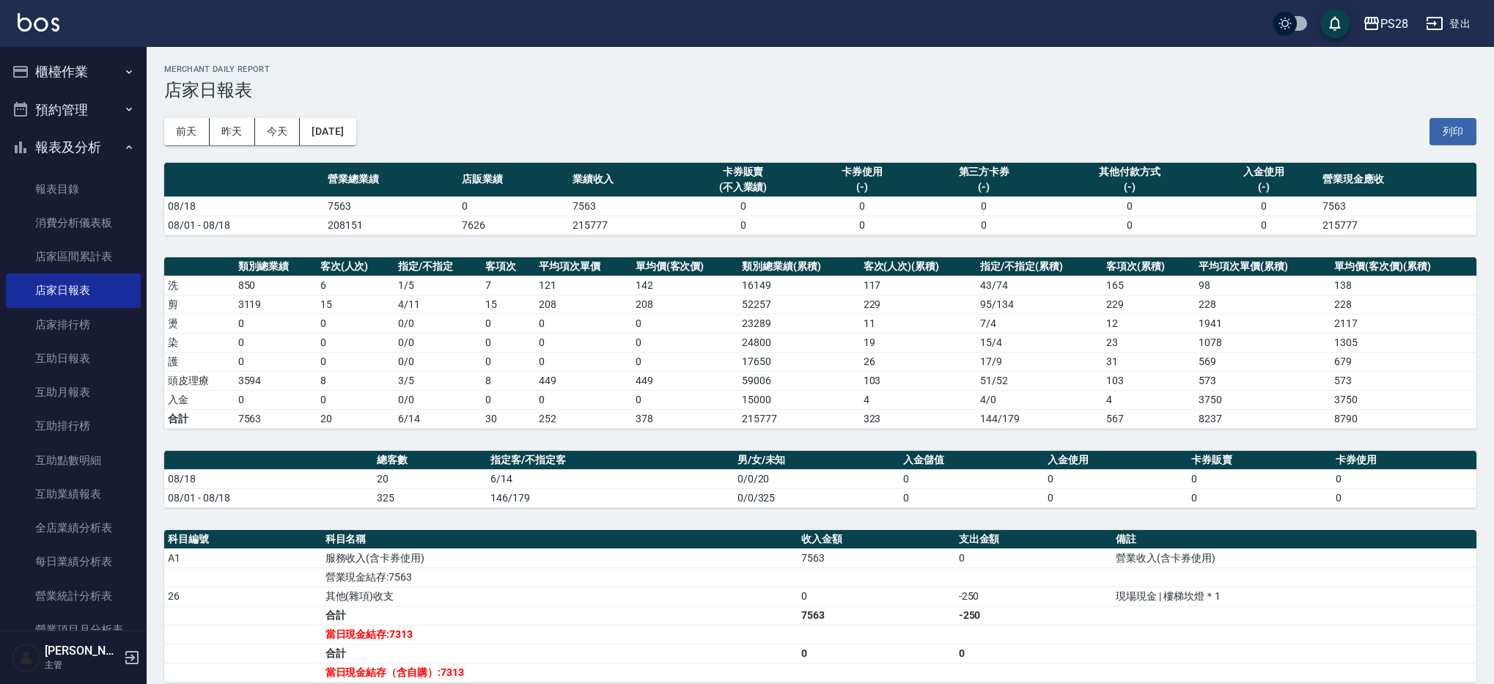
click at [499, 479] on td "6/14" at bounding box center [610, 478] width 247 height 19
drag, startPoint x: 499, startPoint y: 479, endPoint x: 538, endPoint y: 477, distance: 38.9
click at [537, 477] on td "6/14" at bounding box center [610, 478] width 247 height 19
click at [538, 477] on td "6/14" at bounding box center [610, 478] width 247 height 19
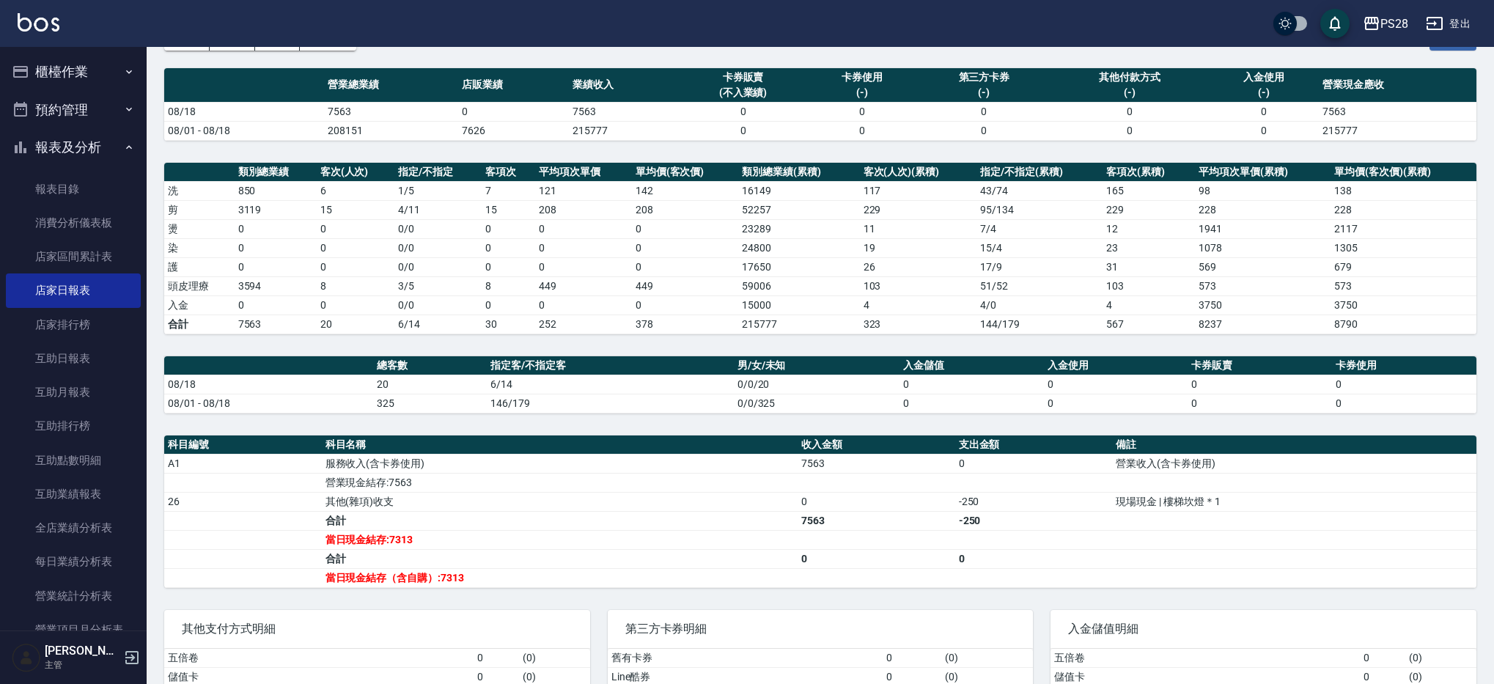
scroll to position [93, 0]
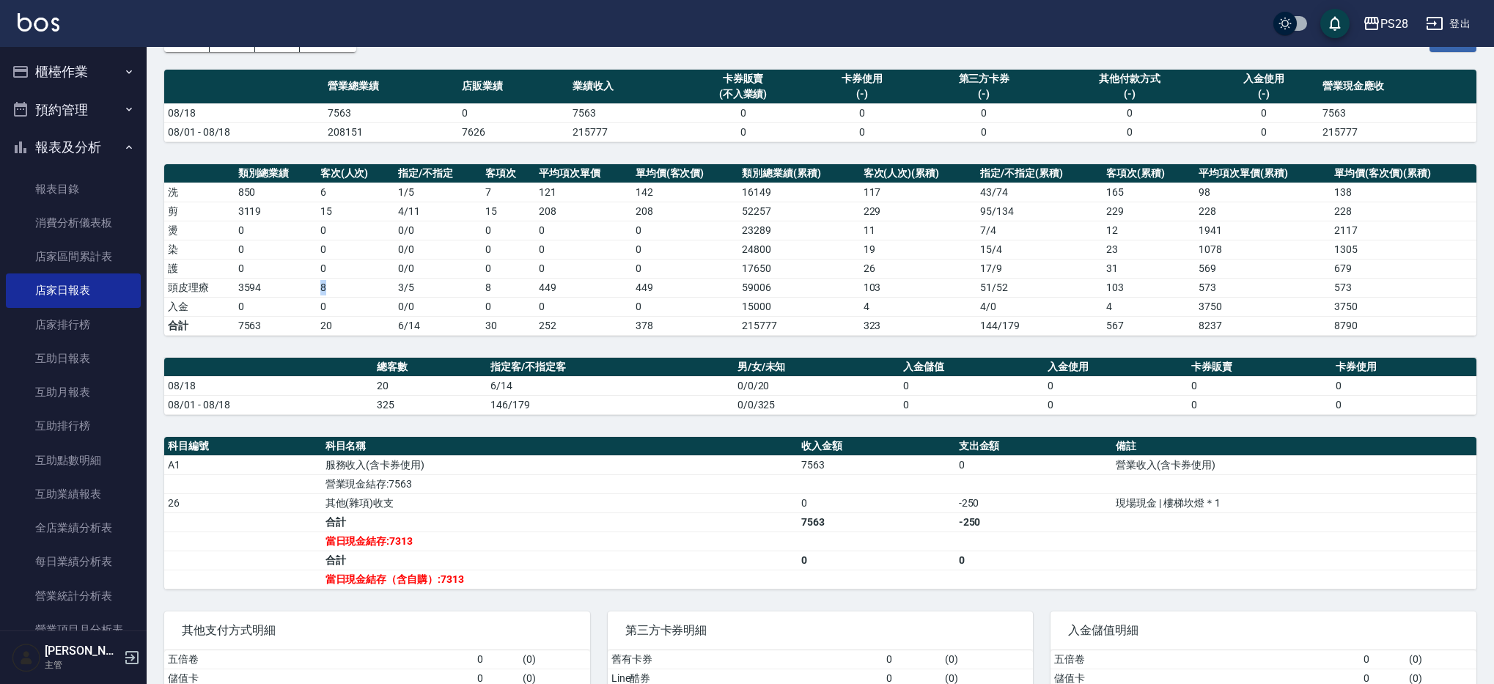
drag, startPoint x: 290, startPoint y: 281, endPoint x: 352, endPoint y: 284, distance: 61.6
click at [352, 284] on tr "頭皮理療 3594 8 3 / 5 8 449 449 59006 103 51 / 52 103 573 573" at bounding box center [820, 287] width 1312 height 19
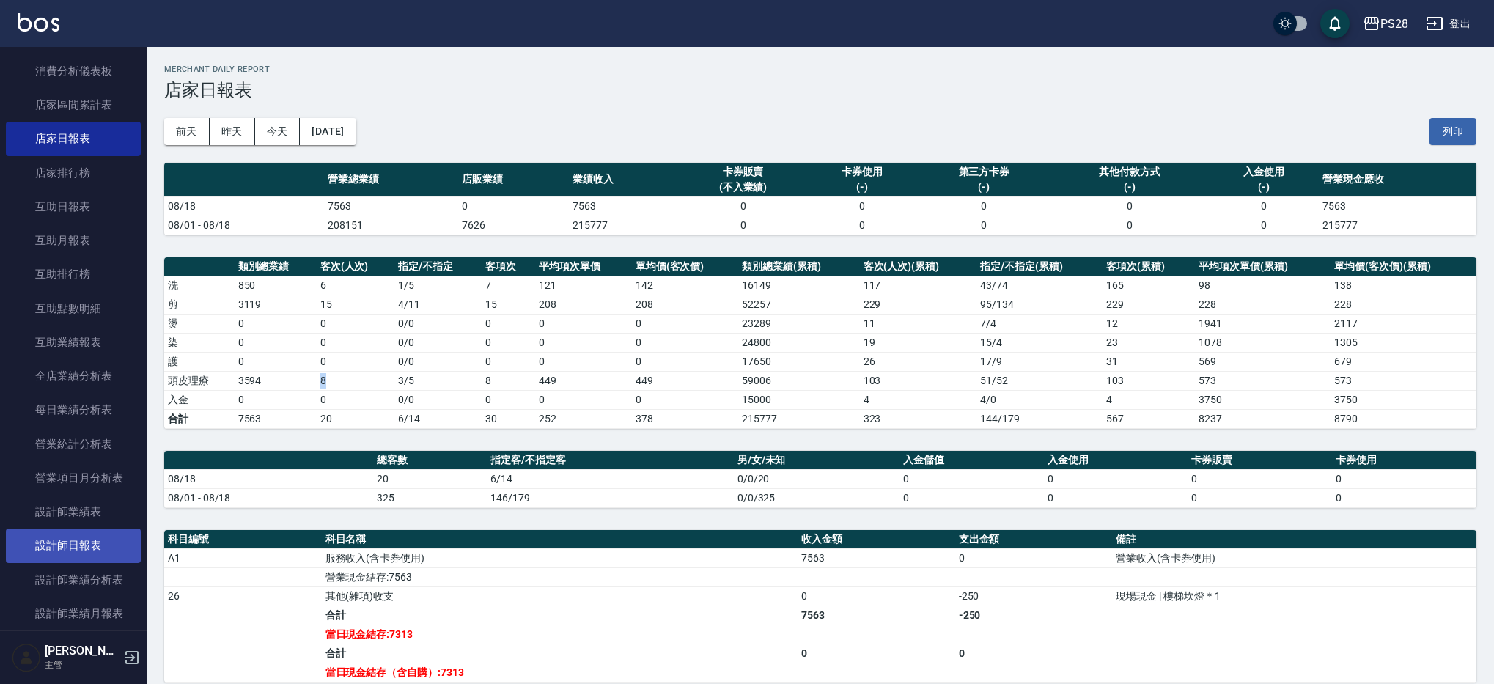
scroll to position [144, 0]
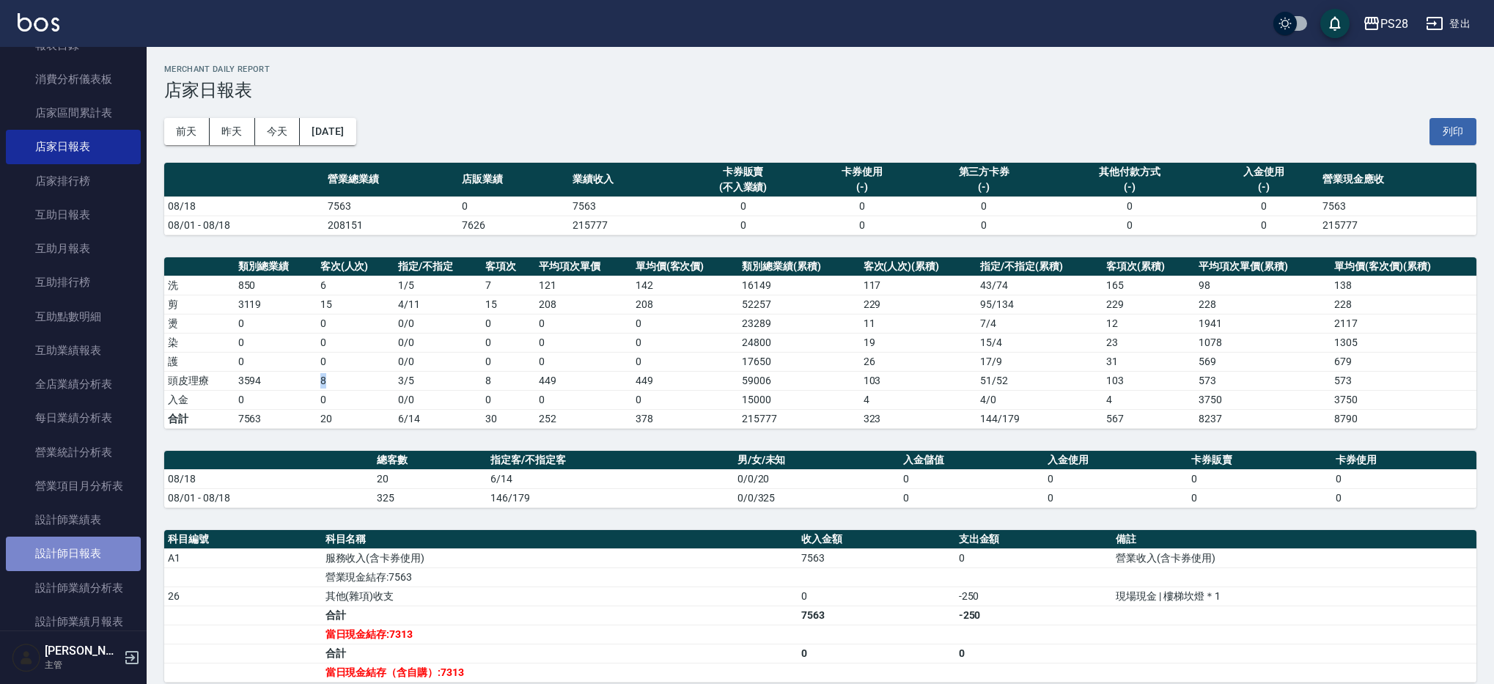
click at [75, 544] on link "設計師日報表" at bounding box center [73, 554] width 135 height 34
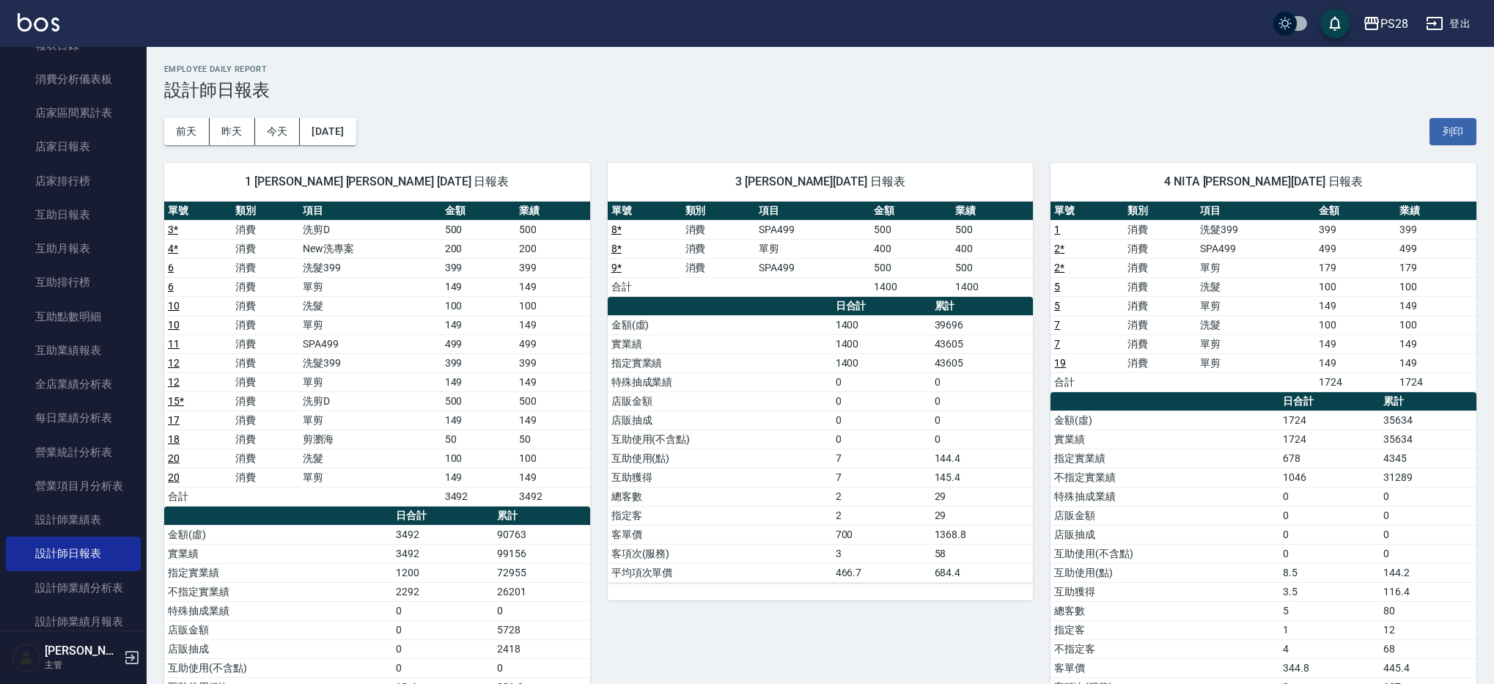
scroll to position [712, 0]
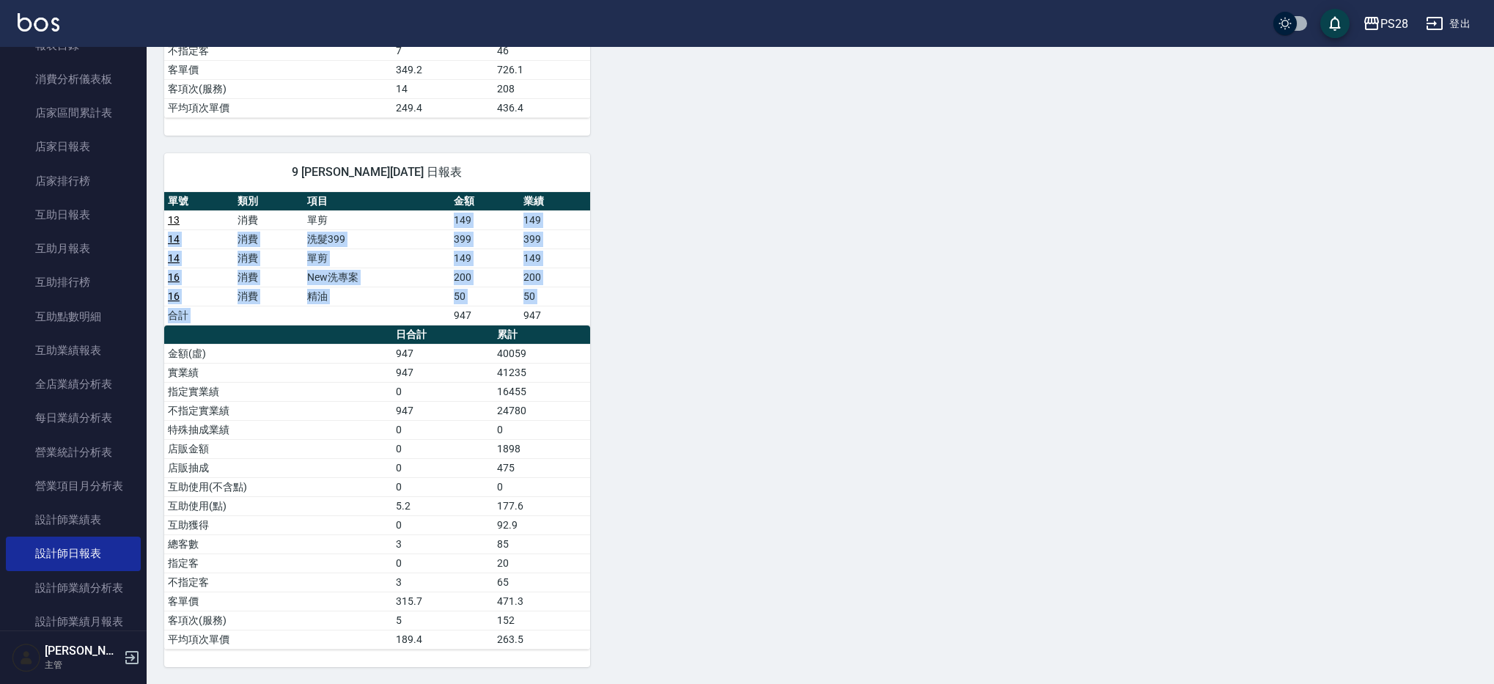
drag, startPoint x: 449, startPoint y: 217, endPoint x: 809, endPoint y: 327, distance: 377.0
click at [539, 303] on tbody "13 消費 單剪 149 149 14 消費 洗髮399 399 399 14 消費 單剪 149 149 16 消費 New洗專案 200 200 16 消…" at bounding box center [377, 267] width 426 height 114
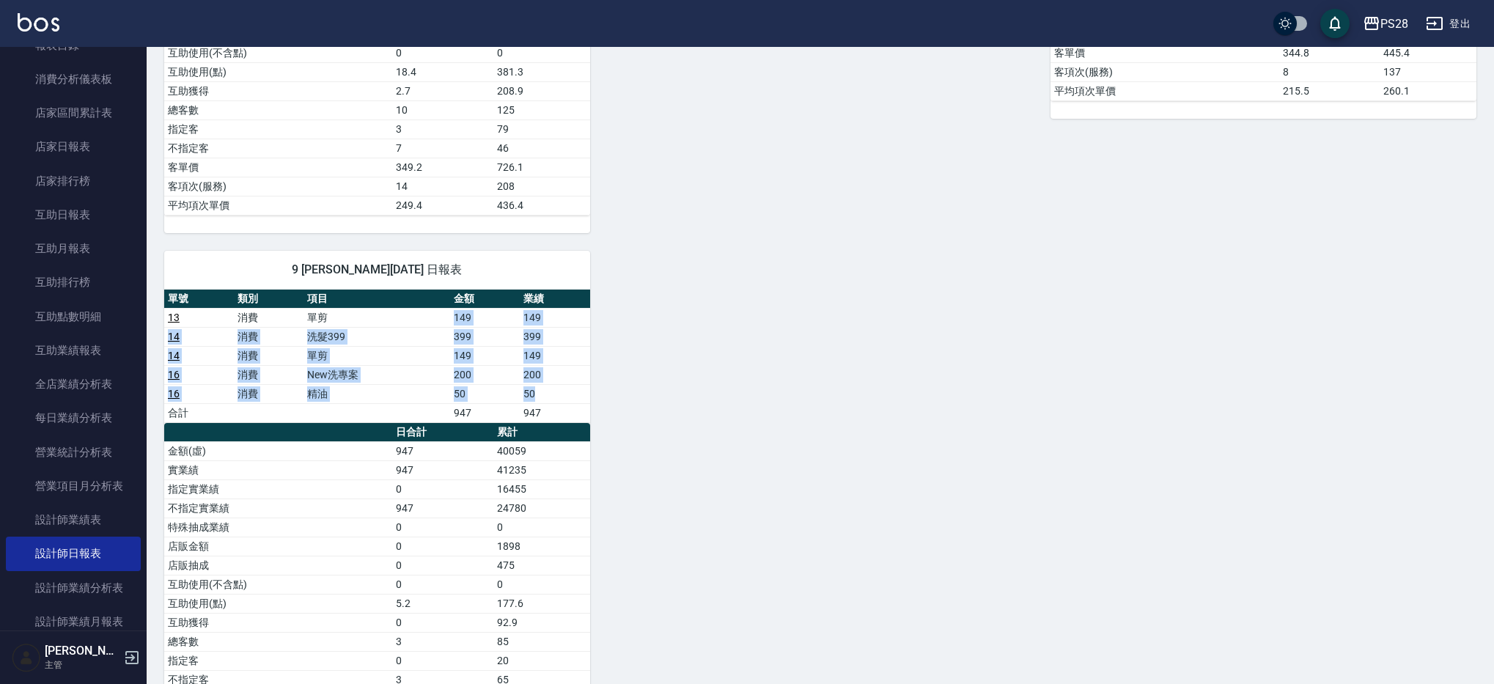
scroll to position [0, 0]
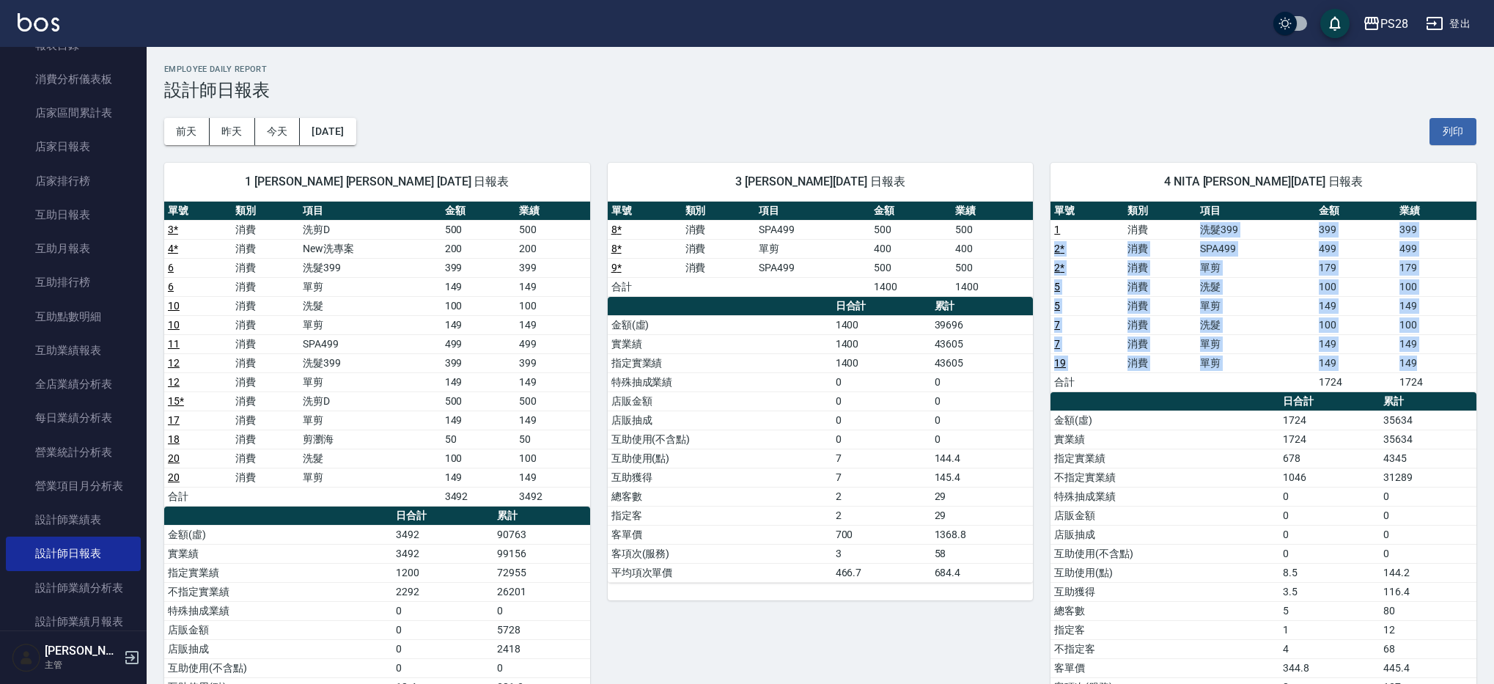
drag, startPoint x: 1200, startPoint y: 237, endPoint x: 1416, endPoint y: 355, distance: 246.7
click at [1416, 355] on tbody "1 消費 洗髮399 399 399 2 * 消費 SPA499 499 499 2 * 消費 單剪 179 179 5 消費 洗髮 100 100 5 消費…" at bounding box center [1263, 306] width 426 height 172
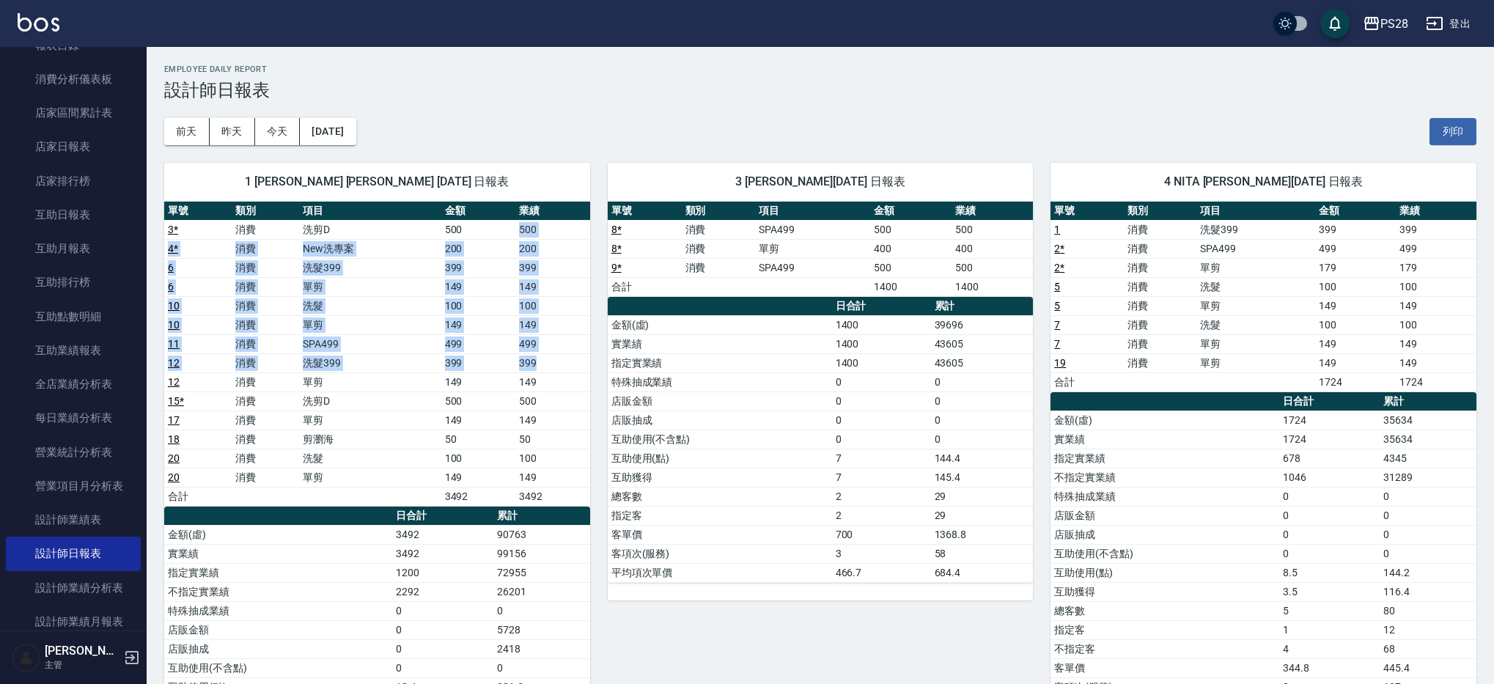
drag, startPoint x: 503, startPoint y: 231, endPoint x: 550, endPoint y: 366, distance: 142.8
click at [549, 364] on tbody "3 * 消費 洗剪D 500 500 4 * 消費 New洗專案 200 200 6 消費 洗髮399 399 399 6 消費 單剪 149 149 10 …" at bounding box center [377, 363] width 426 height 286
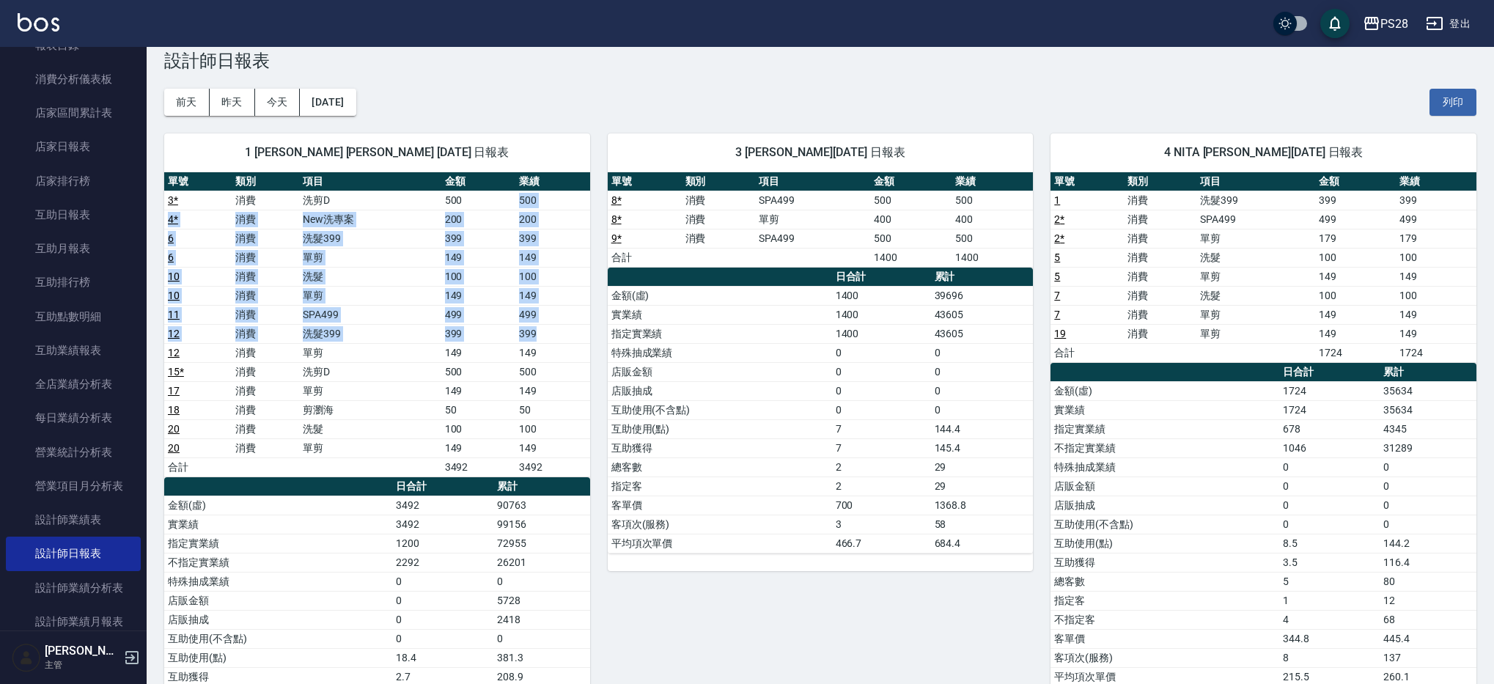
scroll to position [31, 0]
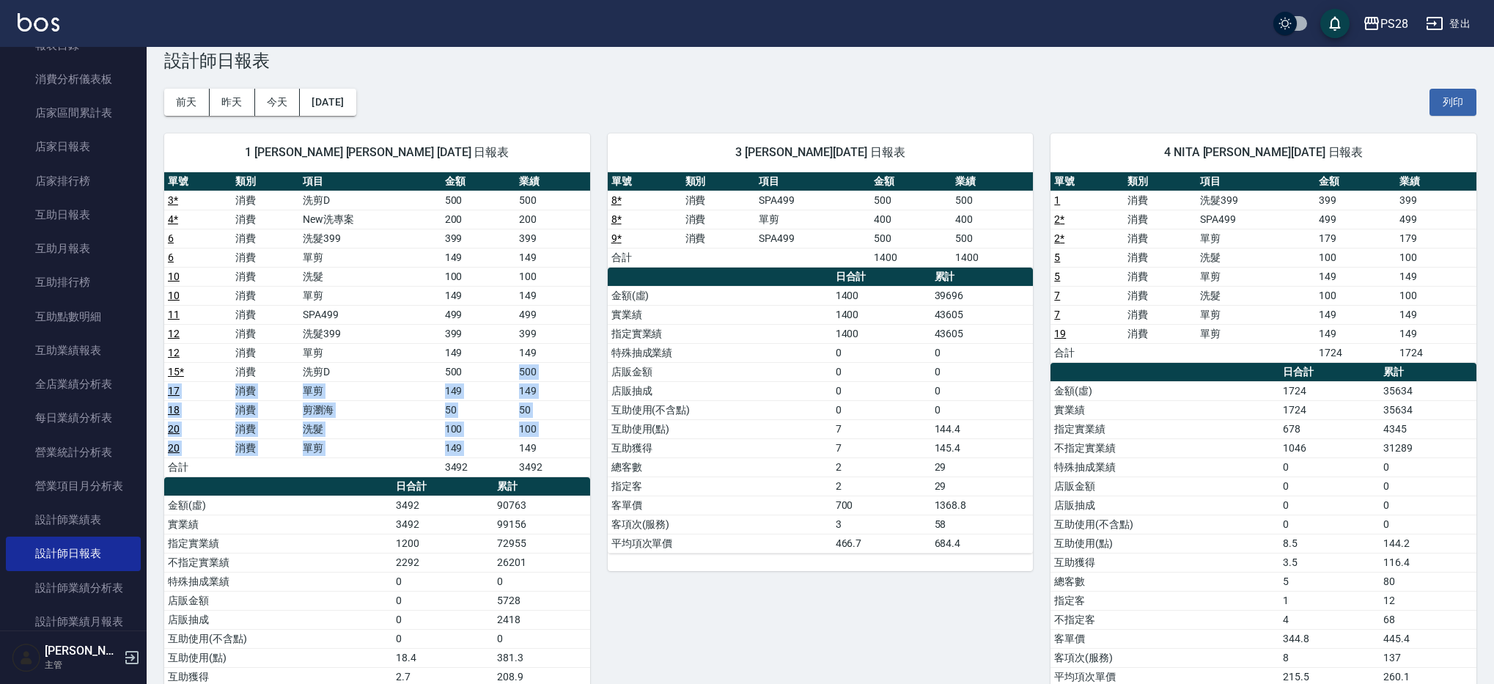
drag, startPoint x: 537, startPoint y: 372, endPoint x: 561, endPoint y: 436, distance: 68.6
click at [554, 438] on tbody "3 * 消費 洗剪D 500 500 4 * 消費 New洗專案 200 200 6 消費 洗髮399 399 399 6 消費 單剪 149 149 10 …" at bounding box center [377, 334] width 426 height 286
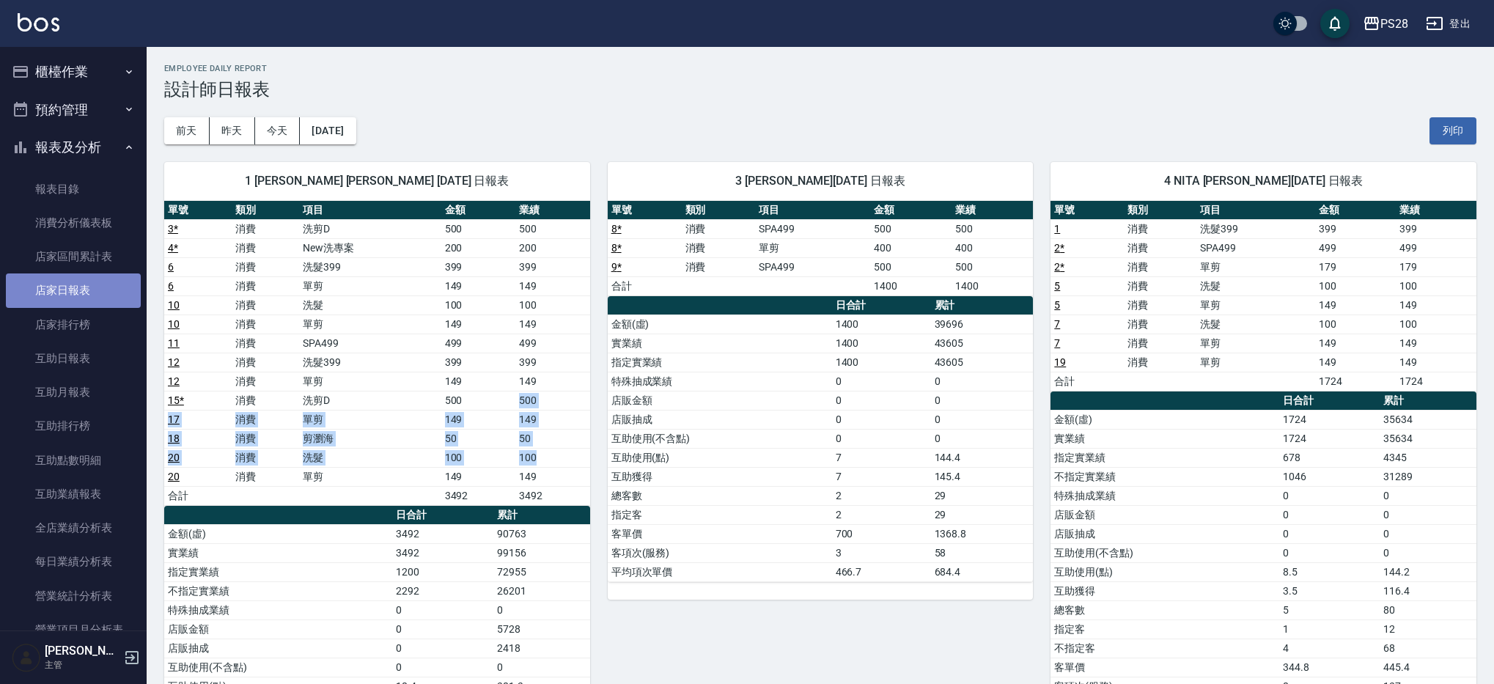
scroll to position [6, 0]
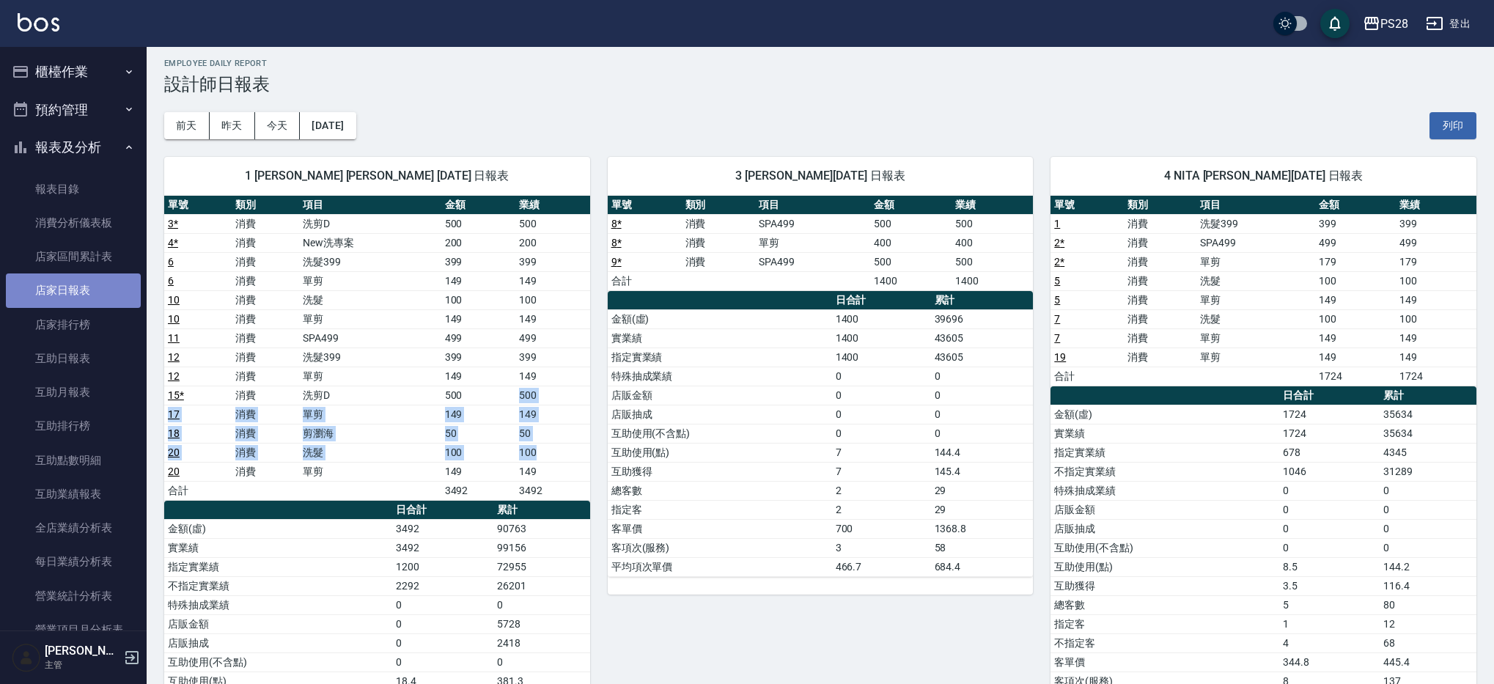
click at [102, 292] on link "店家日報表" at bounding box center [73, 290] width 135 height 34
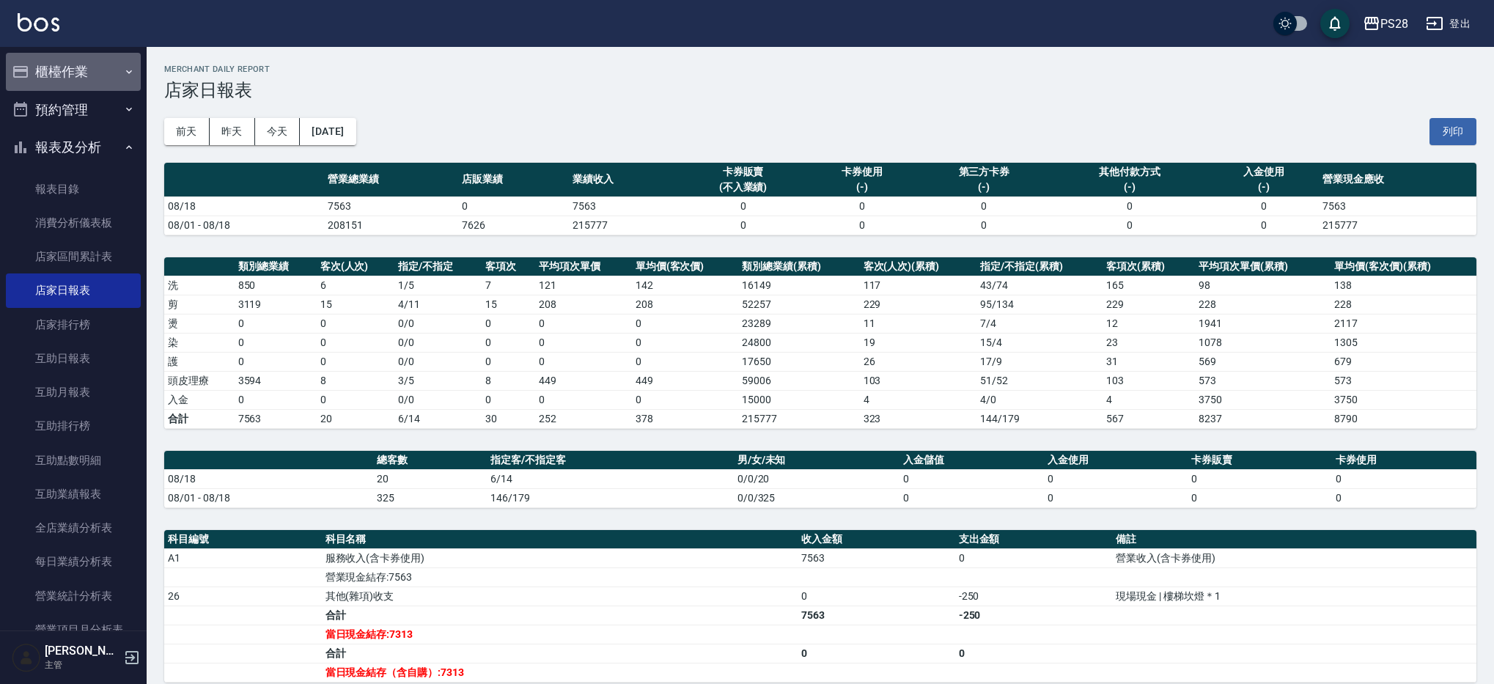
click at [81, 65] on button "櫃檯作業" at bounding box center [73, 72] width 135 height 38
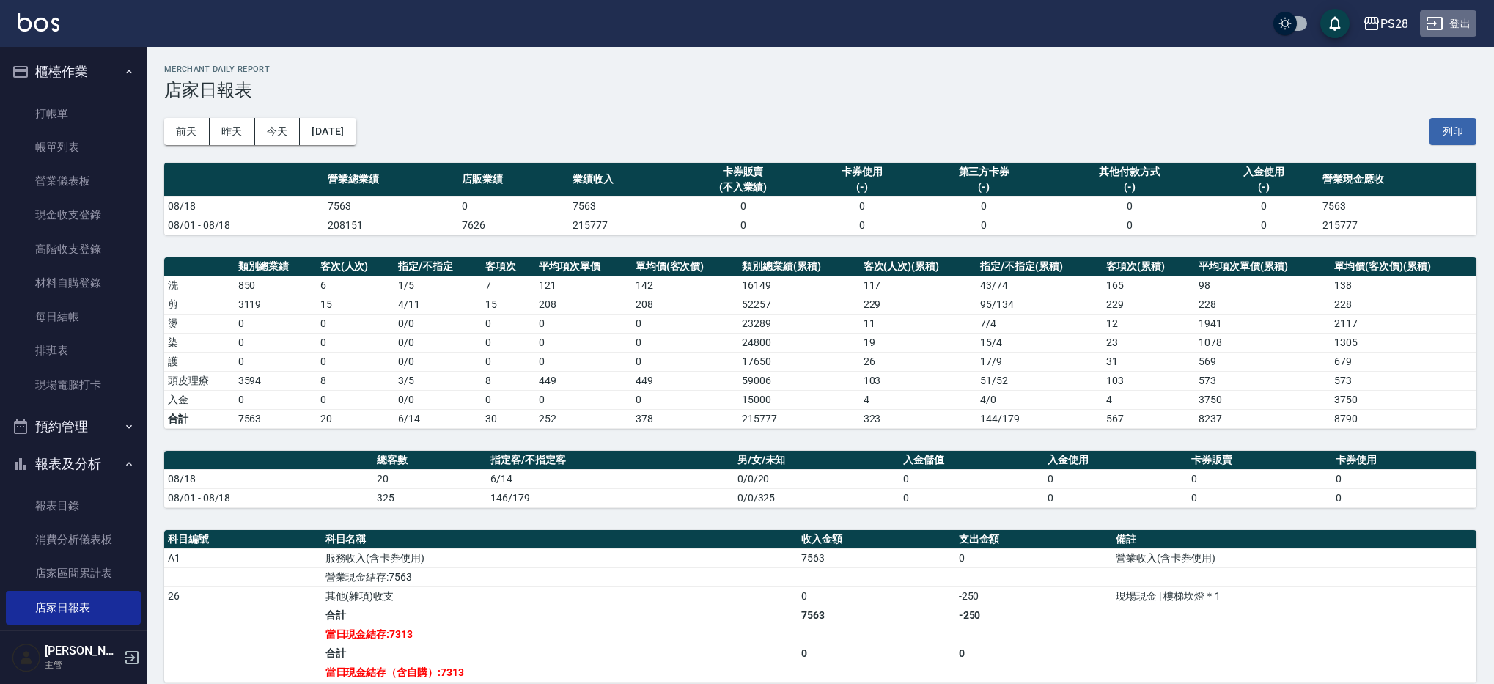
click at [1458, 17] on button "登出" at bounding box center [1448, 23] width 56 height 27
